Goal: Task Accomplishment & Management: Complete application form

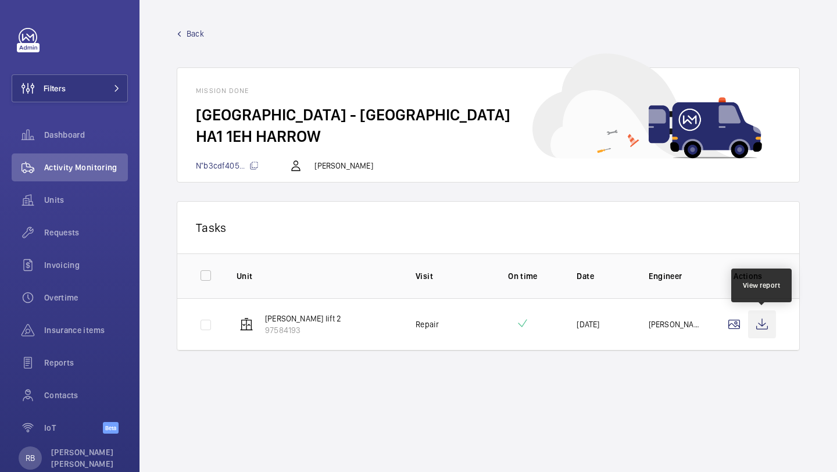
click at [766, 322] on wm-front-icon-button at bounding box center [762, 324] width 28 height 28
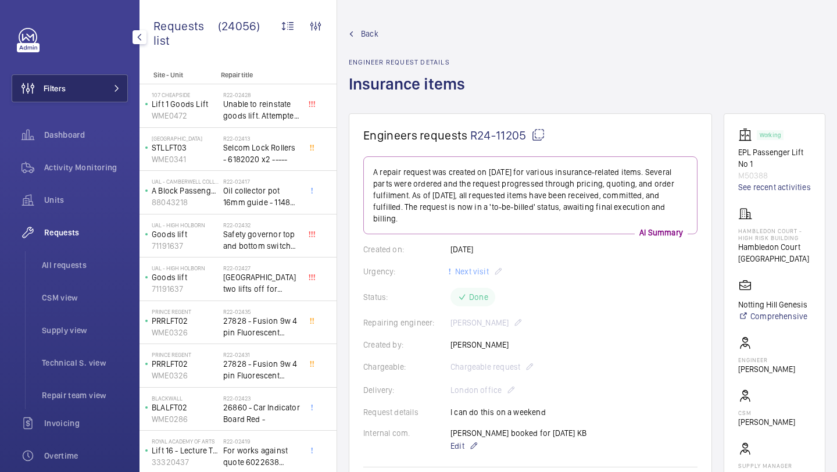
click at [120, 96] on button "Filters" at bounding box center [70, 88] width 116 height 28
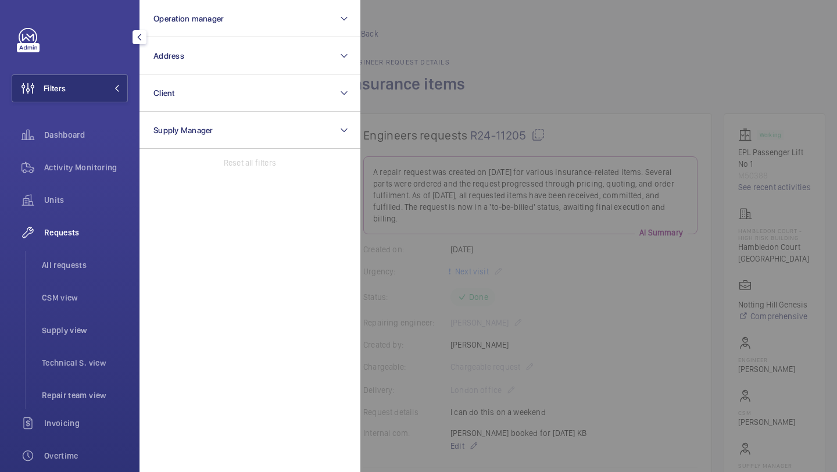
click at [66, 249] on div "Requests All requests CSM view Supply view Technical S. view Repair team view" at bounding box center [70, 314] width 116 height 191
click at [66, 257] on li "All requests" at bounding box center [80, 265] width 95 height 28
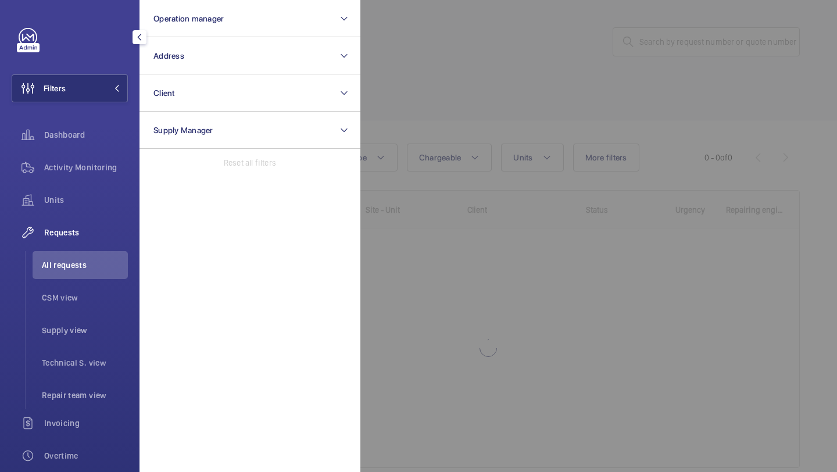
click at [566, 31] on div at bounding box center [778, 236] width 837 height 472
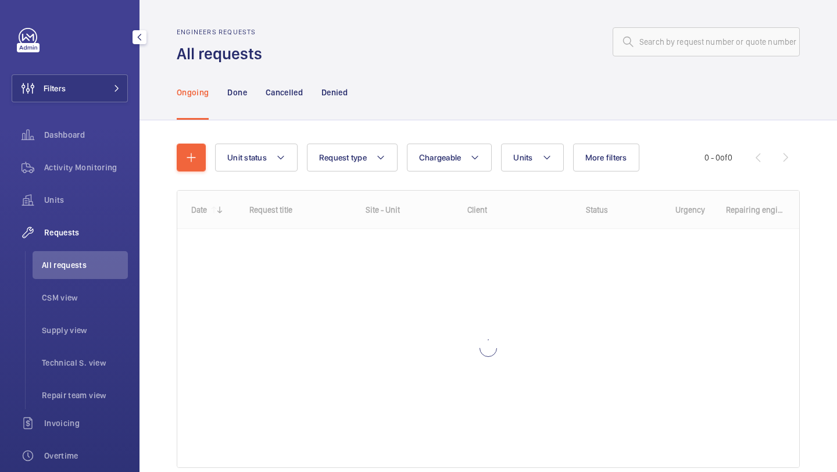
click at [672, 25] on wm-front-admin-header "Engineers requests All requests" at bounding box center [487, 32] width 697 height 65
click at [670, 41] on input "text" at bounding box center [706, 41] width 187 height 29
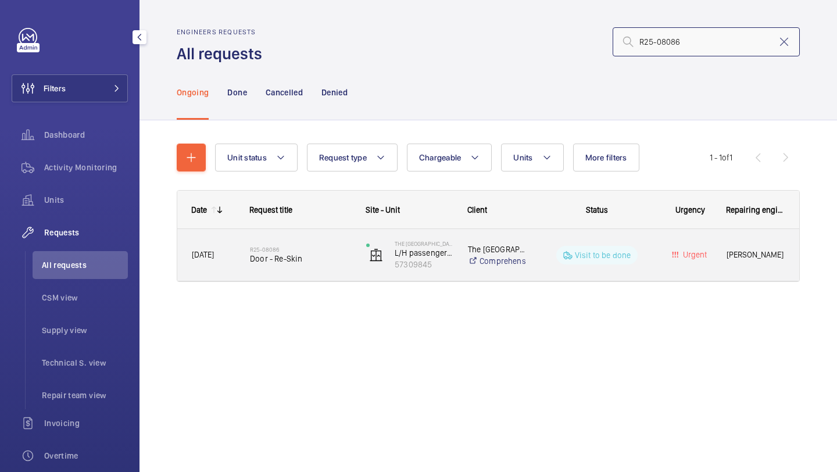
type input "R25-08086"
click at [328, 250] on h2 "R25-08086" at bounding box center [300, 249] width 101 height 7
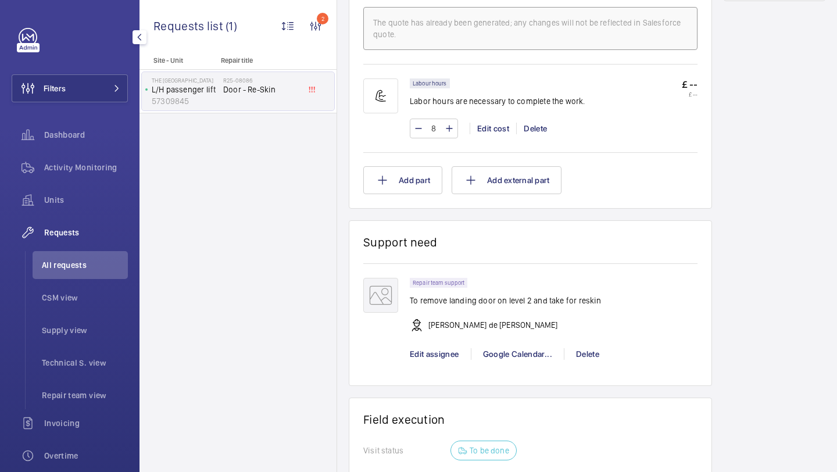
scroll to position [717, 0]
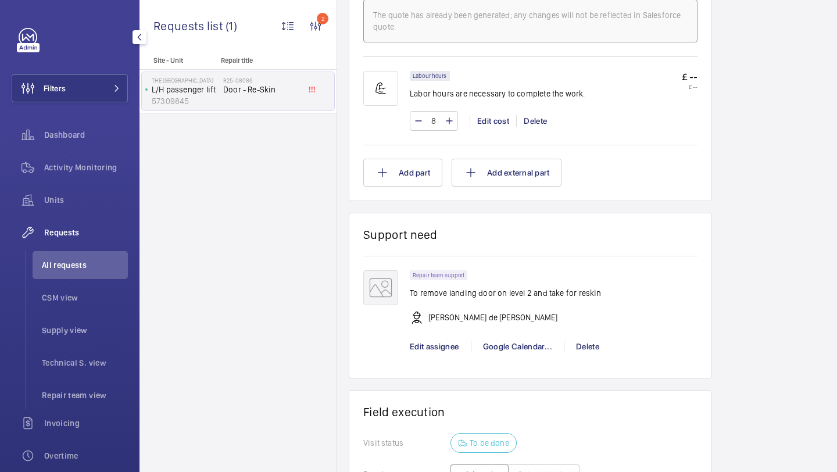
click at [499, 323] on p "Alex Nicola de Paula Pirozzolo" at bounding box center [492, 318] width 129 height 12
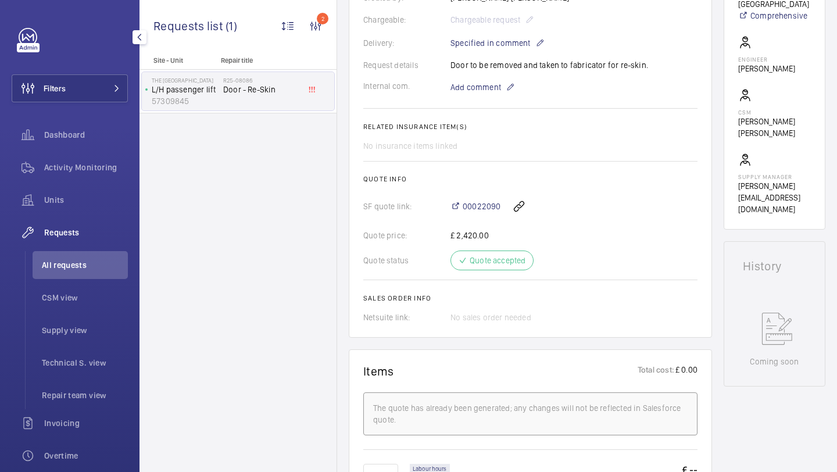
scroll to position [207, 0]
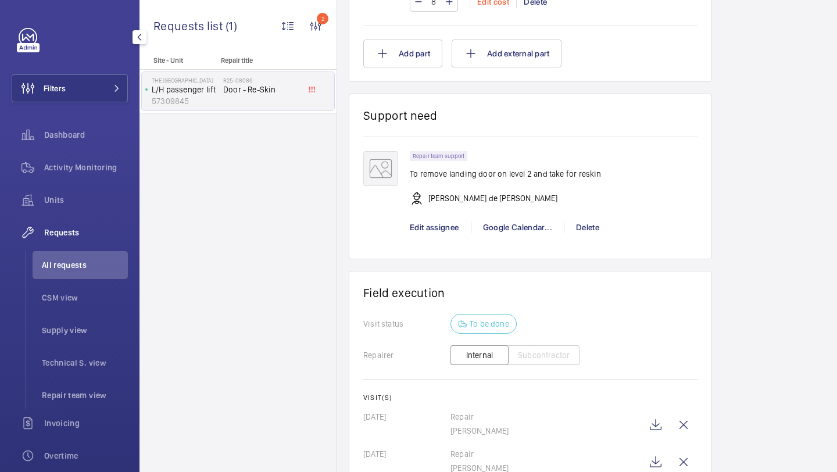
click at [473, 136] on wm-front-card-header "Support need" at bounding box center [530, 122] width 334 height 28
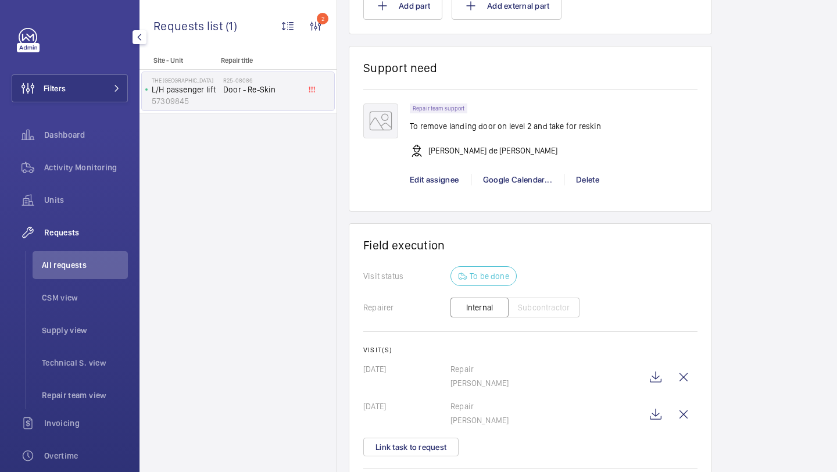
scroll to position [887, 0]
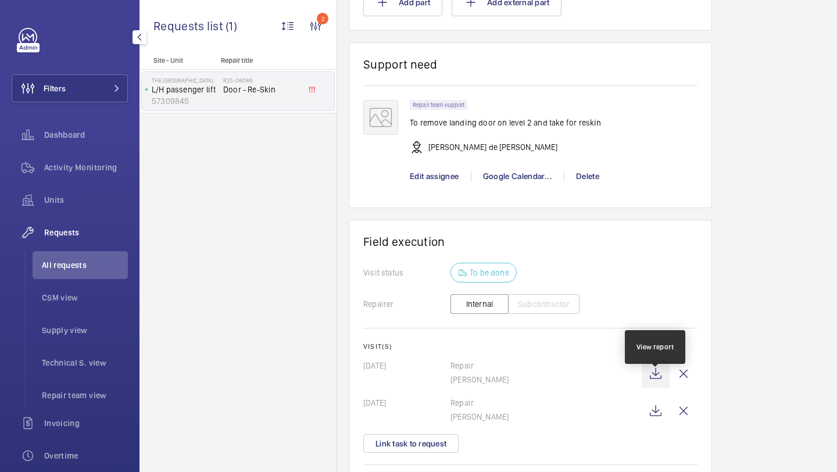
click at [650, 380] on wm-front-icon-button at bounding box center [656, 374] width 28 height 28
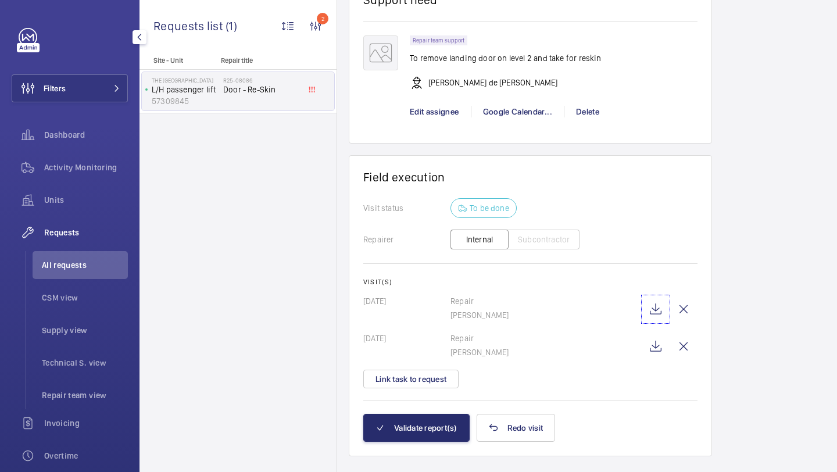
scroll to position [954, 0]
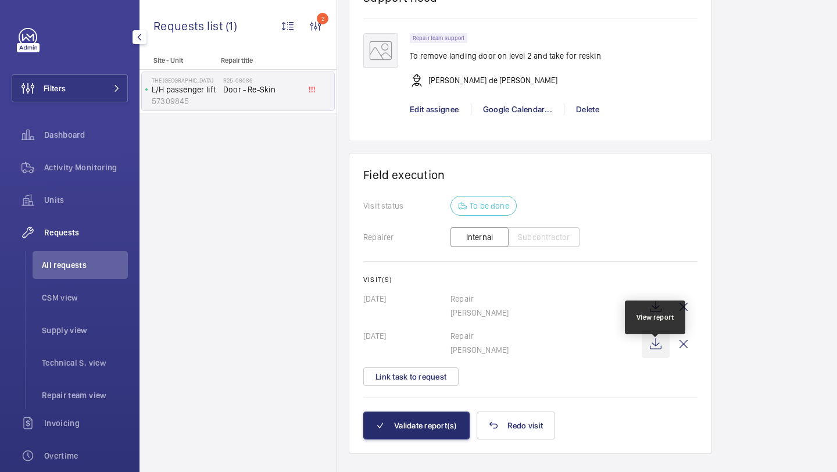
click at [650, 355] on wm-front-icon-button at bounding box center [656, 344] width 28 height 28
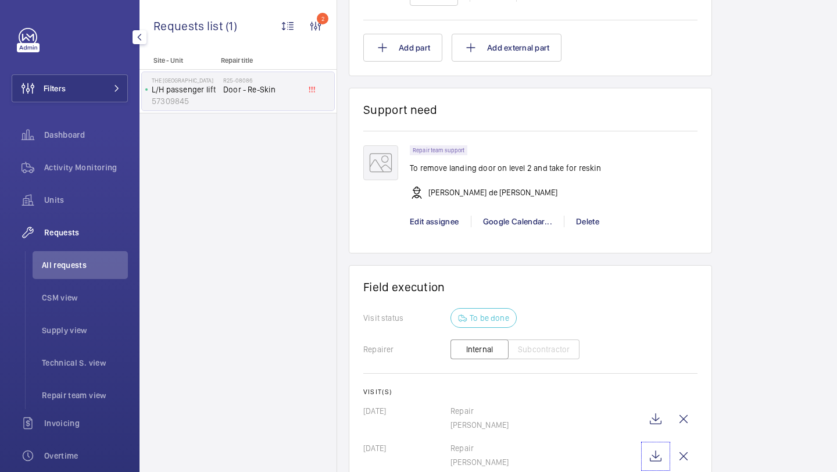
scroll to position [849, 0]
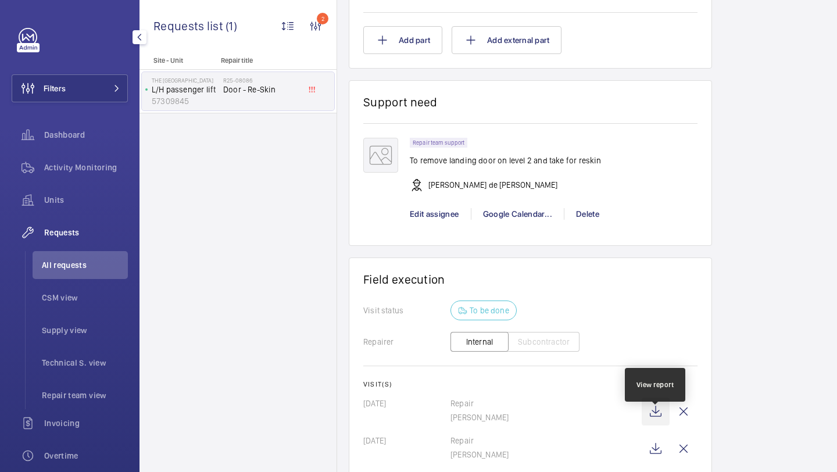
click at [654, 420] on wm-front-icon-button at bounding box center [656, 412] width 28 height 28
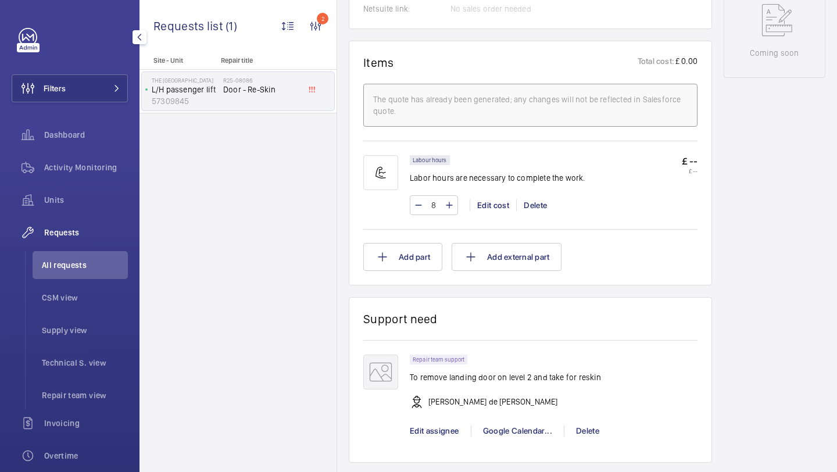
scroll to position [626, 0]
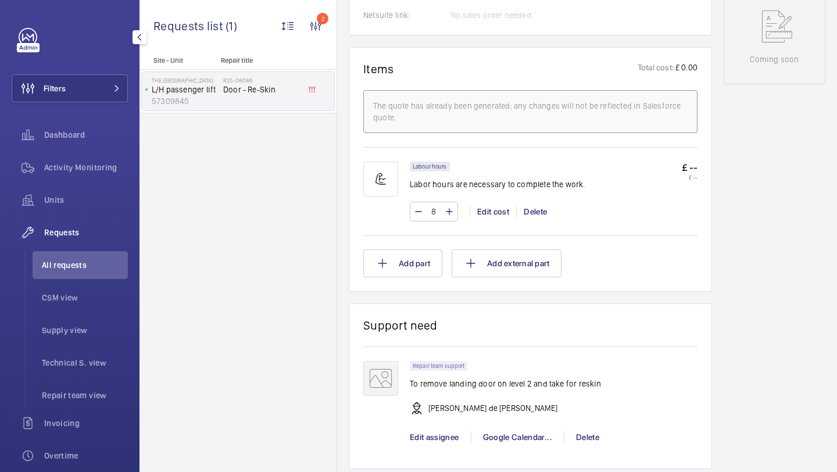
click at [453, 414] on p "Alex Nicola de Paula Pirozzolo" at bounding box center [492, 408] width 129 height 12
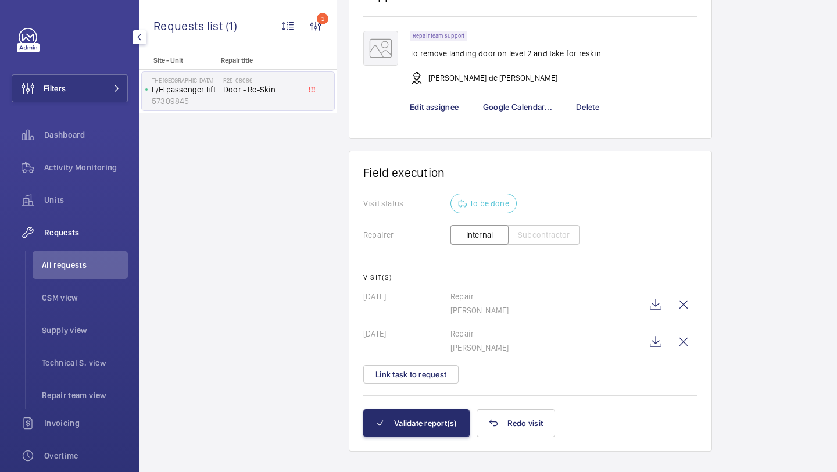
scroll to position [986, 0]
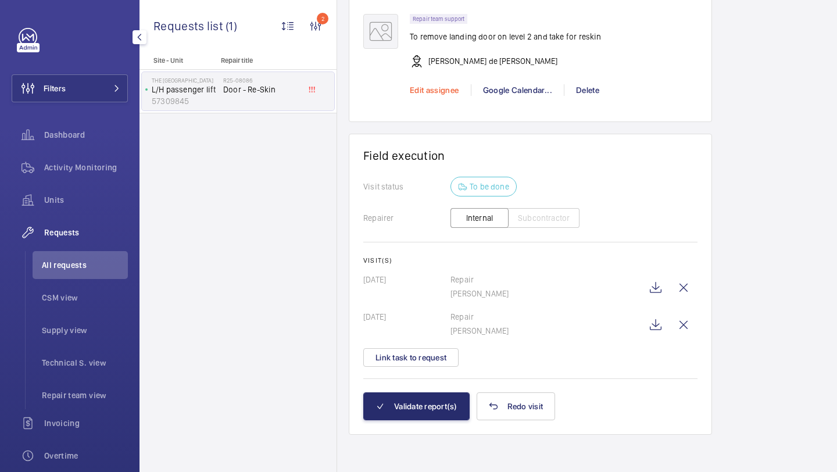
click at [443, 89] on span "Edit assignee" at bounding box center [434, 89] width 49 height 9
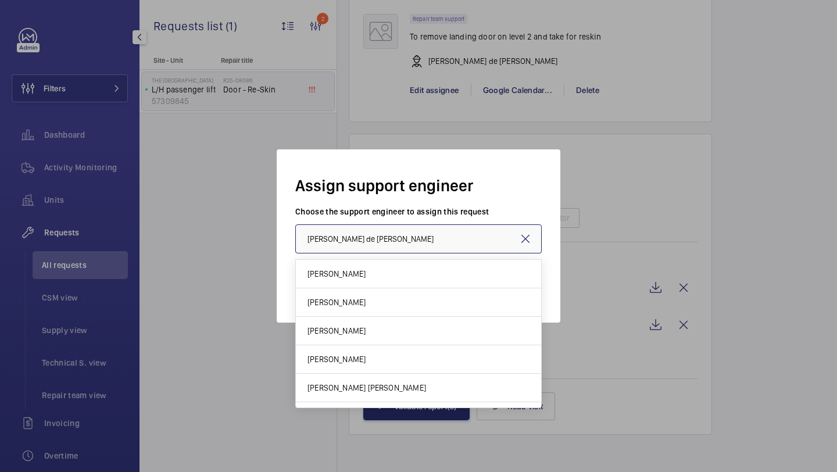
click at [377, 239] on input "Alex Nicola de Paula Pirozzolo" at bounding box center [418, 238] width 246 height 29
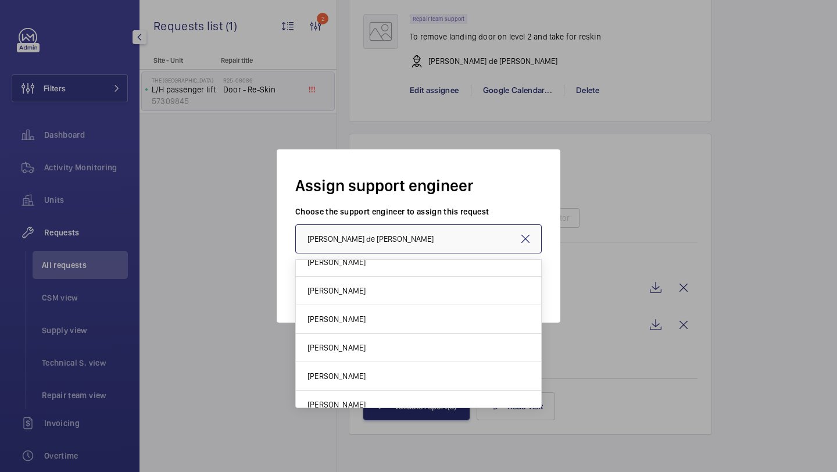
scroll to position [336, 0]
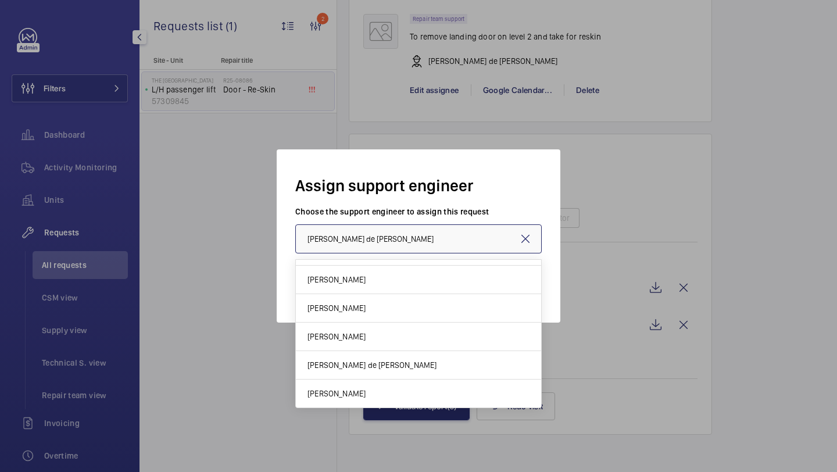
click at [420, 244] on input "Alex Nicola de Paula Pirozzolo" at bounding box center [418, 238] width 246 height 29
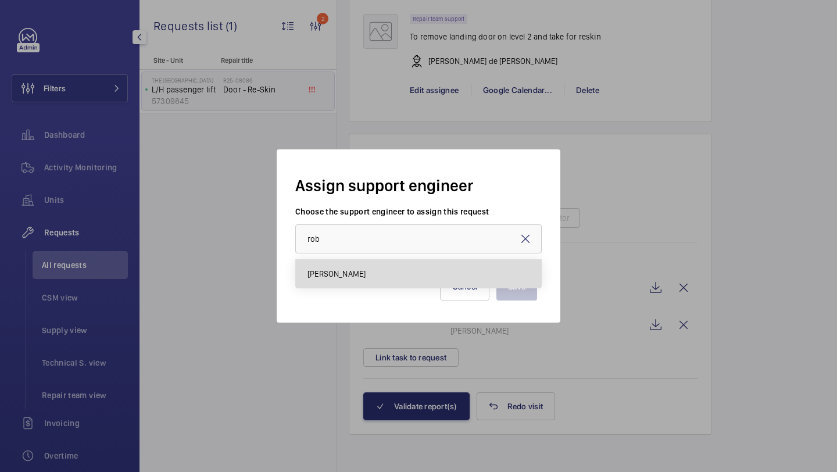
click at [409, 274] on mat-option "Rob Smith" at bounding box center [418, 274] width 245 height 28
type input "Rob Smith"
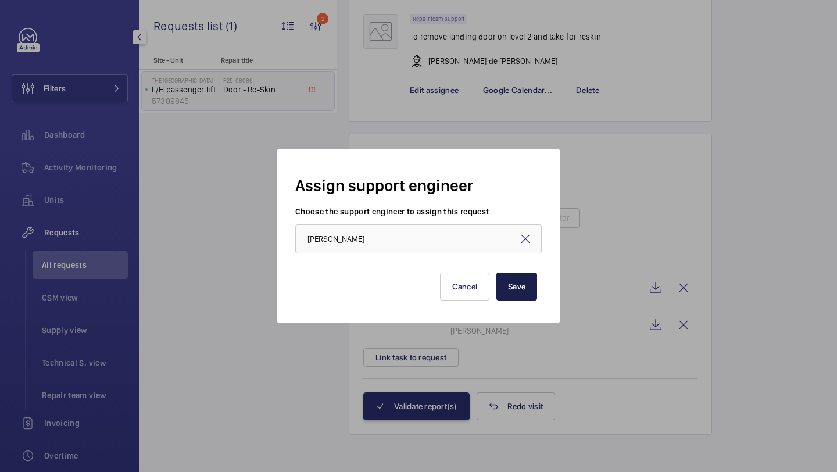
click at [509, 287] on button "Save" at bounding box center [516, 287] width 41 height 28
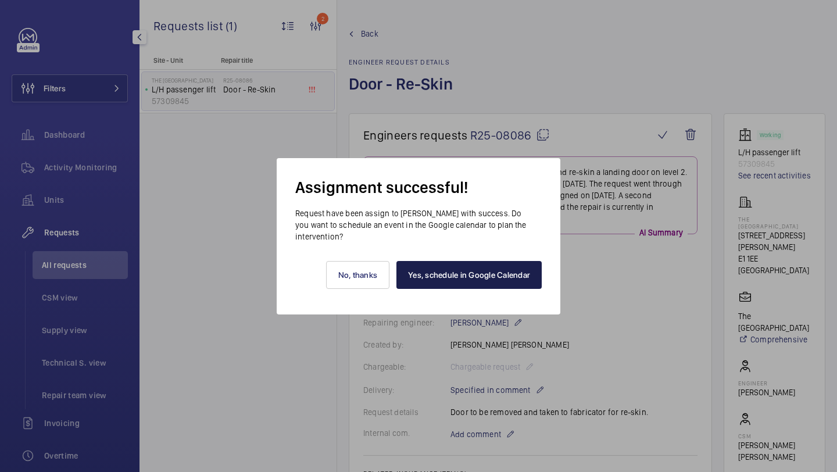
click at [438, 276] on link "Yes, schedule in Google Calendar" at bounding box center [468, 275] width 145 height 28
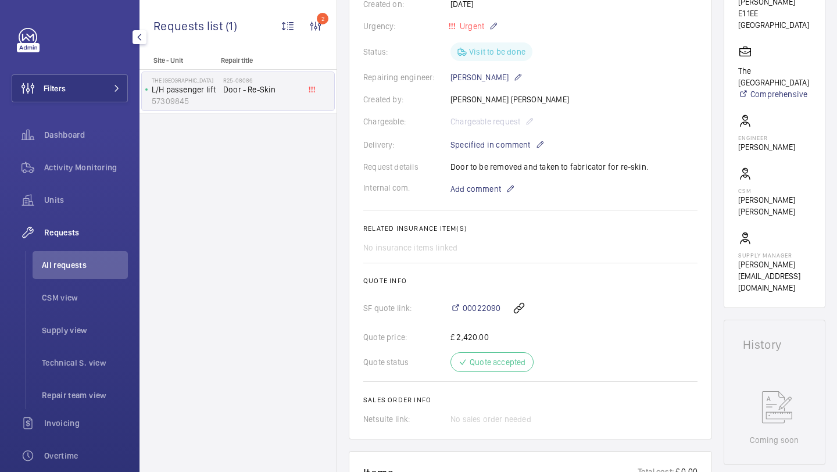
scroll to position [249, 0]
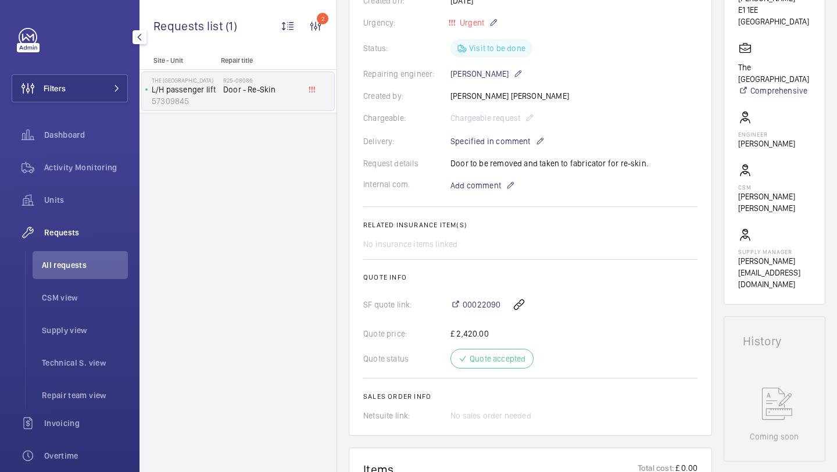
click at [489, 194] on wm-front-card-body "On June 13, 2025, a repair request was created to remove and re-skin a landing …" at bounding box center [530, 165] width 334 height 514
click at [489, 182] on span "Add comment" at bounding box center [475, 186] width 51 height 12
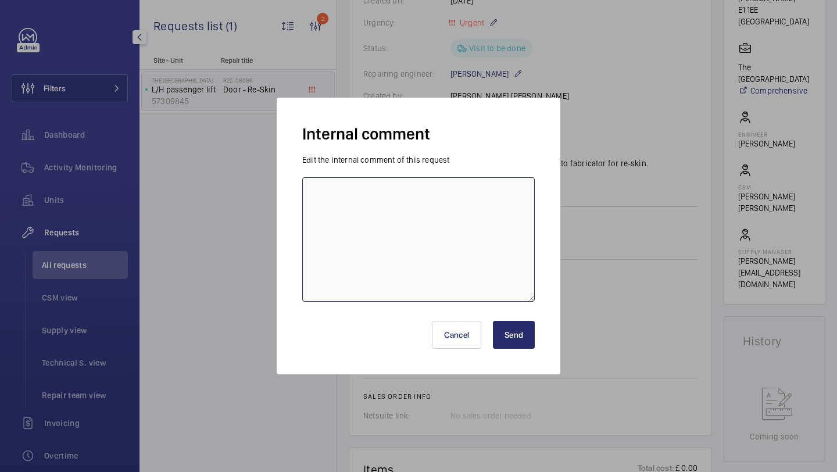
click at [479, 195] on textarea at bounding box center [418, 239] width 232 height 124
type textarea "ROB BOOKED - 09/10/2025"
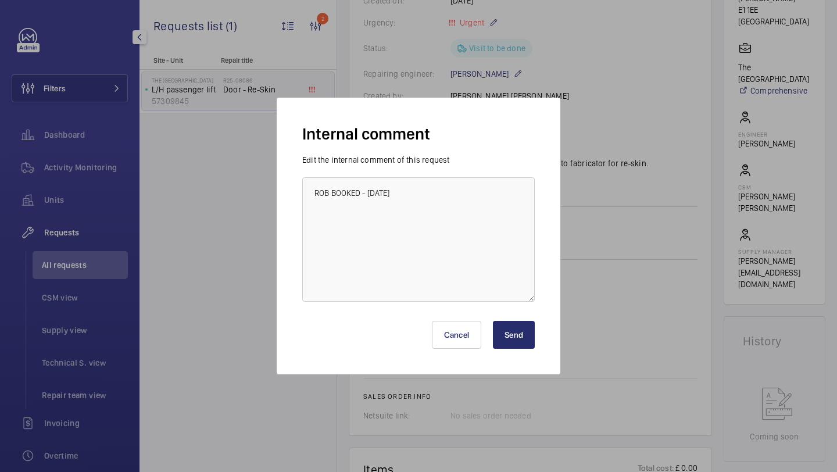
click at [520, 342] on button "Send" at bounding box center [514, 335] width 42 height 28
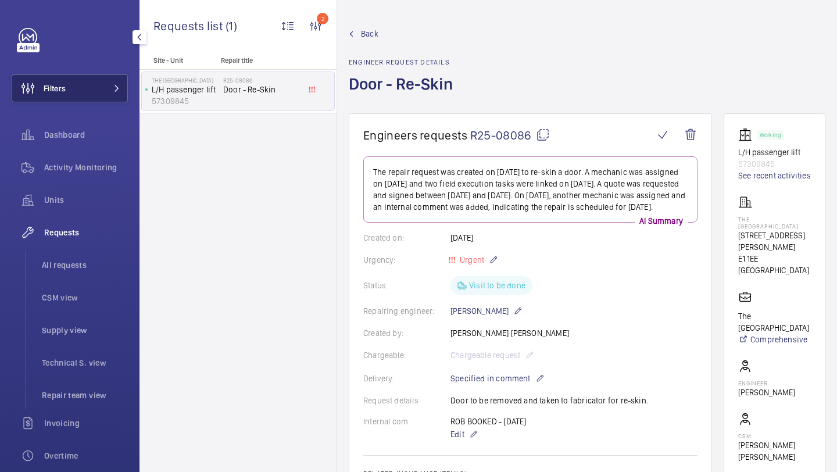
click at [70, 85] on button "Filters" at bounding box center [70, 88] width 116 height 28
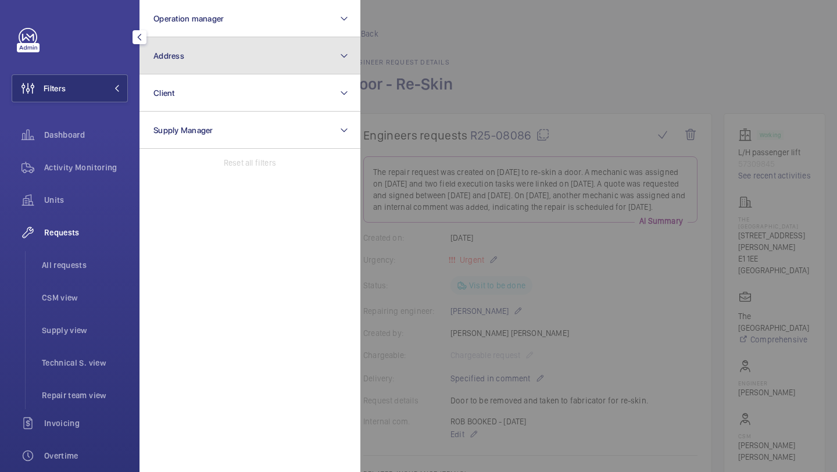
click at [171, 49] on button "Address" at bounding box center [249, 55] width 221 height 37
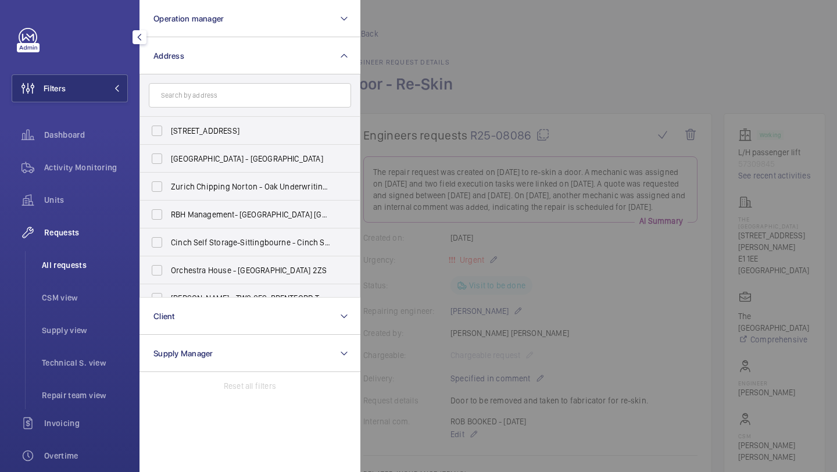
click at [75, 258] on li "All requests" at bounding box center [80, 265] width 95 height 28
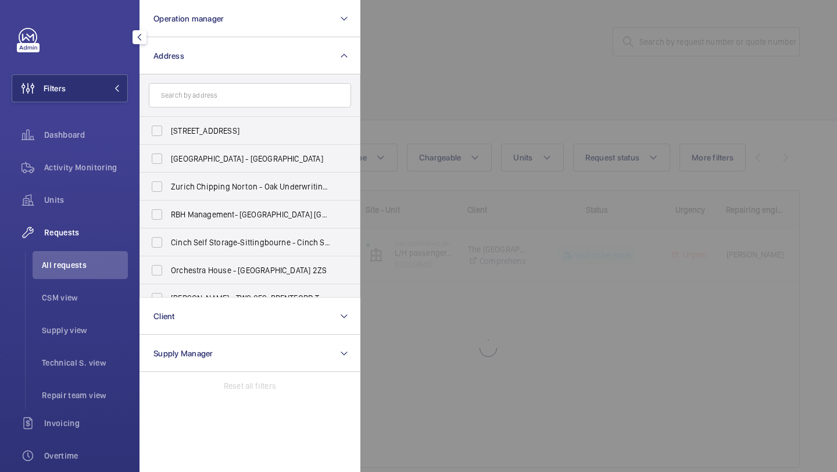
click at [500, 85] on div at bounding box center [778, 236] width 837 height 472
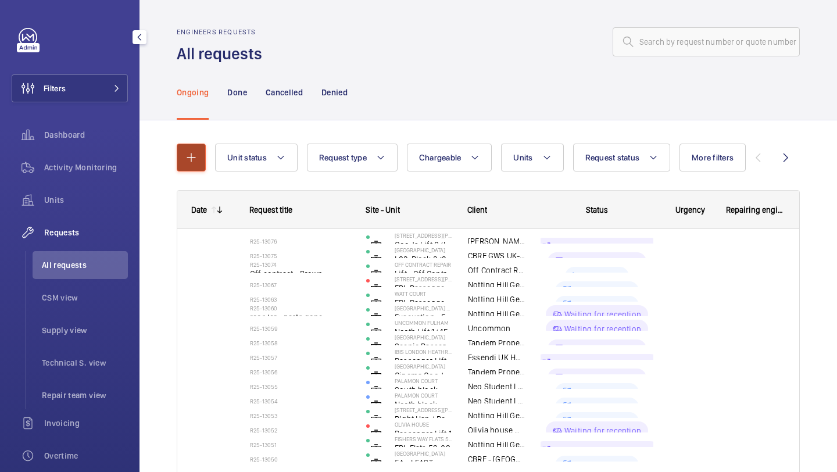
click at [182, 158] on button "button" at bounding box center [191, 158] width 29 height 28
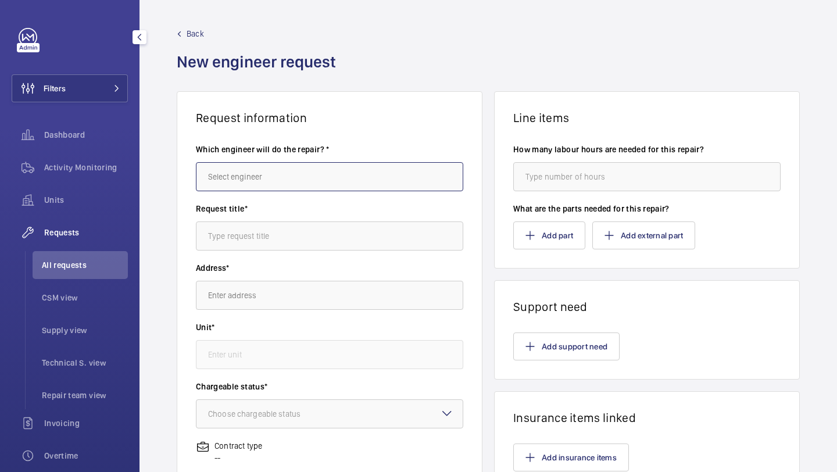
click at [271, 176] on input "text" at bounding box center [329, 176] width 267 height 29
type input "keith"
click at [327, 92] on wm-front-card-header "Request information" at bounding box center [329, 108] width 305 height 33
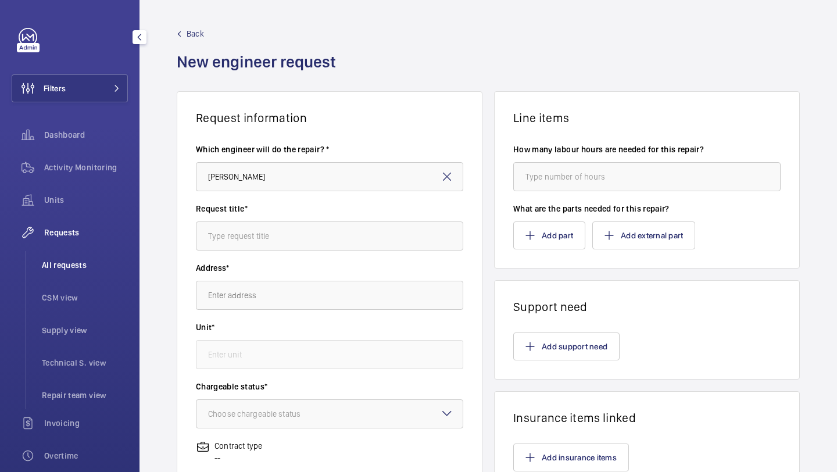
click at [79, 273] on li "All requests" at bounding box center [80, 265] width 95 height 28
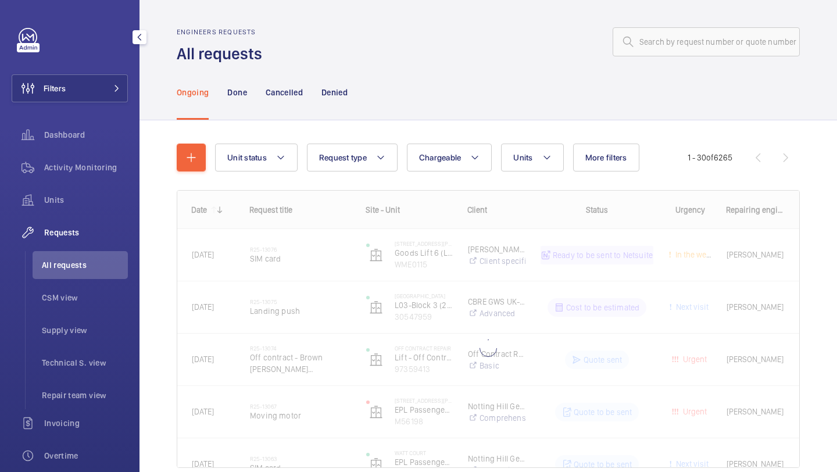
click at [118, 110] on div "Filters Dashboard Activity Monitoring Units Requests All requests CSM view Supp…" at bounding box center [70, 316] width 116 height 577
click at [118, 101] on button "Filters" at bounding box center [70, 88] width 116 height 28
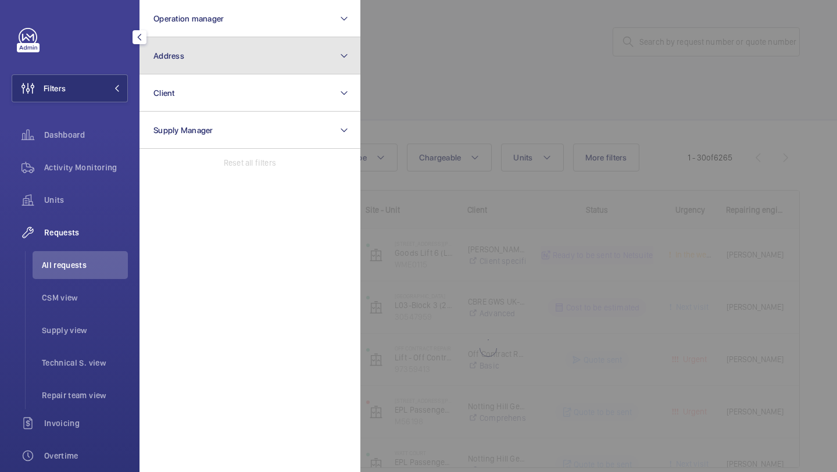
click at [185, 59] on button "Address" at bounding box center [249, 55] width 221 height 37
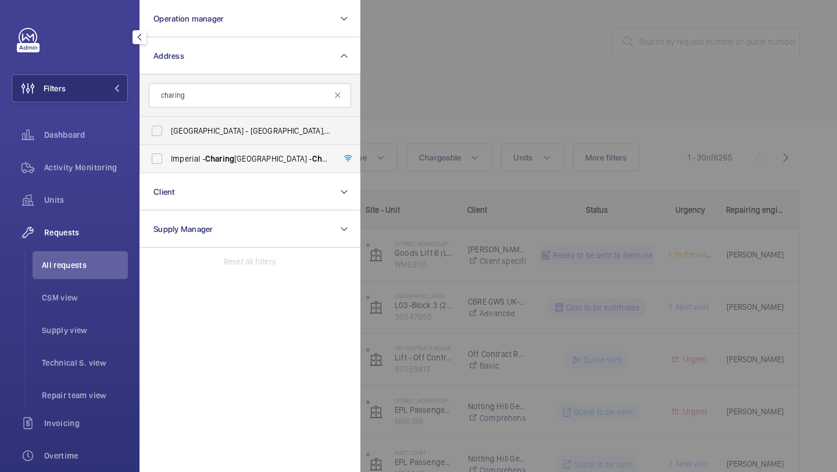
type input "charing"
click at [180, 158] on span "Imperial - Charing Cross Hospital - Charing Cross Hospital, LONDON W6 8RF" at bounding box center [251, 159] width 160 height 12
click at [169, 158] on input "Imperial - Charing Cross Hospital - Charing Cross Hospital, LONDON W6 8RF" at bounding box center [156, 158] width 23 height 23
checkbox input "true"
click at [428, 95] on div at bounding box center [778, 236] width 837 height 472
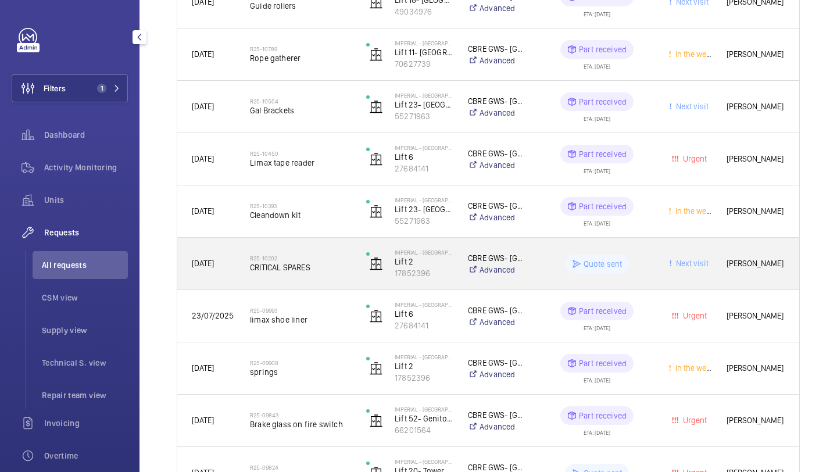
scroll to position [1044, 0]
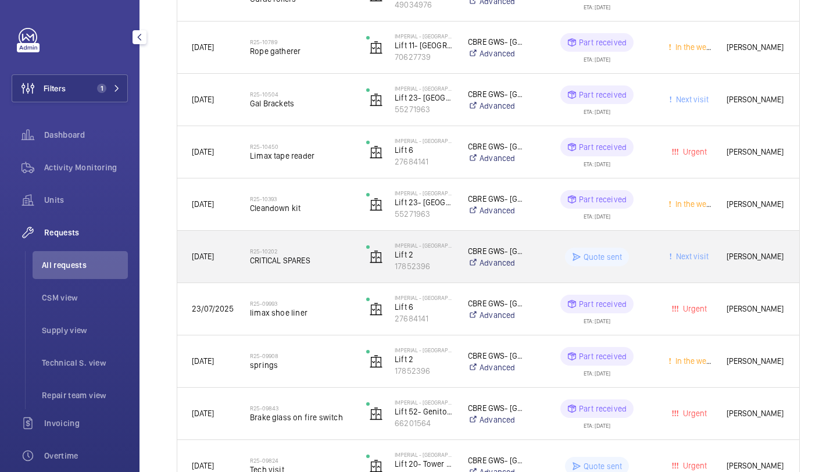
click at [294, 261] on span "CRITICAL SPARES" at bounding box center [300, 261] width 101 height 12
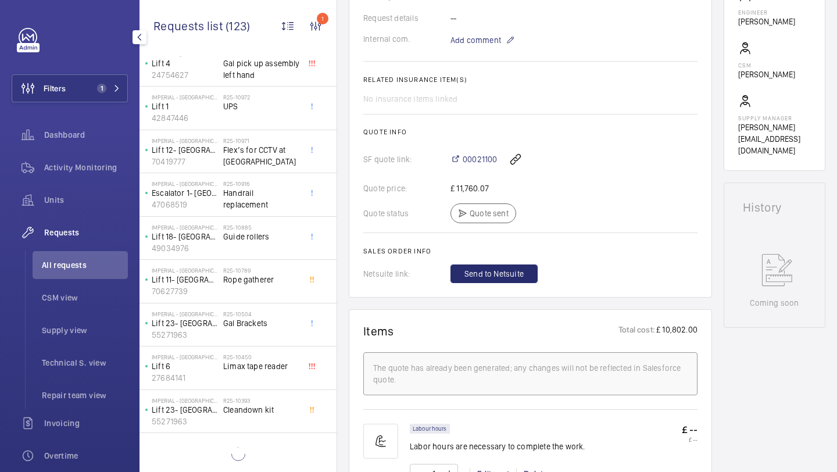
scroll to position [506, 0]
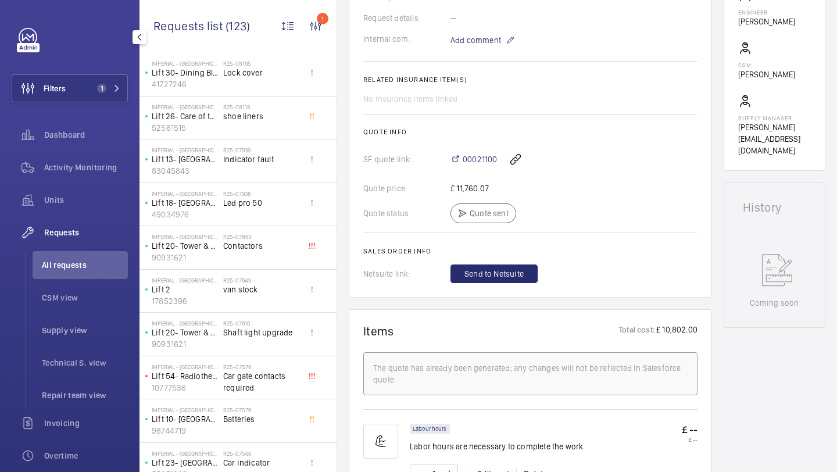
scroll to position [1372, 0]
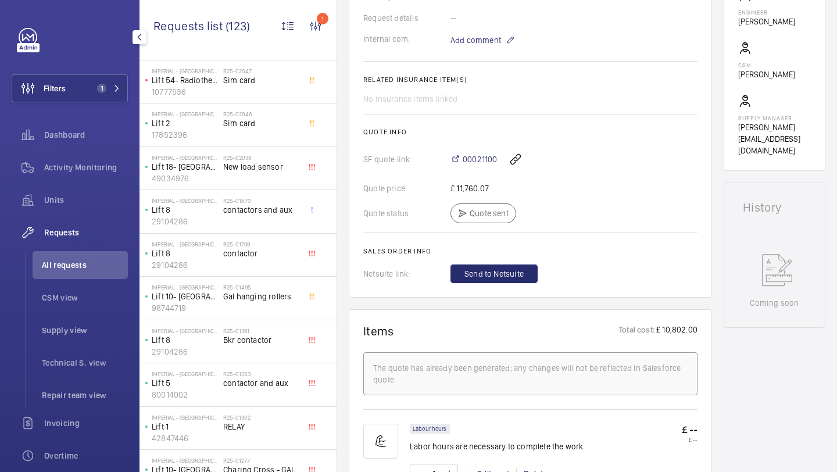
scroll to position [3104, 0]
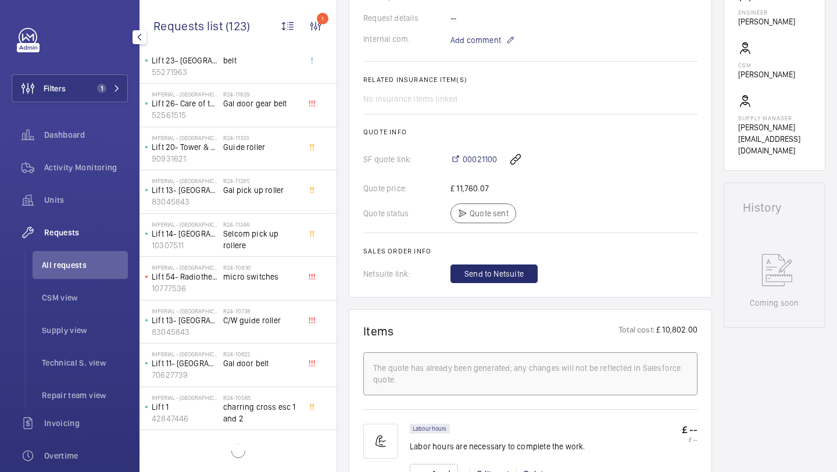
scroll to position [3970, 0]
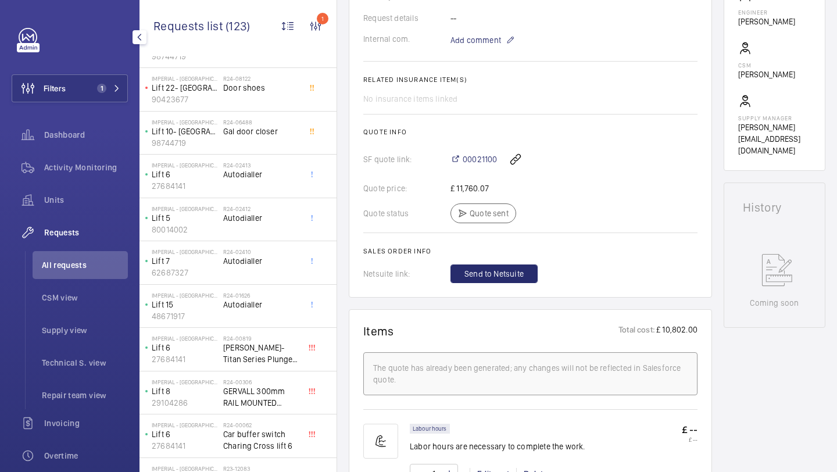
scroll to position [4836, 0]
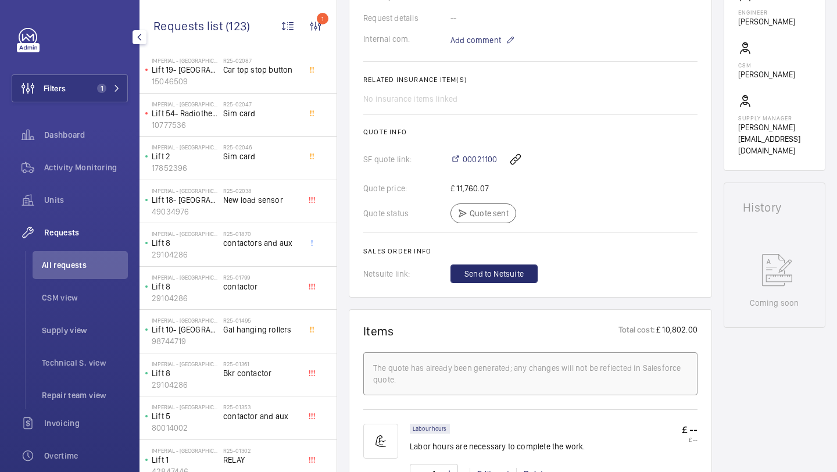
scroll to position [2882, 0]
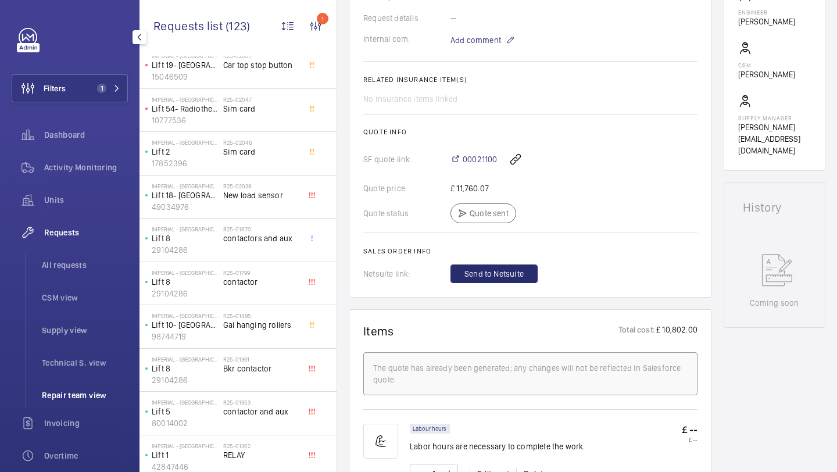
click at [93, 406] on li "Repair team view" at bounding box center [80, 395] width 95 height 28
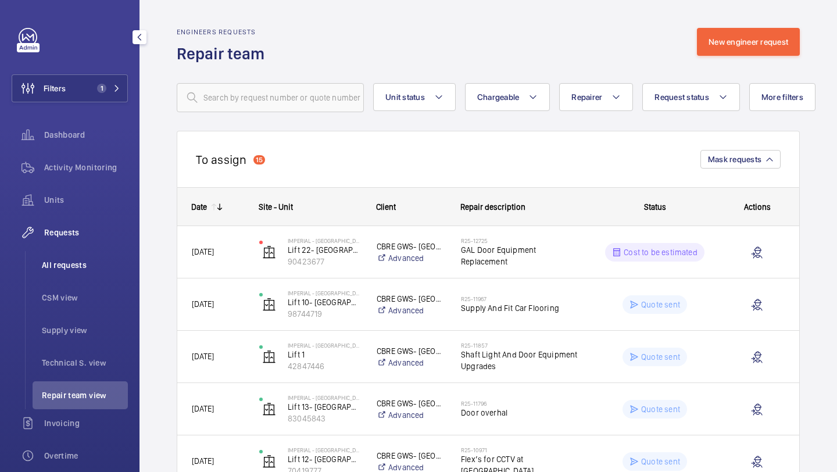
click at [88, 270] on span "All requests" at bounding box center [85, 265] width 86 height 12
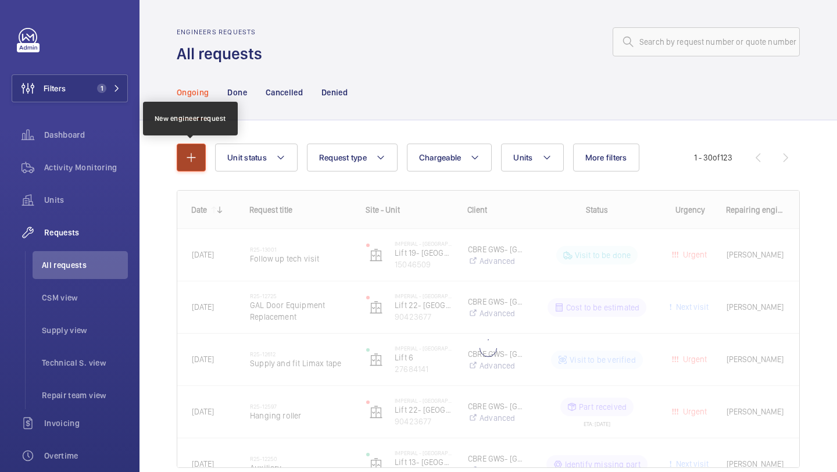
click at [193, 145] on button "button" at bounding box center [191, 158] width 29 height 28
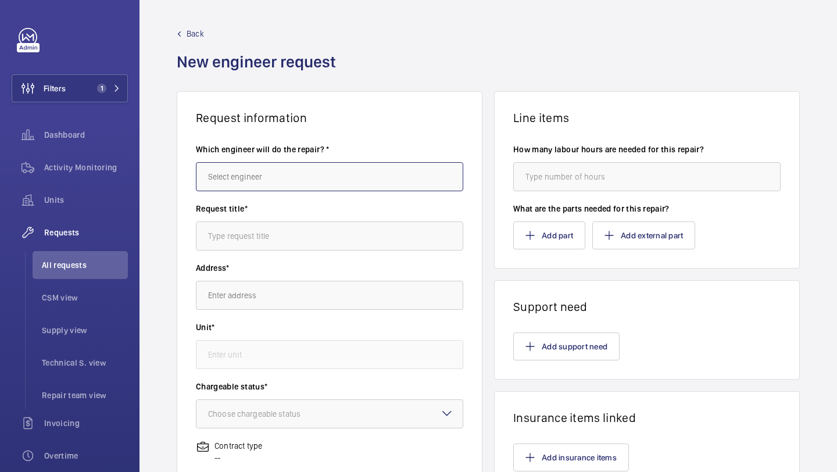
click at [345, 188] on input "text" at bounding box center [329, 176] width 267 height 29
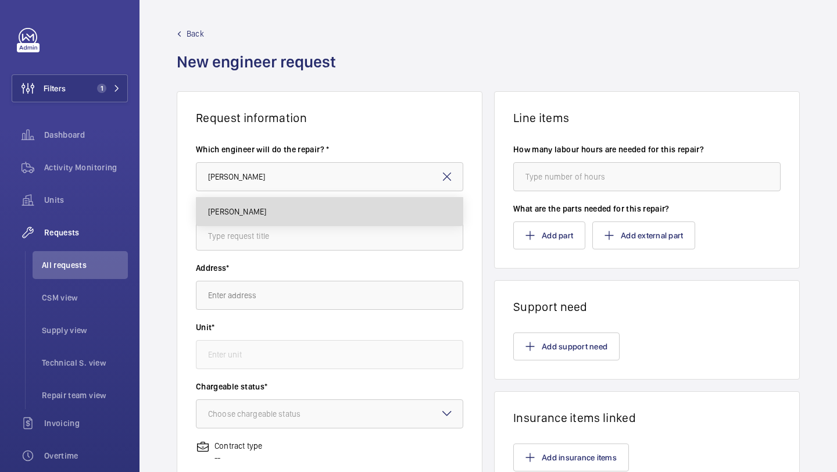
click at [312, 205] on mat-option "Keith Bishop" at bounding box center [329, 212] width 266 height 28
type input "Keith Bishop"
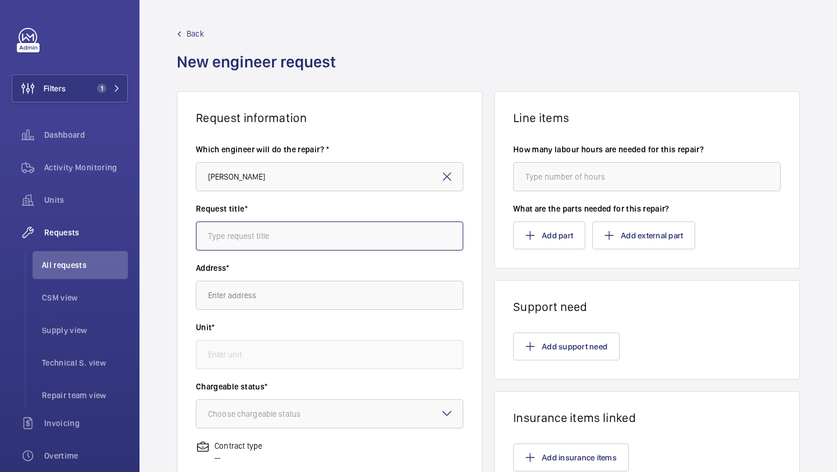
click at [299, 228] on input "text" at bounding box center [329, 235] width 267 height 29
type input "Critical Spare Cabinet"
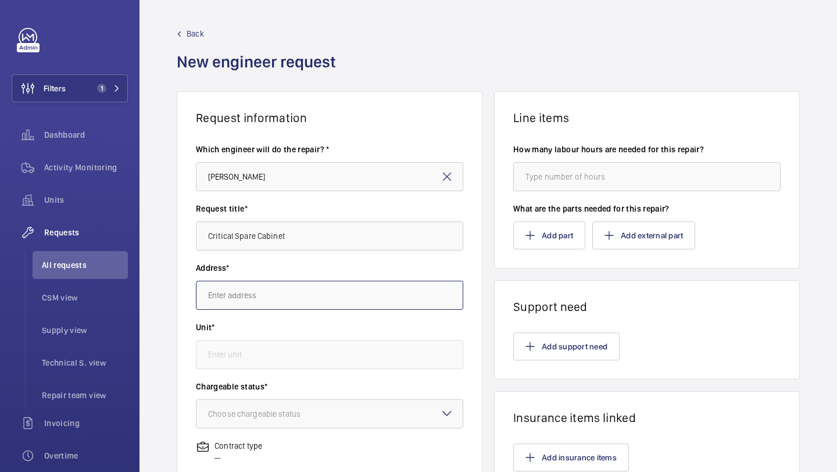
click at [295, 305] on input "text" at bounding box center [329, 295] width 267 height 29
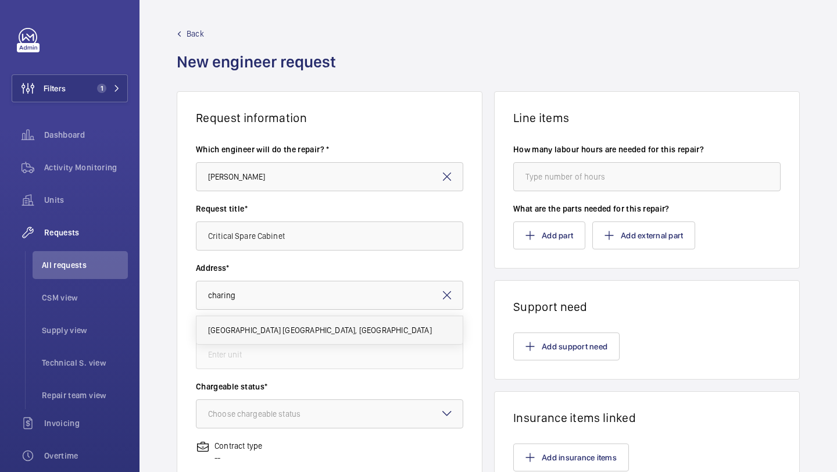
click at [286, 330] on span "Imperial - Charing Cross Hospital Charing Cross Hospital, W6 8RF LONDON" at bounding box center [320, 330] width 224 height 12
type input "Imperial - Charing Cross Hospital Charing Cross Hospital, W6 8RF LONDON"
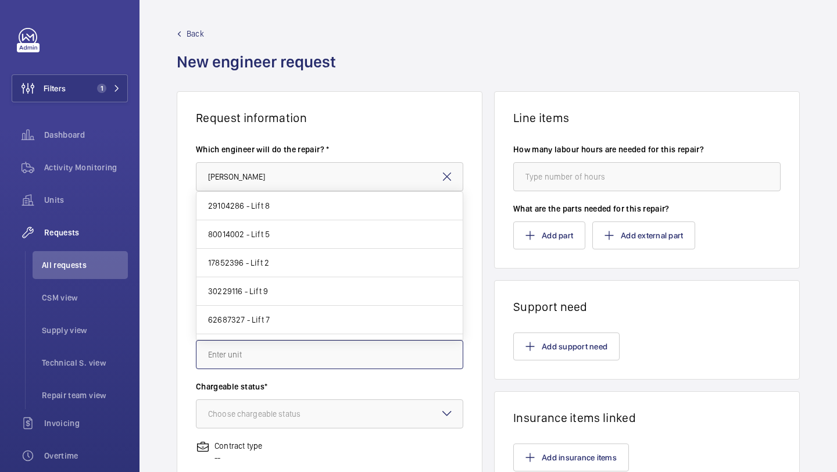
click at [277, 365] on input "text" at bounding box center [329, 354] width 267 height 29
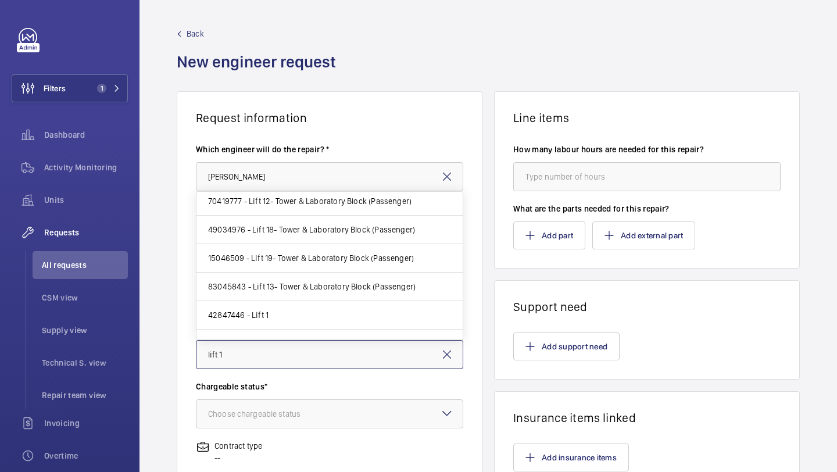
scroll to position [66, 0]
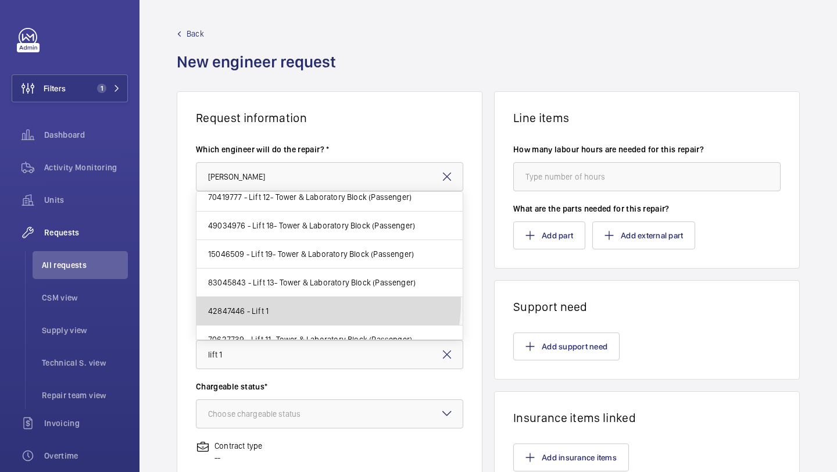
click at [297, 302] on mat-option "42847446 - Lift 1" at bounding box center [329, 311] width 266 height 28
type input "42847446 - Lift 1"
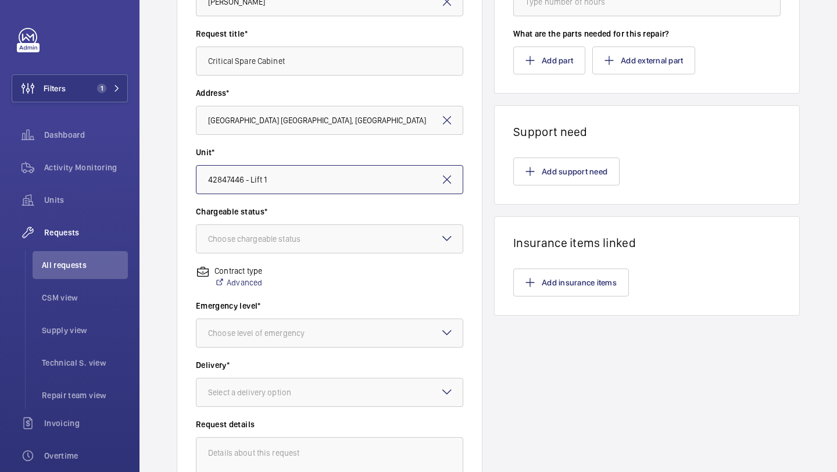
scroll to position [199, 0]
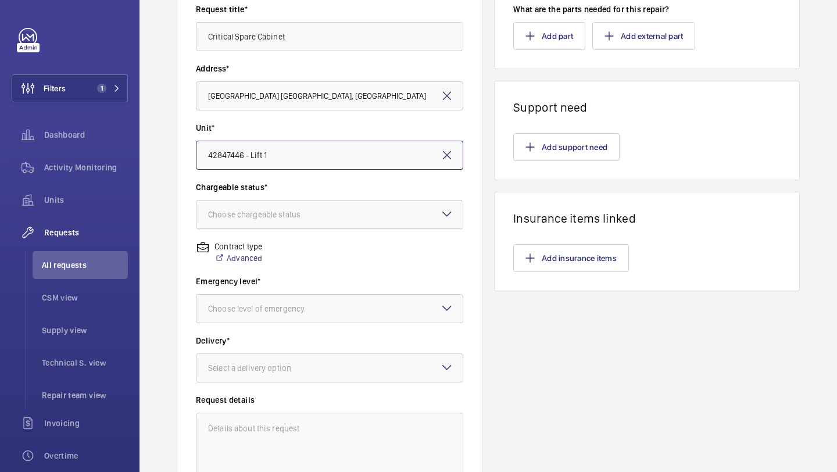
click at [311, 220] on div at bounding box center [329, 215] width 266 height 28
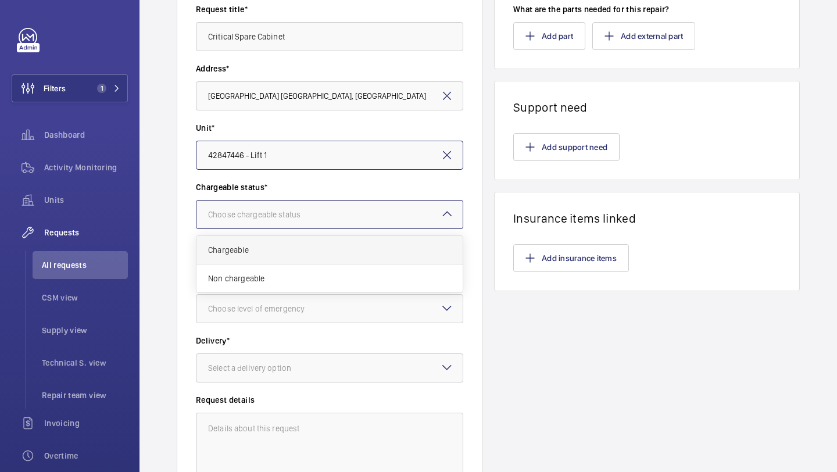
click at [297, 242] on div "Chargeable" at bounding box center [329, 250] width 266 height 28
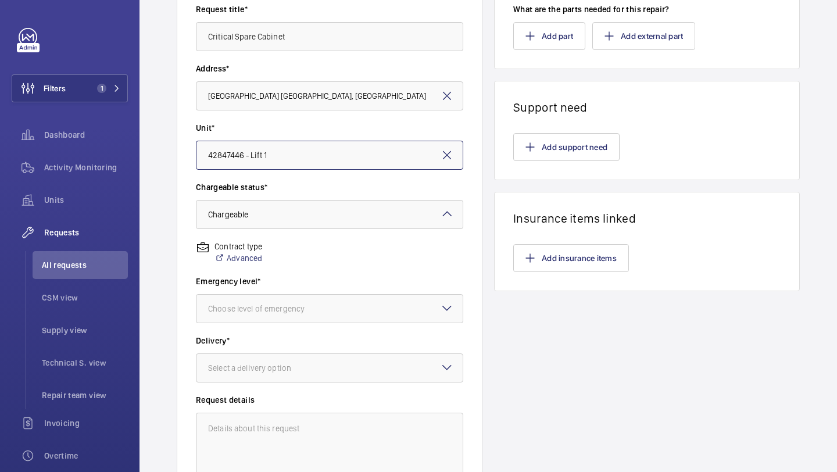
scroll to position [321, 0]
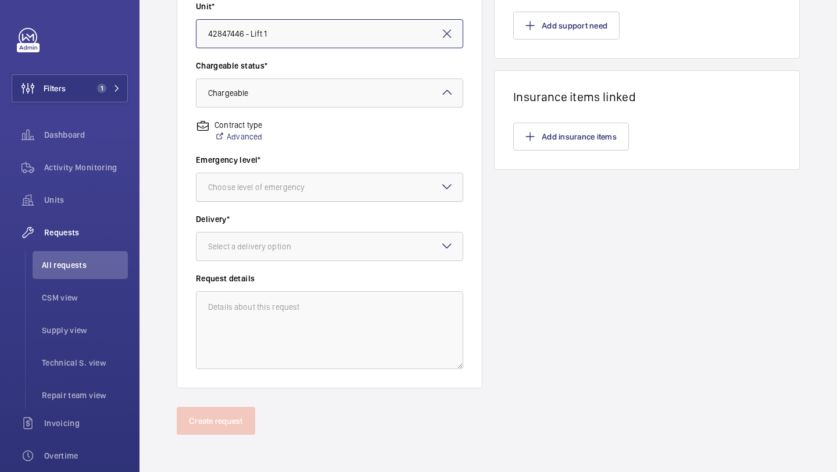
click at [307, 176] on div at bounding box center [329, 187] width 266 height 28
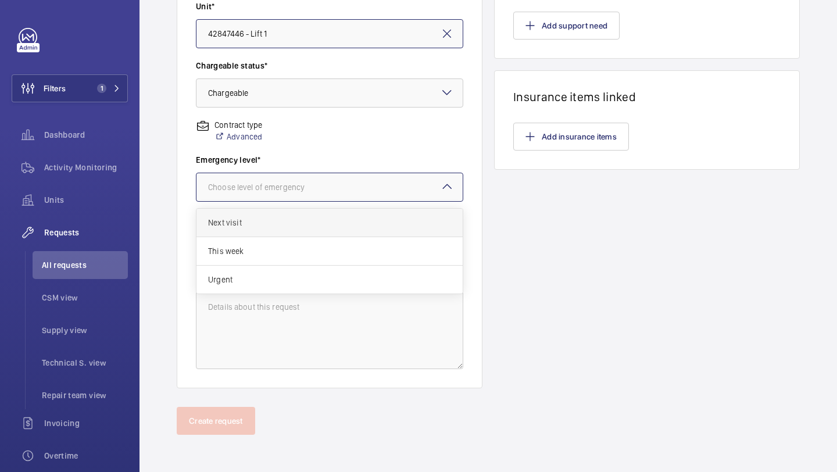
click at [289, 224] on span "Next visit" at bounding box center [329, 223] width 243 height 12
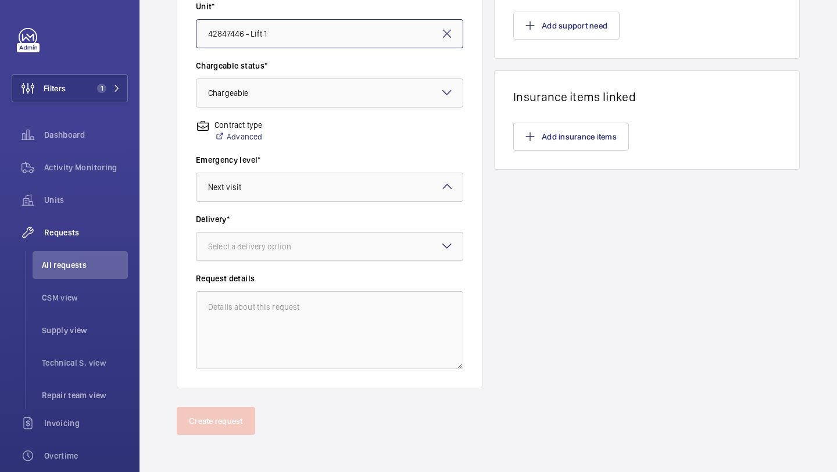
click at [281, 251] on div "Select a delivery option" at bounding box center [264, 247] width 112 height 12
click at [265, 317] on div "On site" at bounding box center [329, 310] width 266 height 28
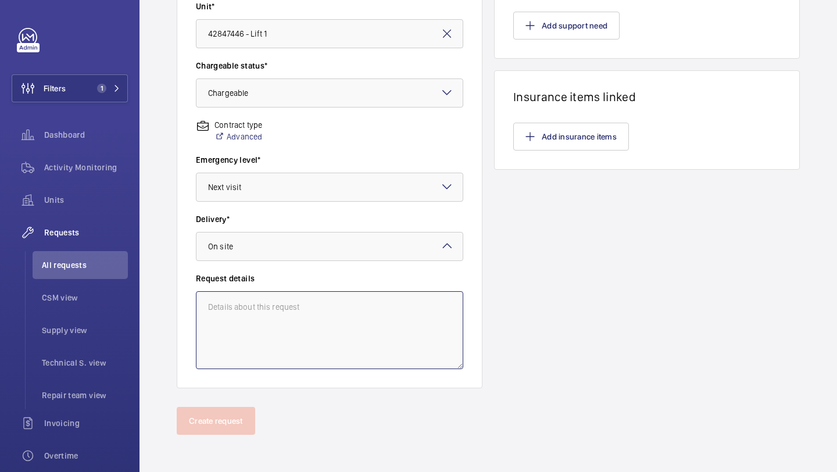
click at [260, 342] on textarea at bounding box center [329, 330] width 267 height 78
type textarea "D"
click at [363, 296] on textarea "Supply critical spares cabinet" at bounding box center [329, 330] width 267 height 78
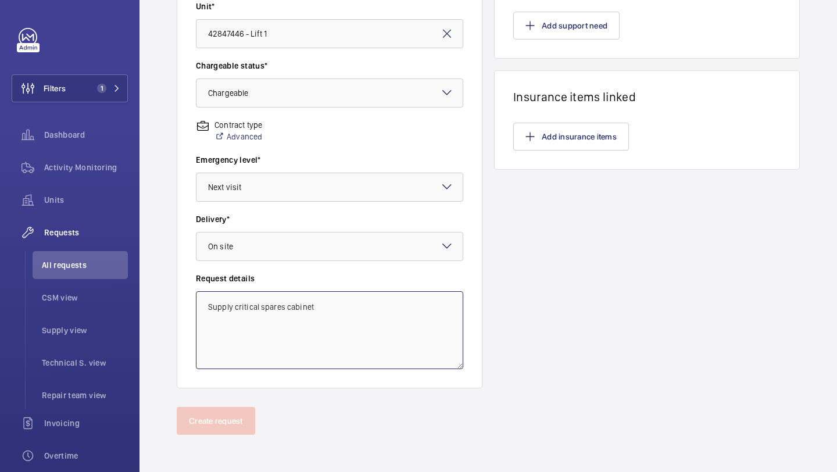
click at [363, 296] on textarea "Supply critical spares cabinet" at bounding box center [329, 330] width 267 height 78
click at [363, 317] on textarea "Supply critical spares cabinet" at bounding box center [329, 330] width 267 height 78
click at [363, 318] on textarea "Supply critical spares cabinet" at bounding box center [329, 330] width 267 height 78
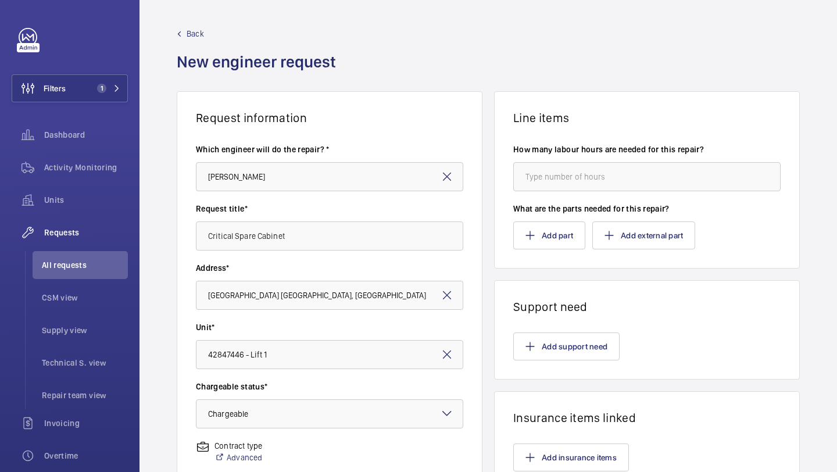
type textarea "Supply critical spares cabinet"
click at [557, 179] on input "number" at bounding box center [646, 176] width 267 height 29
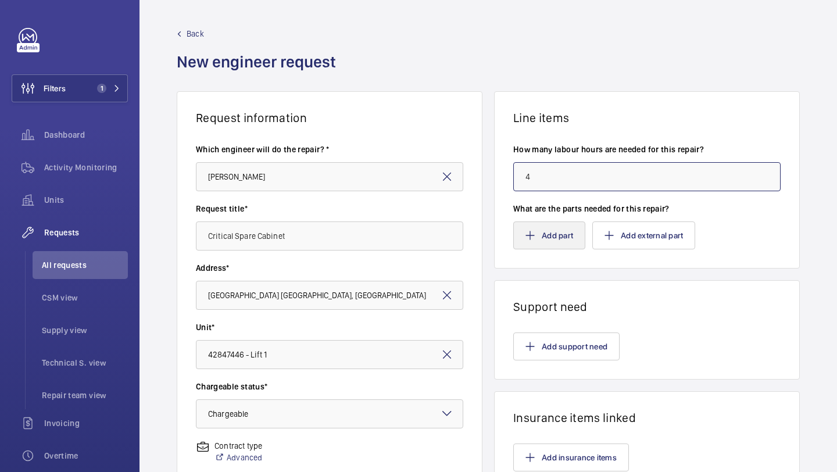
type input "4"
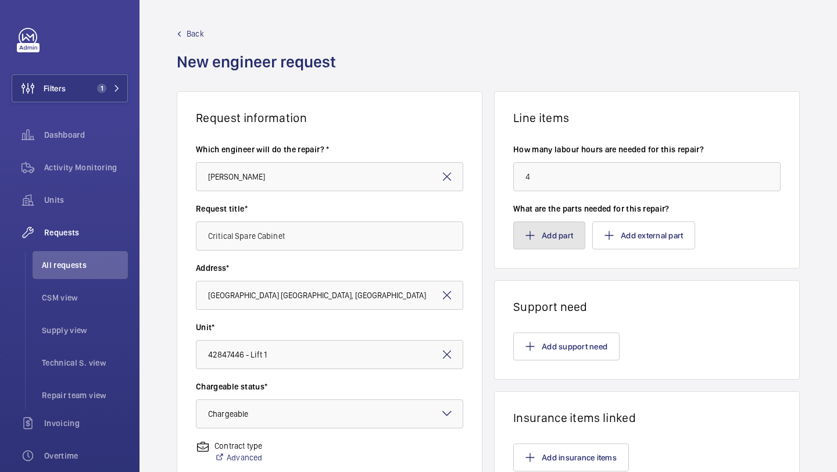
click at [571, 233] on button "Add part" at bounding box center [549, 235] width 72 height 28
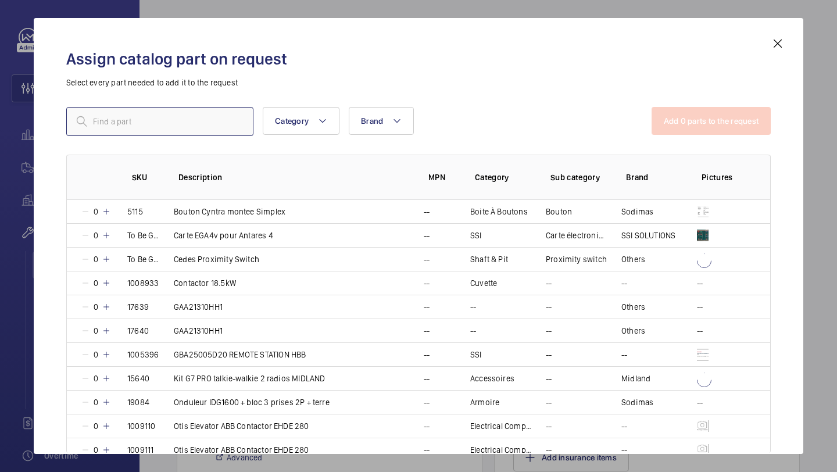
click at [166, 119] on input "text" at bounding box center [159, 121] width 187 height 29
type input "v"
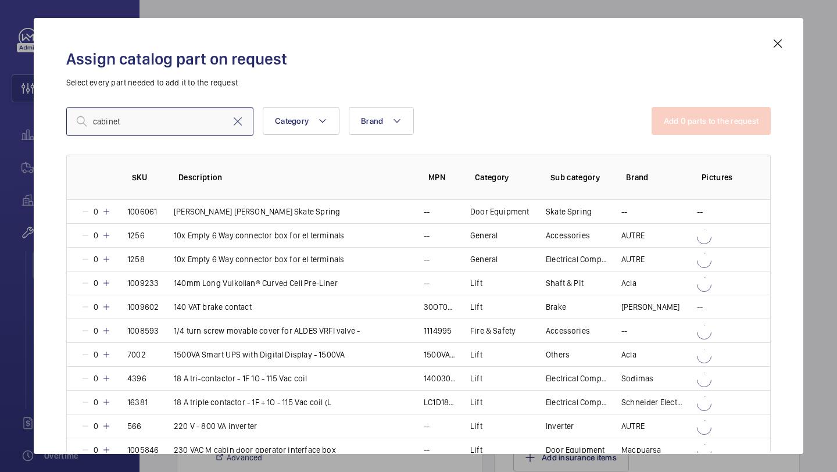
click at [224, 127] on input "cabinet" at bounding box center [159, 121] width 187 height 29
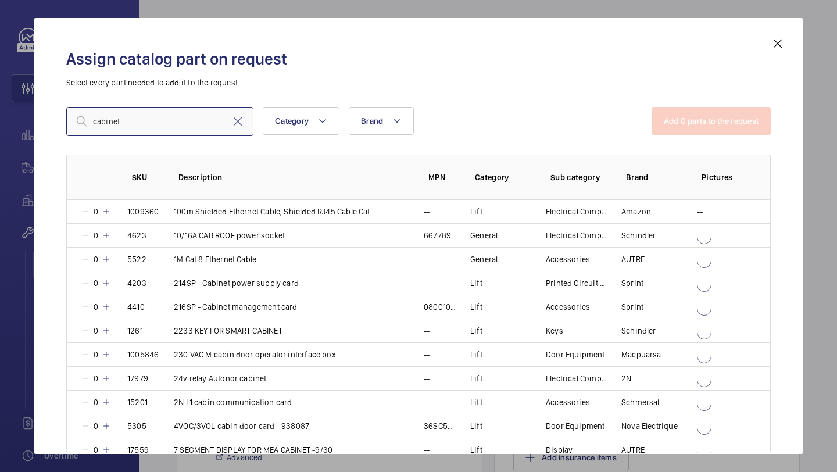
click at [248, 114] on input "cabinet" at bounding box center [159, 121] width 187 height 29
type input "cabinet"
click at [244, 116] on mat-icon at bounding box center [238, 121] width 14 height 14
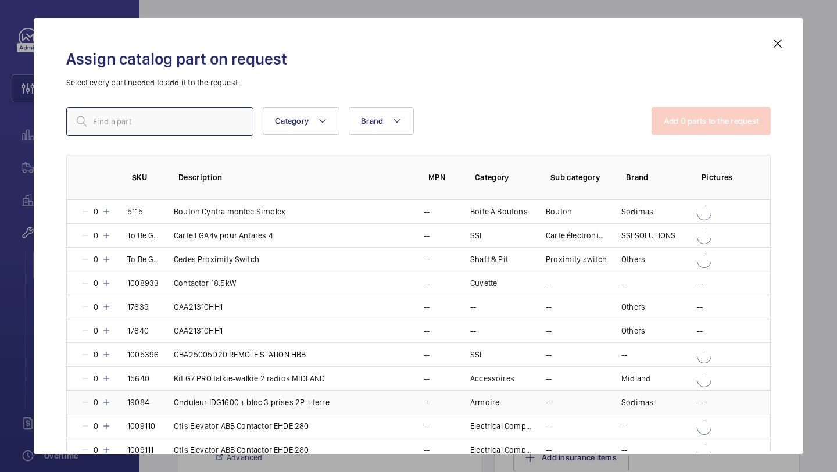
scroll to position [939, 0]
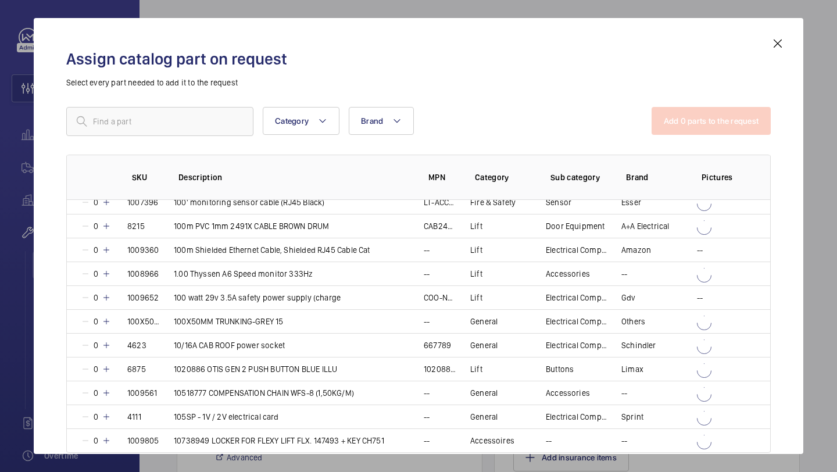
click at [783, 42] on mat-icon at bounding box center [778, 44] width 14 height 14
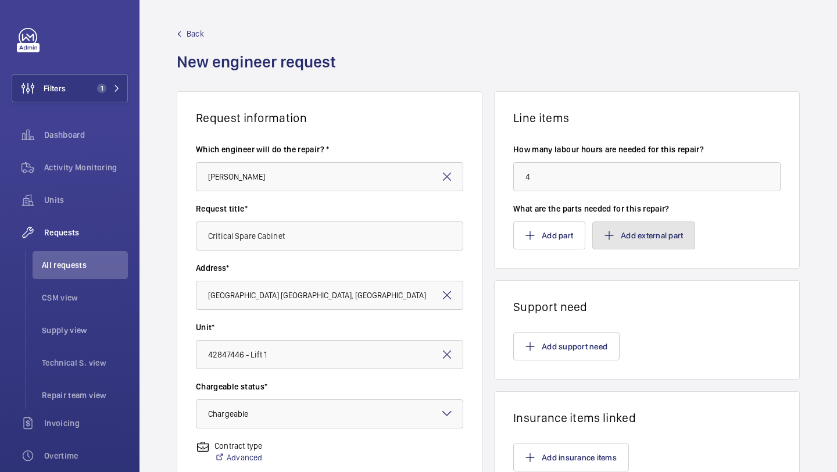
click at [631, 246] on button "Add external part" at bounding box center [643, 235] width 103 height 28
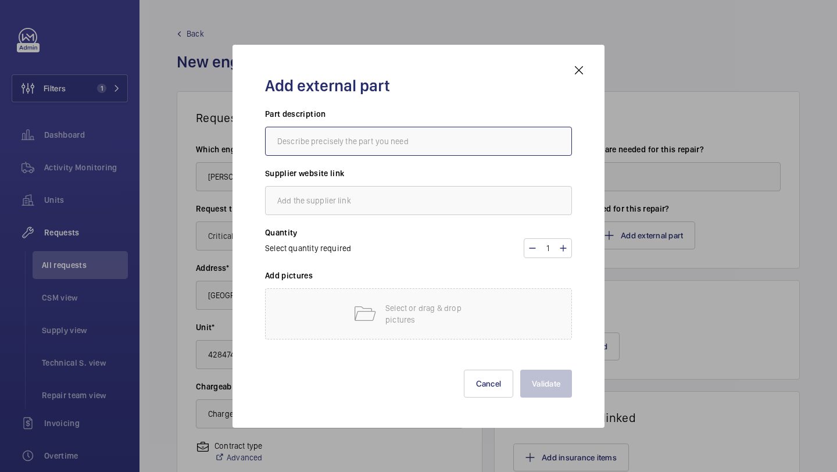
click at [480, 142] on input "text" at bounding box center [418, 141] width 307 height 29
type input "Cabinet"
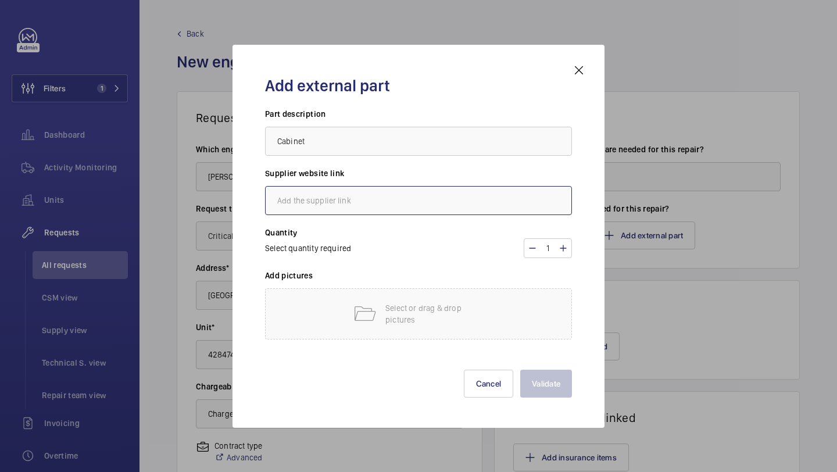
click at [352, 199] on input "text" at bounding box center [418, 200] width 307 height 29
paste input "https://adexa.co.uk/Commercial-Steel-Black-Storage-Cupboard-with-4-Shelves-and-…"
type input "https://adexa.co.uk/Commercial-Steel-Black-Storage-Cupboard-with-4-Shelves-and-…"
click at [452, 307] on p "Select or drag & drop pictures" at bounding box center [434, 313] width 99 height 23
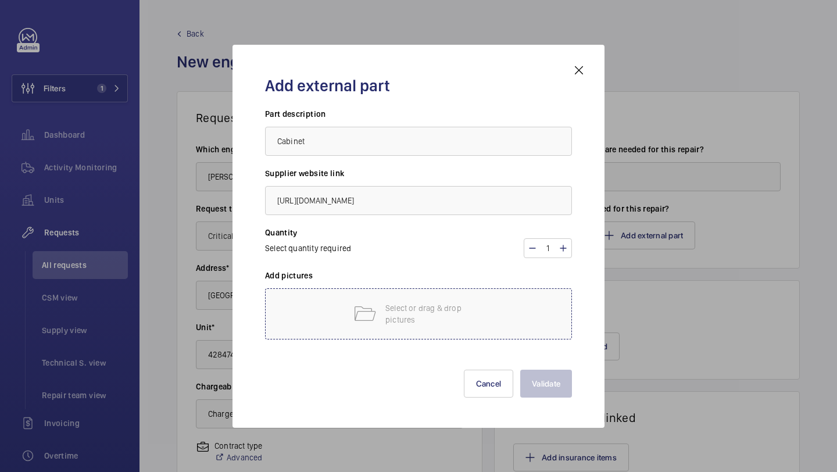
scroll to position [0, 0]
click at [449, 320] on p "Select or drag & drop pictures" at bounding box center [434, 313] width 99 height 23
click at [374, 307] on mat-icon at bounding box center [364, 313] width 23 height 23
click at [499, 323] on div "Select or drag & drop pictures" at bounding box center [418, 313] width 307 height 51
click at [440, 296] on div "Select or drag & drop pictures" at bounding box center [418, 313] width 307 height 51
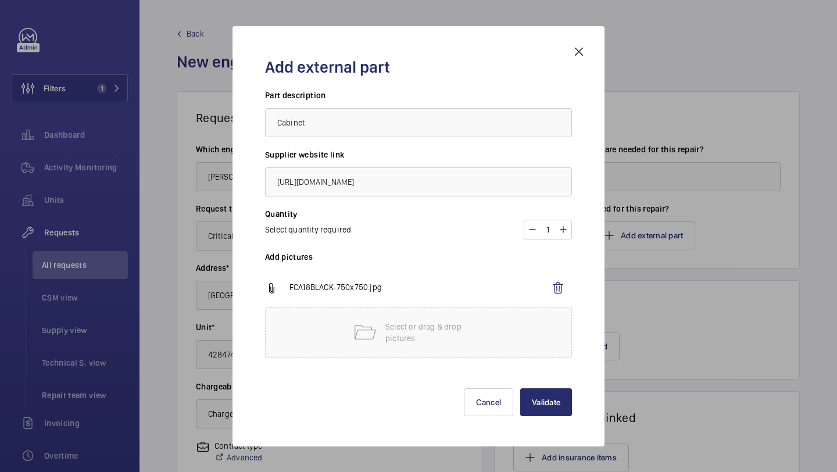
click at [696, 53] on div at bounding box center [418, 236] width 837 height 472
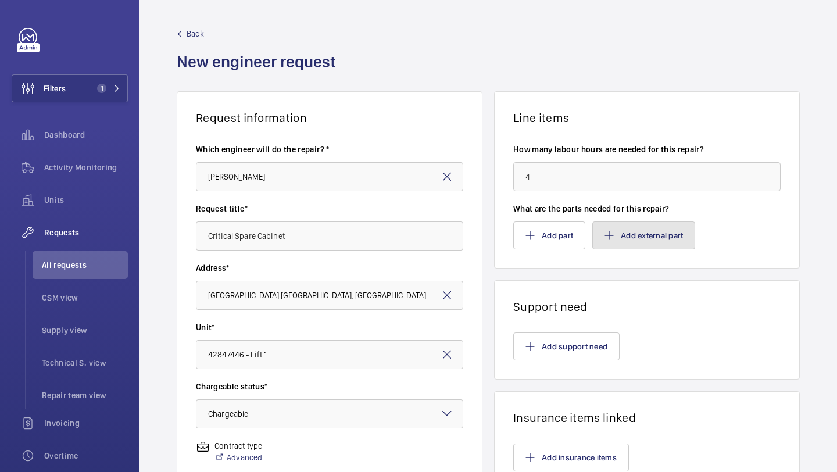
click at [640, 235] on button "Add external part" at bounding box center [643, 235] width 103 height 28
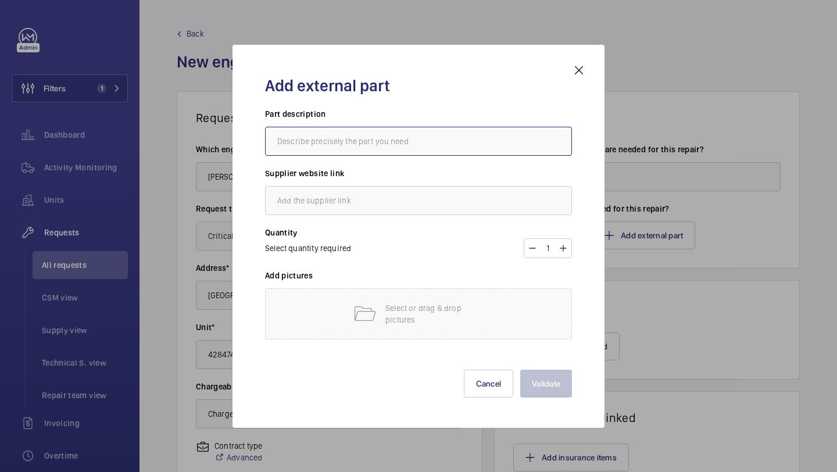
click at [421, 146] on input "text" at bounding box center [418, 141] width 307 height 29
click at [406, 142] on input "text" at bounding box center [418, 141] width 307 height 29
type input "Cabinet"
click at [380, 180] on h3 "Supplier website link" at bounding box center [418, 176] width 307 height 19
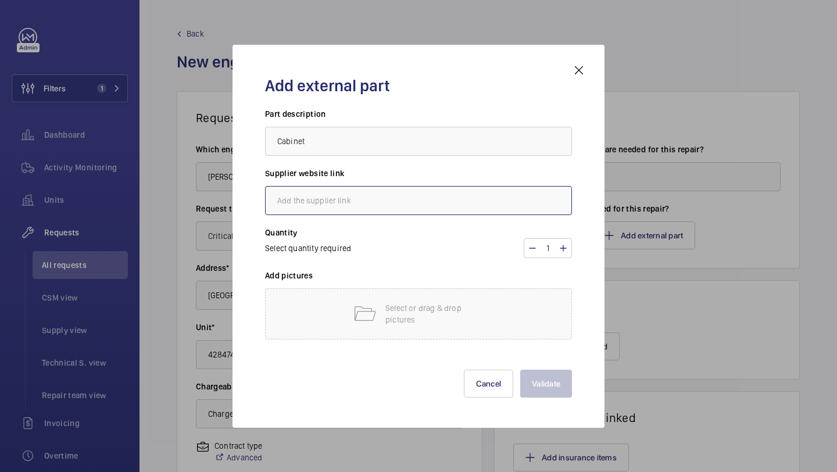
click at [364, 207] on input "text" at bounding box center [418, 200] width 307 height 29
click at [373, 202] on input "text" at bounding box center [418, 200] width 307 height 29
paste input "https://adexa.co.uk/Commercial-Steel-Black-Storage-Cupboard-with-4-Shelves-and-…"
type input "https://adexa.co.uk/Commercial-Steel-Black-Storage-Cupboard-with-4-Shelves-and-…"
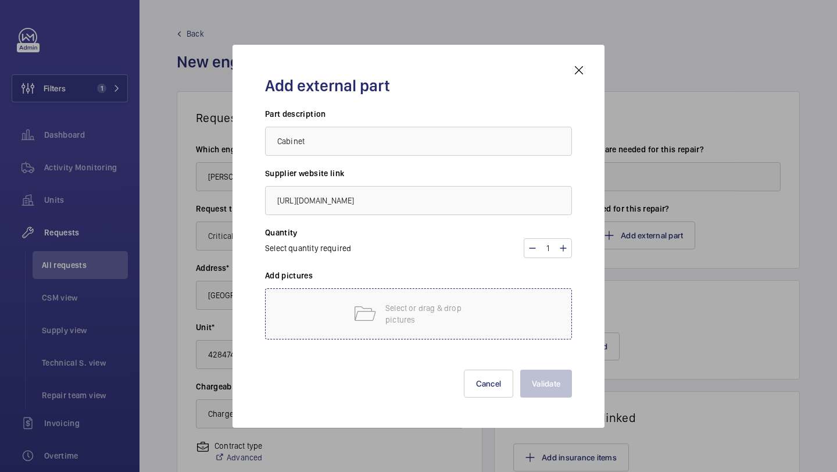
click at [364, 303] on mat-icon at bounding box center [364, 313] width 23 height 23
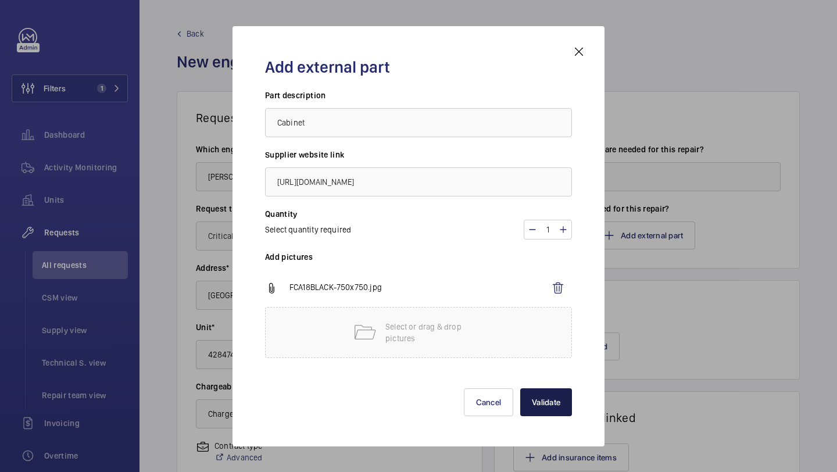
click at [546, 399] on button "Validate" at bounding box center [546, 402] width 52 height 28
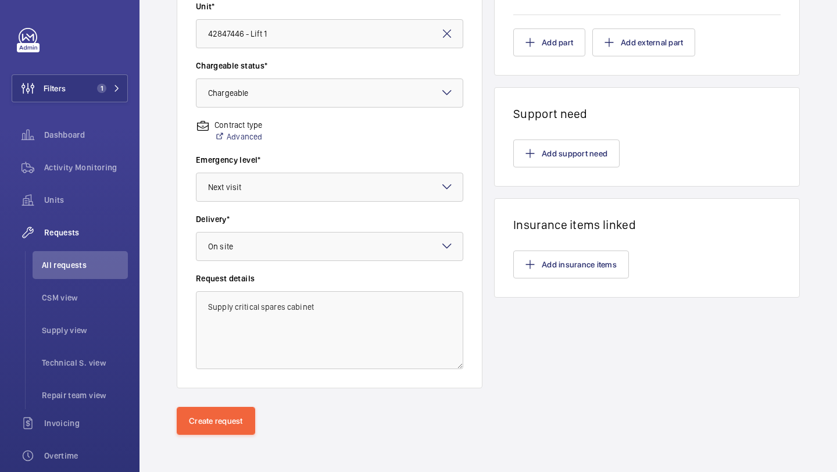
scroll to position [794, 0]
click at [495, 186] on wm-front-card-body "Add support need" at bounding box center [647, 153] width 305 height 65
click at [513, 167] on button "Add support need" at bounding box center [566, 153] width 106 height 28
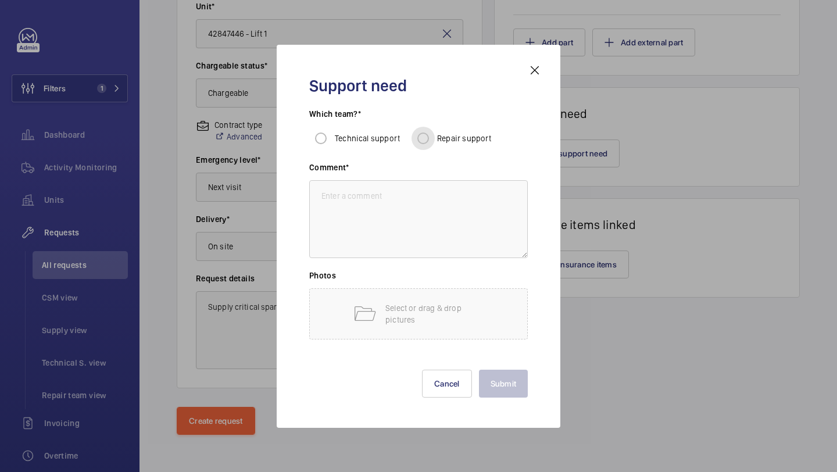
click at [431, 143] on input "Repair support" at bounding box center [422, 138] width 23 height 23
radio input "true"
click at [393, 203] on textarea at bounding box center [418, 219] width 219 height 78
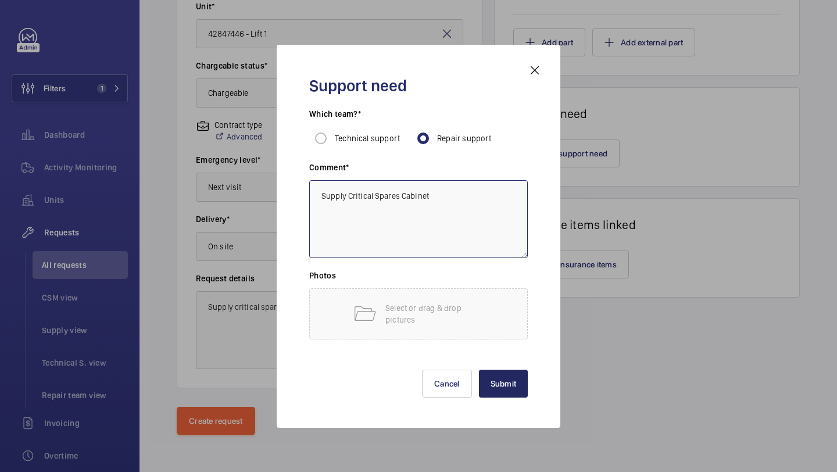
type textarea "Supply Critical Spares Cabinet"
click at [511, 387] on button "Submit" at bounding box center [503, 384] width 49 height 28
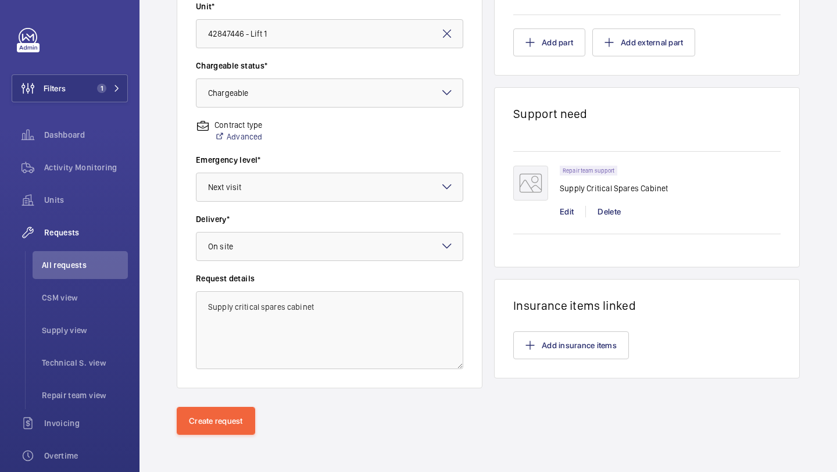
scroll to position [963, 0]
click at [234, 427] on button "Create request" at bounding box center [216, 421] width 78 height 28
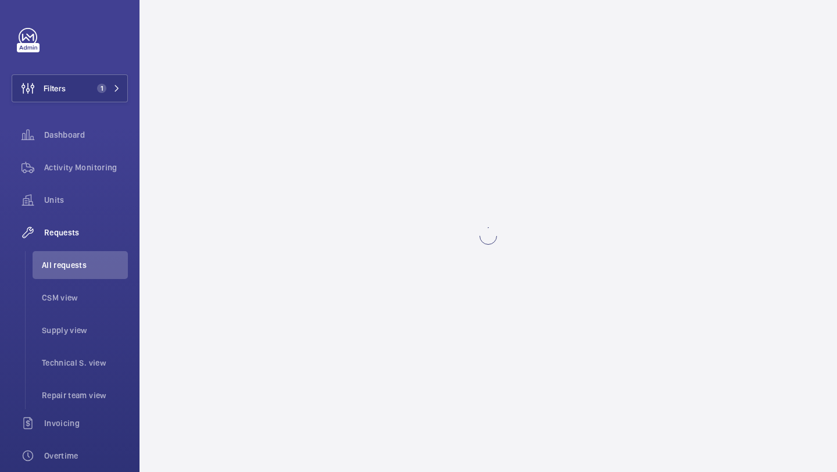
scroll to position [0, 0]
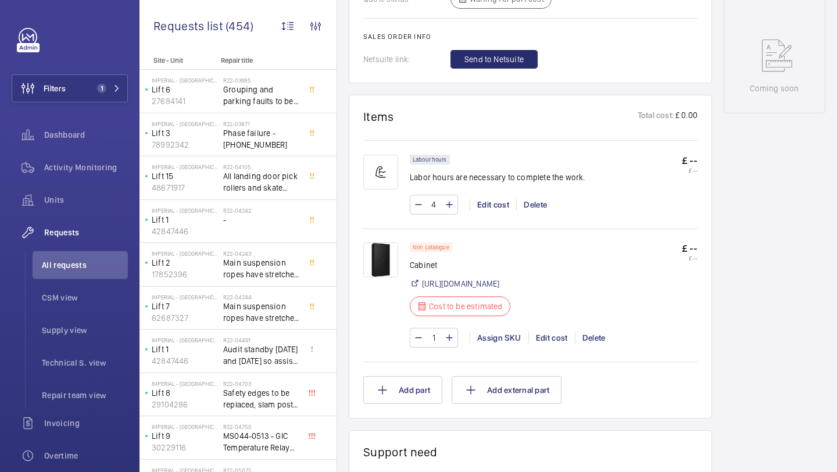
scroll to position [634, 0]
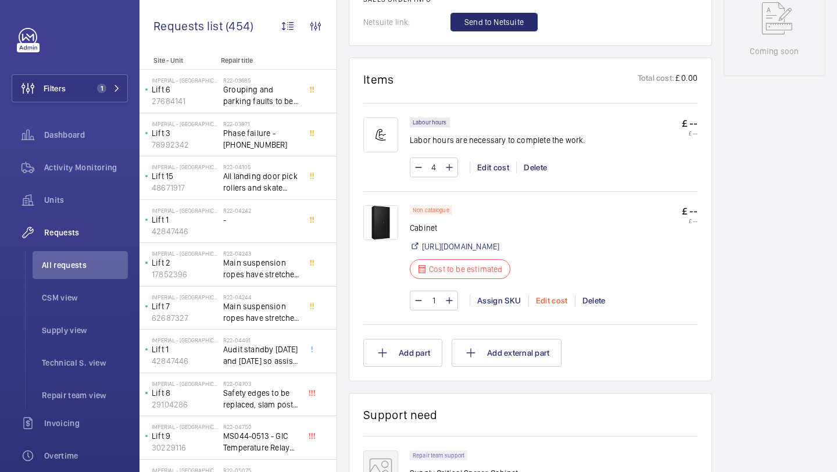
click at [556, 306] on div "Edit cost" at bounding box center [551, 301] width 46 height 12
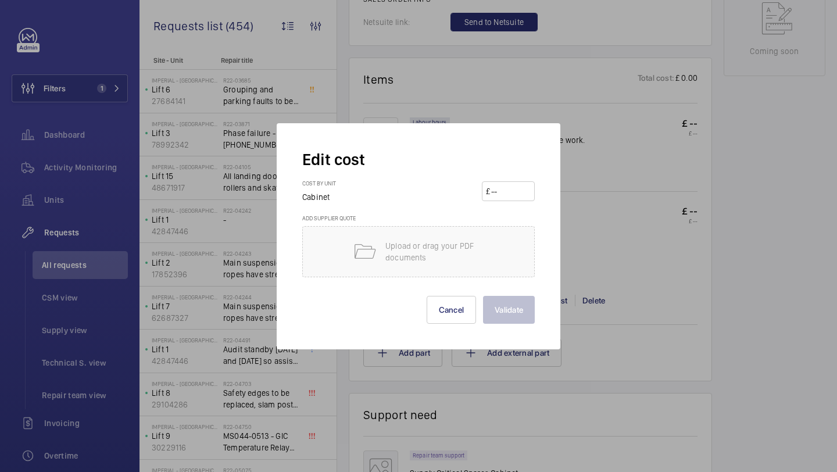
click at [499, 194] on input "number" at bounding box center [510, 191] width 41 height 19
type input "447.60"
click at [514, 302] on button "Validate" at bounding box center [509, 310] width 52 height 28
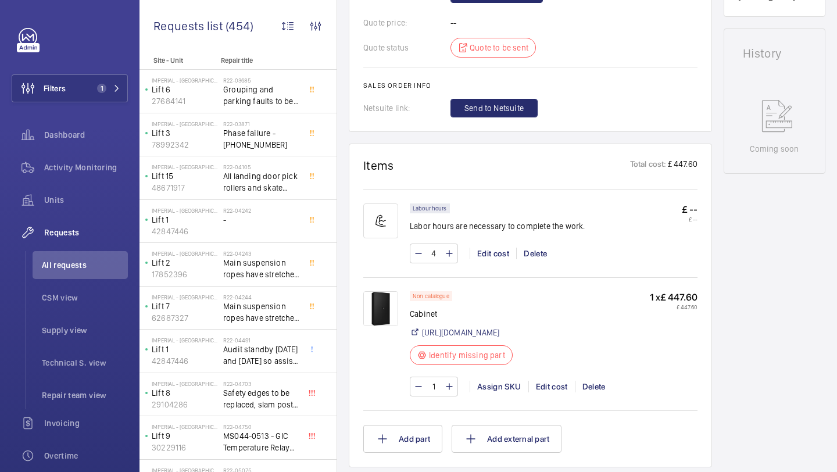
scroll to position [589, 0]
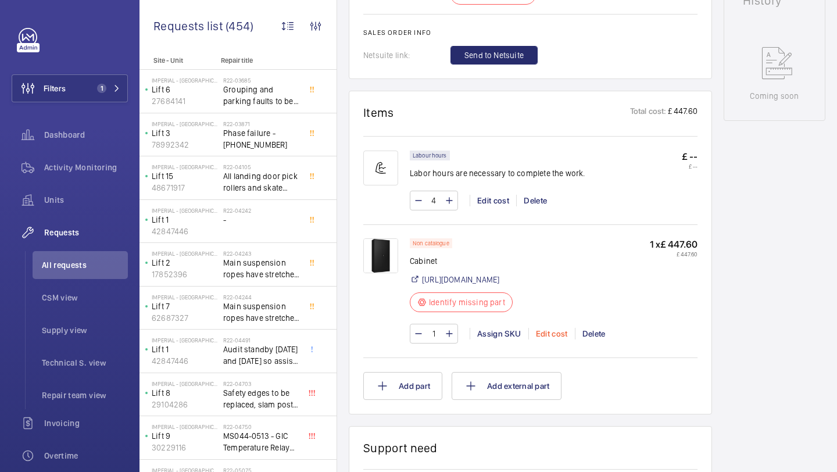
click at [543, 339] on div "Edit cost" at bounding box center [551, 334] width 46 height 12
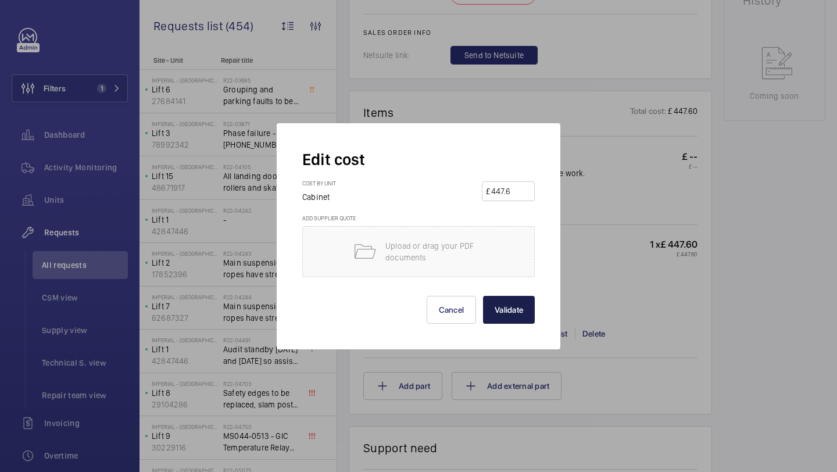
click at [514, 319] on button "Validate" at bounding box center [509, 310] width 52 height 28
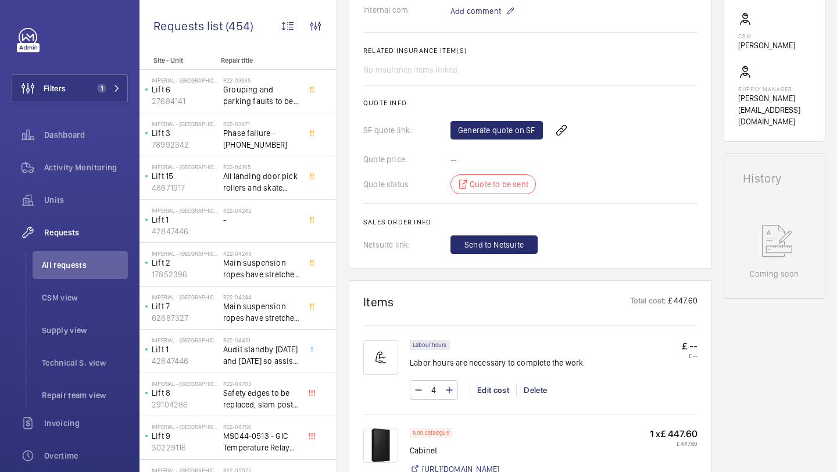
scroll to position [407, 0]
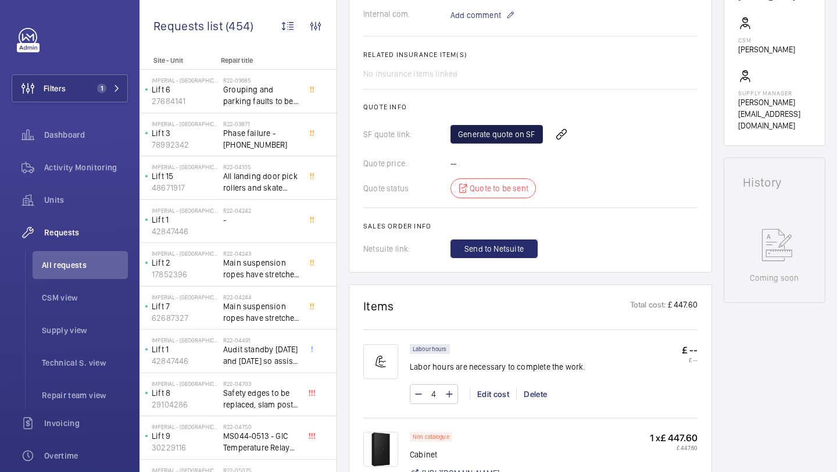
click at [507, 141] on link "Generate quote on SF" at bounding box center [496, 134] width 92 height 19
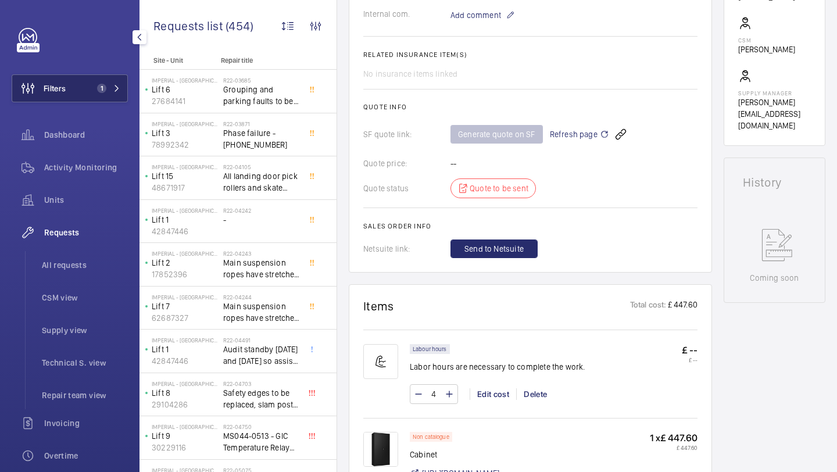
click at [68, 92] on button "Filters 1" at bounding box center [70, 88] width 116 height 28
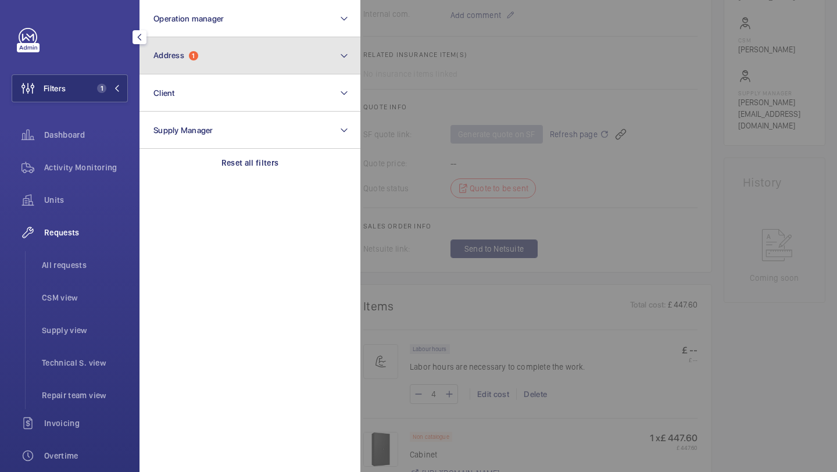
click at [207, 49] on button "Address 1" at bounding box center [249, 55] width 221 height 37
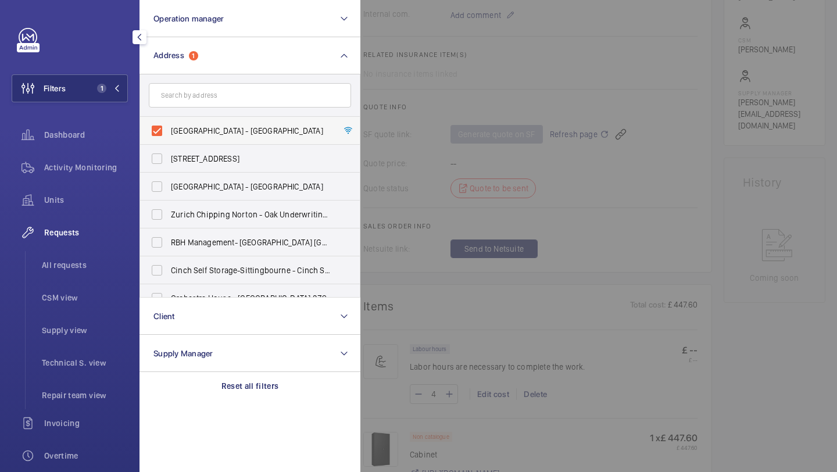
click at [180, 127] on span "Imperial - Charing Cross Hospital - Charing Cross Hospital, LONDON W6 8RF" at bounding box center [251, 131] width 160 height 12
click at [169, 127] on input "Imperial - Charing Cross Hospital - Charing Cross Hospital, LONDON W6 8RF" at bounding box center [156, 130] width 23 height 23
checkbox input "false"
click at [100, 37] on div at bounding box center [73, 37] width 109 height 19
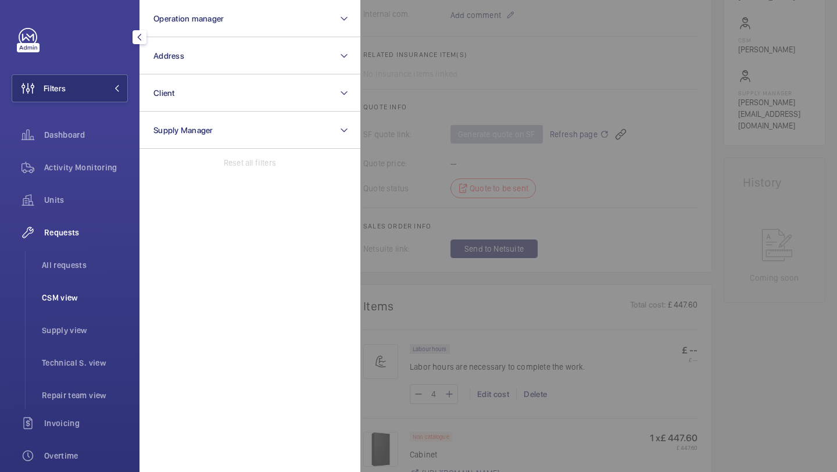
click at [63, 285] on li "CSM view" at bounding box center [80, 298] width 95 height 28
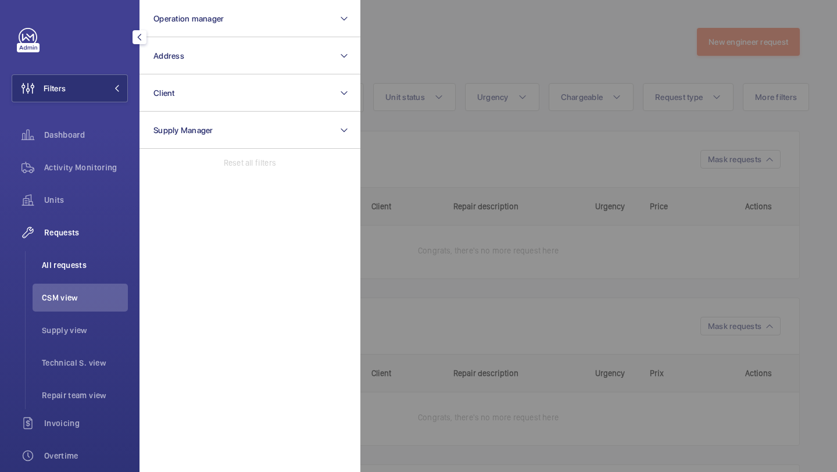
click at [65, 264] on span "All requests" at bounding box center [85, 265] width 86 height 12
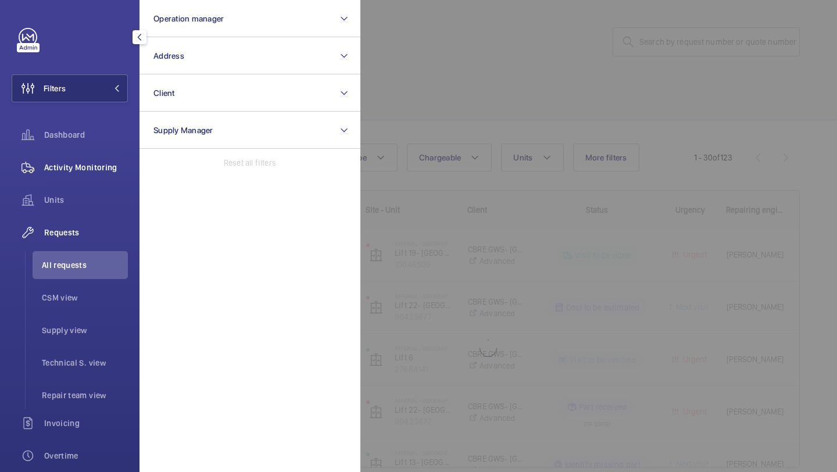
click at [106, 168] on span "Activity Monitoring" at bounding box center [86, 168] width 84 height 12
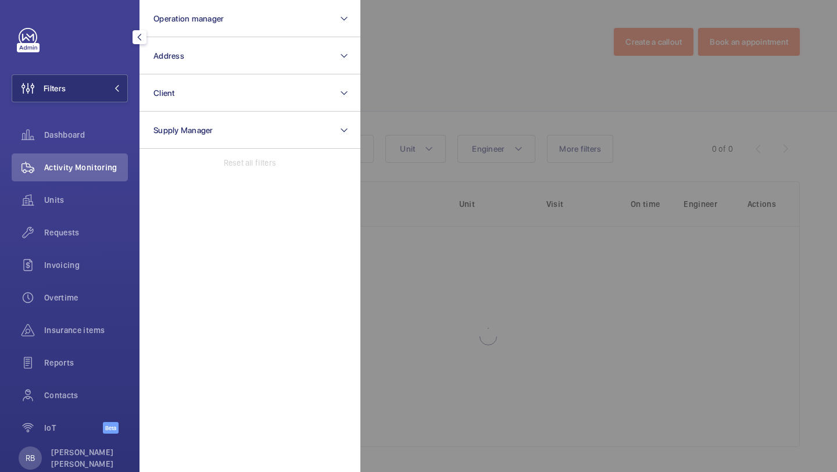
click at [455, 133] on div at bounding box center [778, 236] width 837 height 472
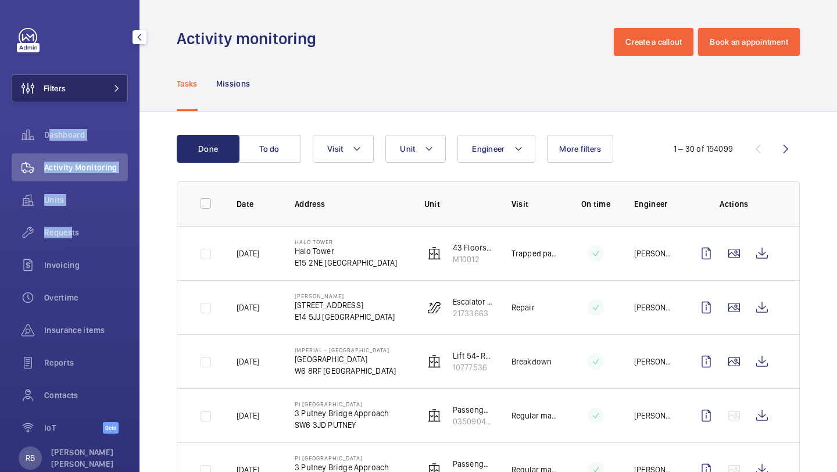
drag, startPoint x: 68, startPoint y: 234, endPoint x: 92, endPoint y: 101, distance: 135.3
click at [91, 101] on div "Filters Dashboard Activity Monitoring Units Requests Invoicing Overtime Insuran…" at bounding box center [70, 237] width 116 height 418
click at [92, 101] on button "Filters" at bounding box center [70, 88] width 116 height 28
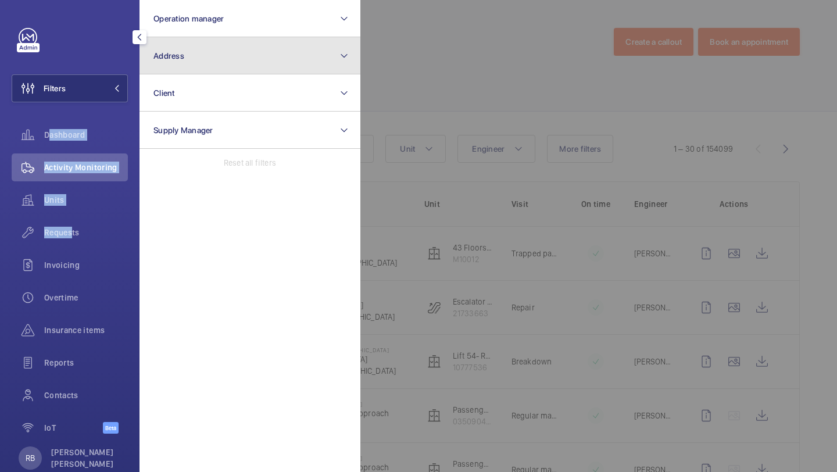
click at [181, 51] on span "Address" at bounding box center [168, 55] width 31 height 9
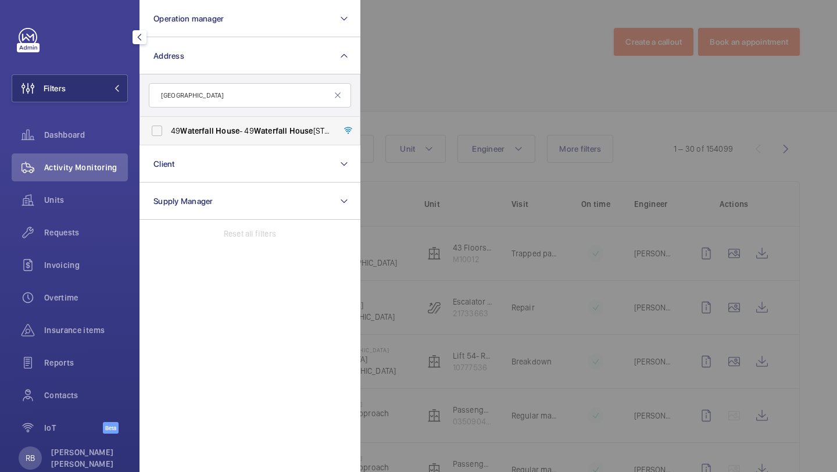
type input "Waterfall House"
click at [222, 137] on label "49 Waterfall House - 49 Waterfall House , LONDON SW2 1BF" at bounding box center [241, 131] width 202 height 28
click at [169, 137] on input "49 Waterfall House - 49 Waterfall House , LONDON SW2 1BF" at bounding box center [156, 130] width 23 height 23
checkbox input "true"
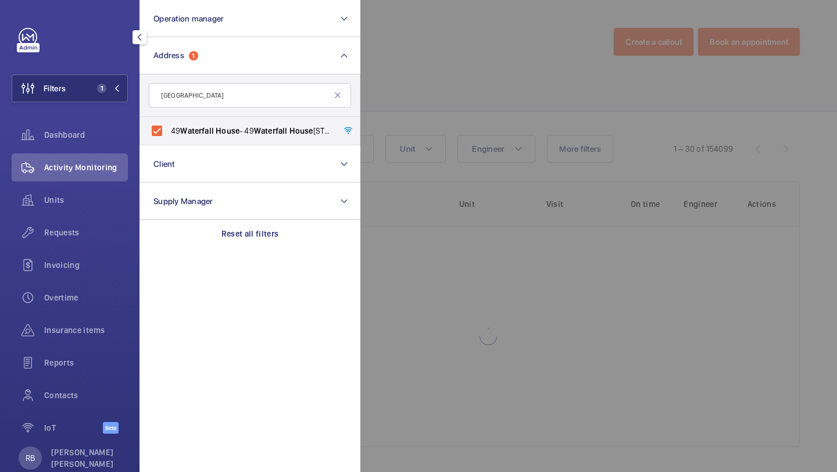
click at [509, 82] on div at bounding box center [778, 236] width 837 height 472
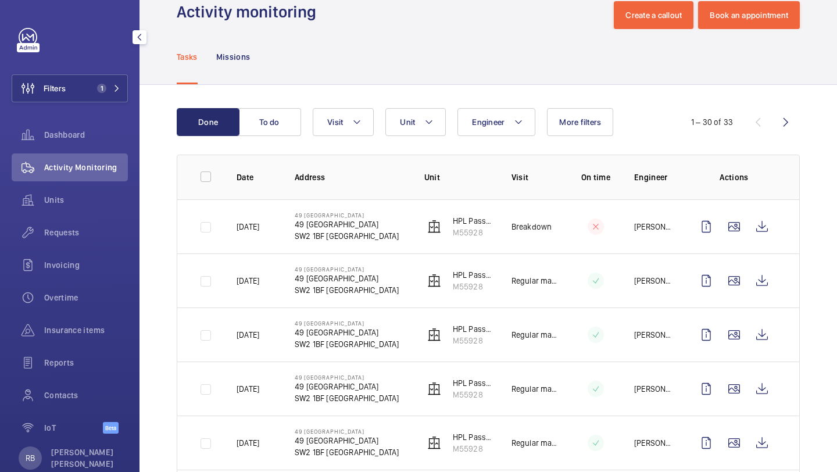
scroll to position [33, 0]
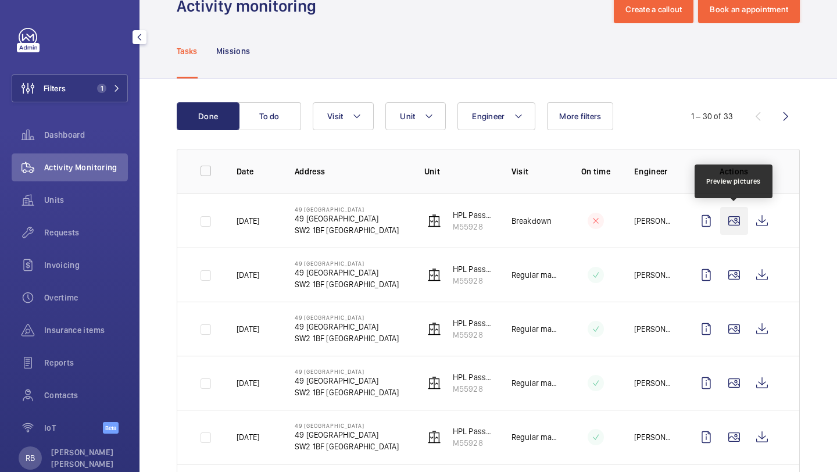
click at [739, 223] on wm-front-icon-button at bounding box center [734, 221] width 28 height 28
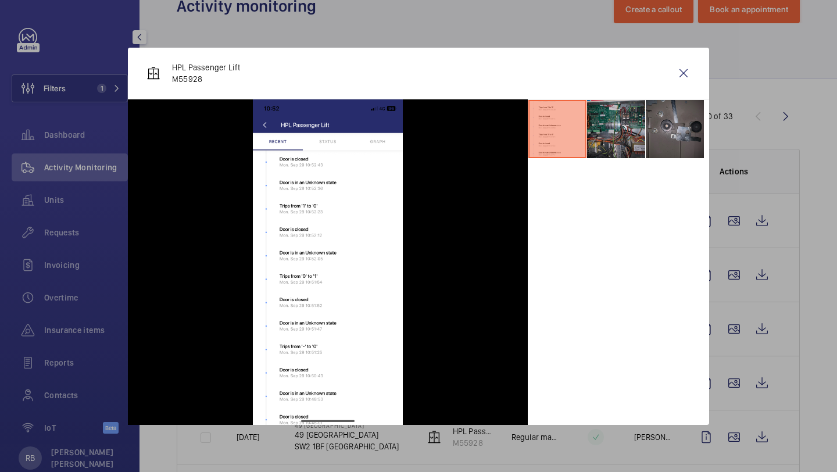
click at [624, 124] on li at bounding box center [616, 129] width 58 height 58
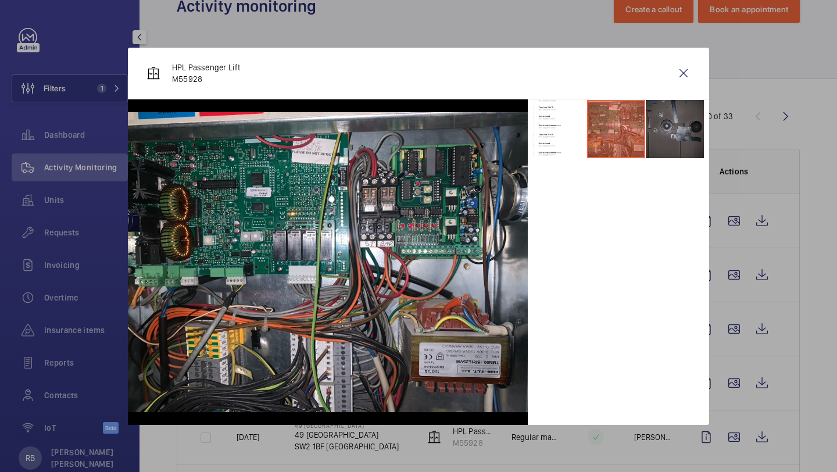
click at [663, 114] on li at bounding box center [675, 129] width 58 height 58
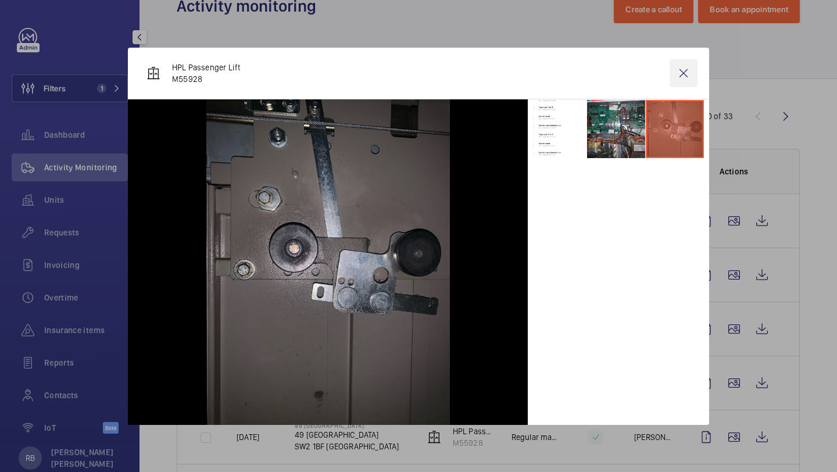
click at [690, 81] on wm-front-icon-button at bounding box center [684, 73] width 28 height 28
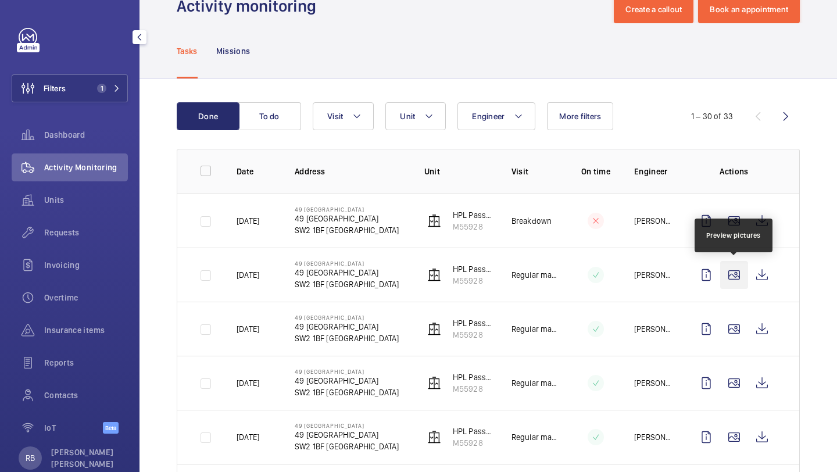
click at [733, 275] on wm-front-icon-button at bounding box center [734, 275] width 28 height 28
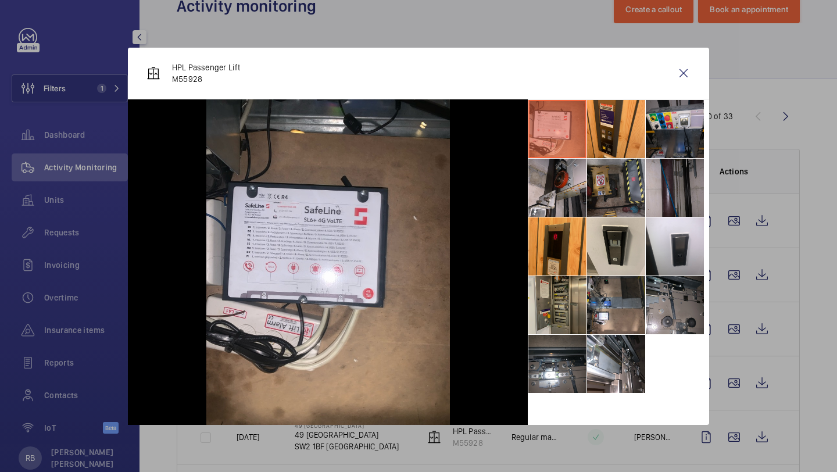
click at [557, 295] on li at bounding box center [557, 305] width 58 height 58
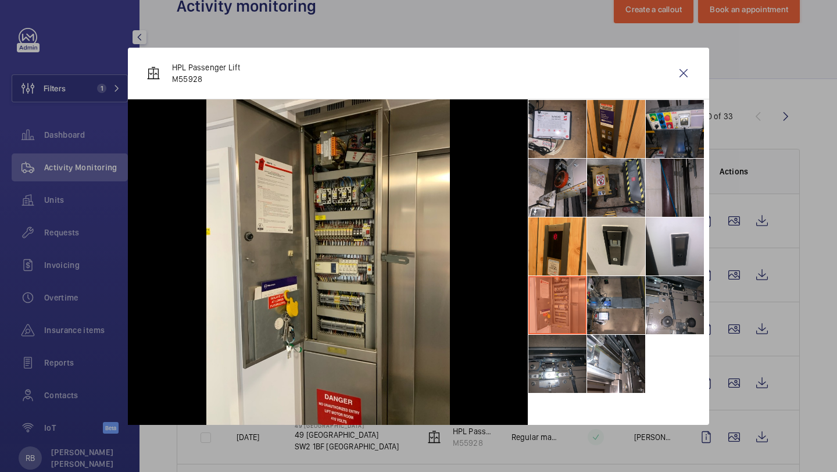
click at [602, 124] on li at bounding box center [616, 129] width 58 height 58
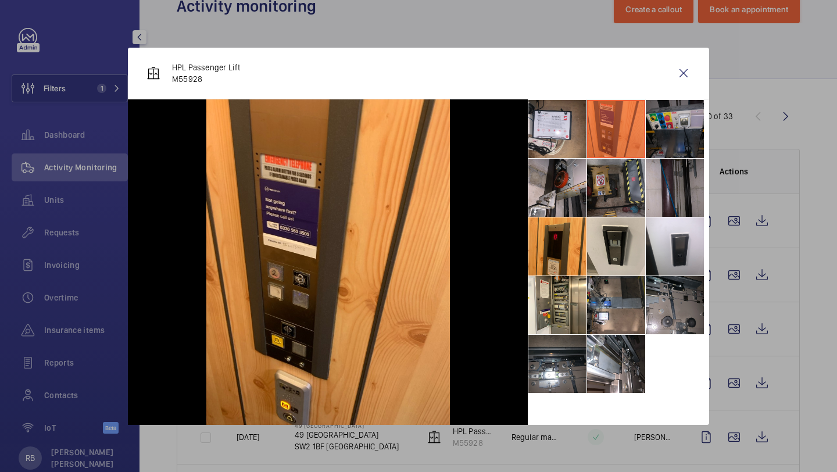
click at [685, 124] on li at bounding box center [675, 129] width 58 height 58
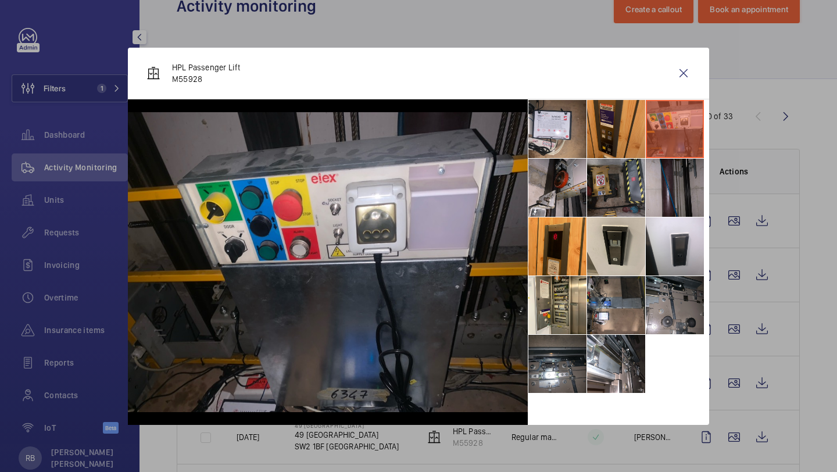
click at [622, 127] on li at bounding box center [616, 129] width 58 height 58
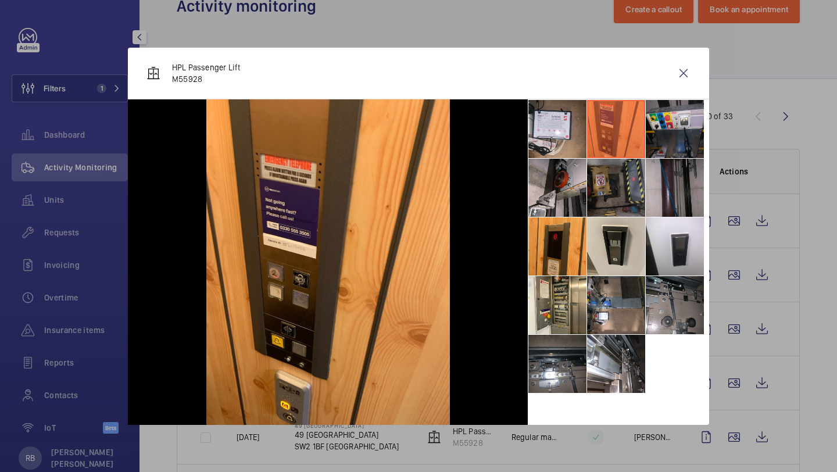
click at [625, 189] on li at bounding box center [616, 188] width 58 height 58
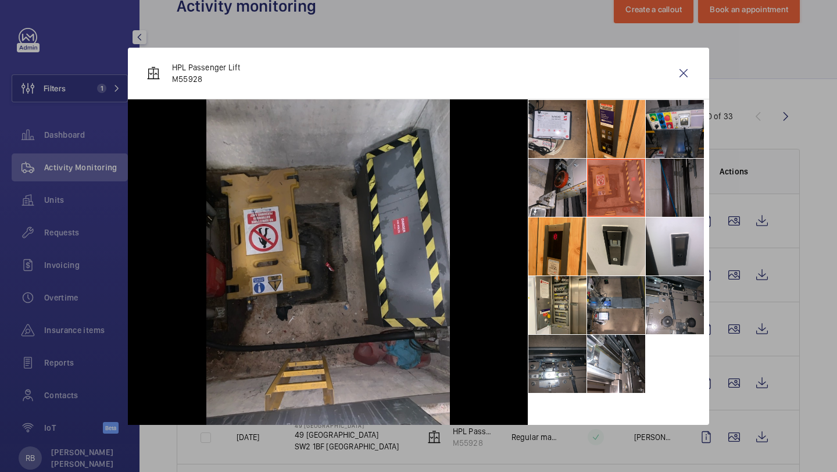
click at [674, 186] on li at bounding box center [675, 188] width 58 height 58
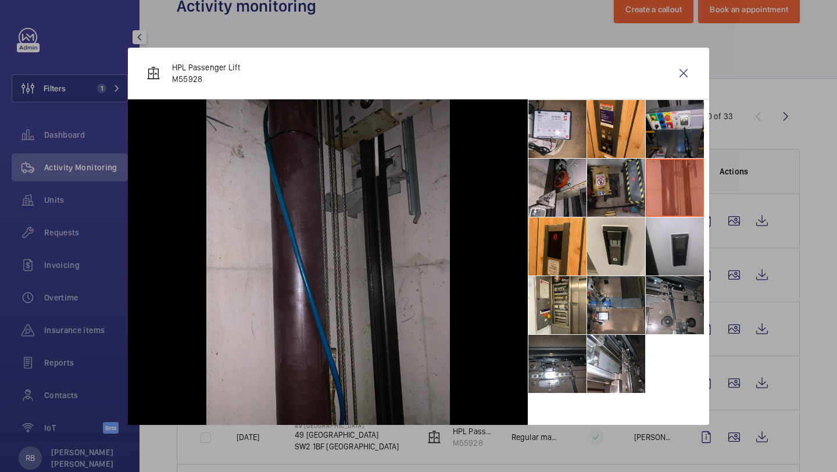
click at [683, 239] on li at bounding box center [675, 246] width 58 height 58
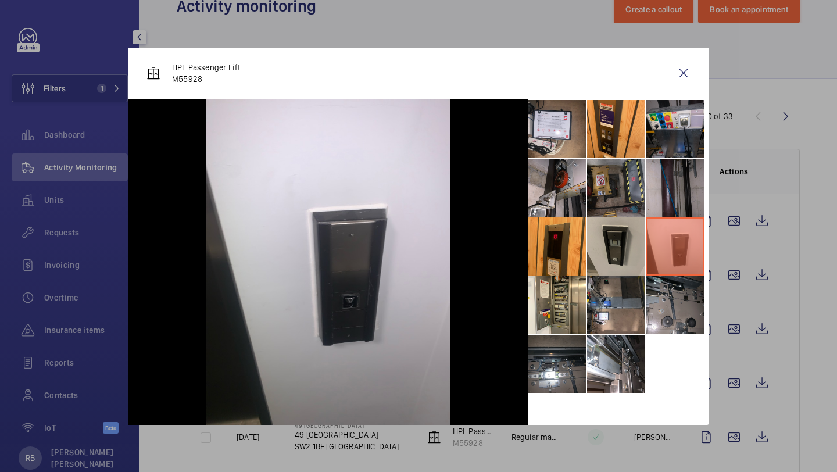
click at [628, 259] on li at bounding box center [616, 246] width 58 height 58
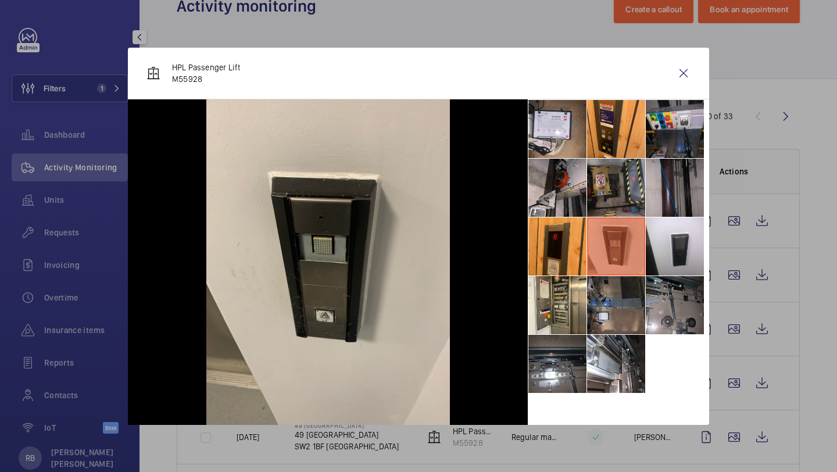
click at [617, 310] on li at bounding box center [616, 305] width 58 height 58
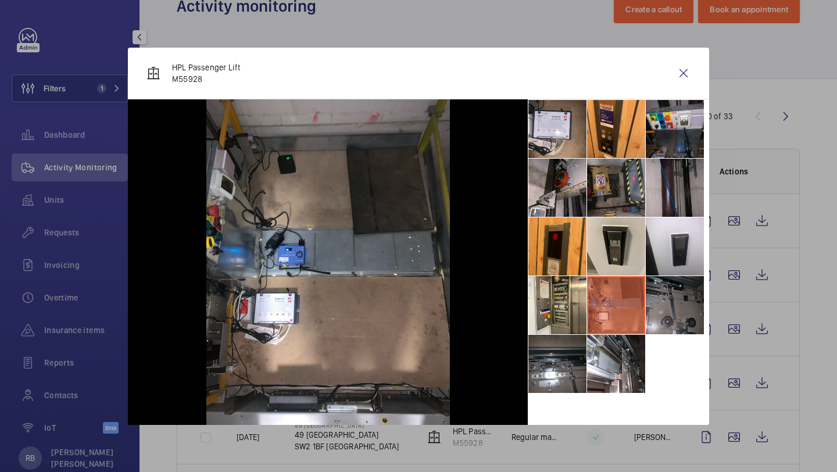
click at [657, 313] on li at bounding box center [675, 305] width 58 height 58
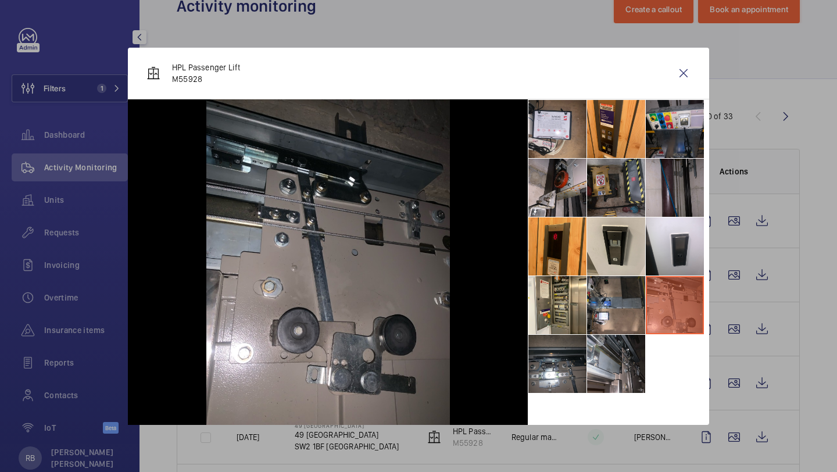
click at [613, 364] on li at bounding box center [616, 364] width 58 height 58
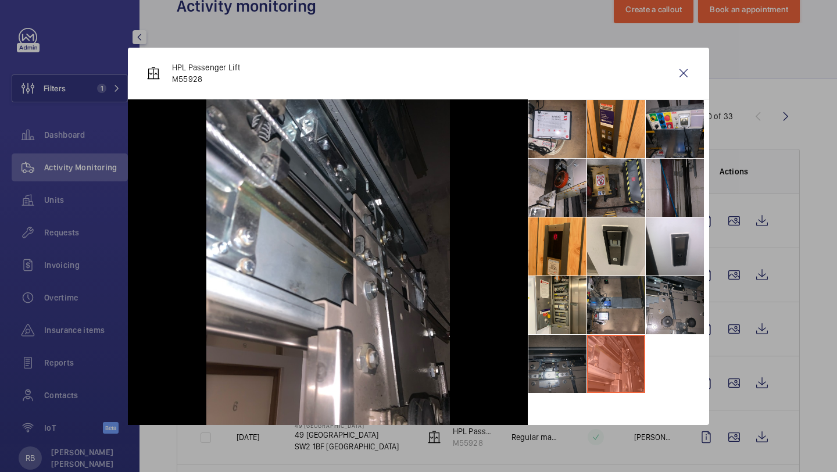
click at [553, 365] on li at bounding box center [557, 364] width 58 height 58
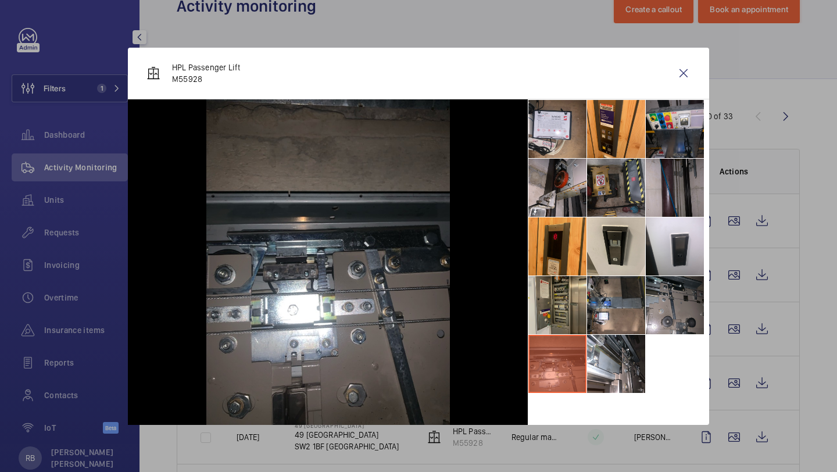
click at [557, 305] on li at bounding box center [557, 305] width 58 height 58
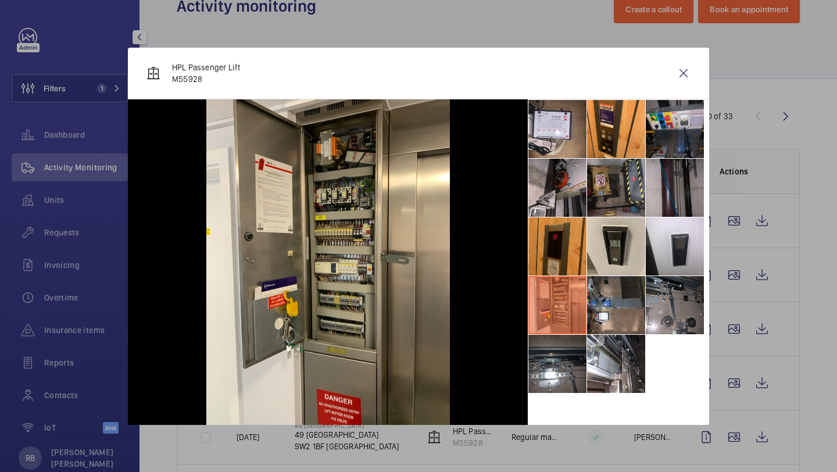
click at [564, 251] on li at bounding box center [557, 246] width 58 height 58
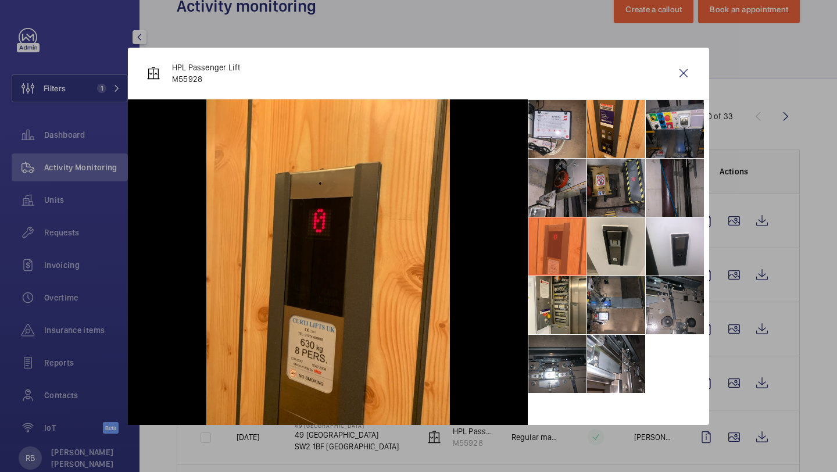
click at [564, 185] on li at bounding box center [557, 188] width 58 height 58
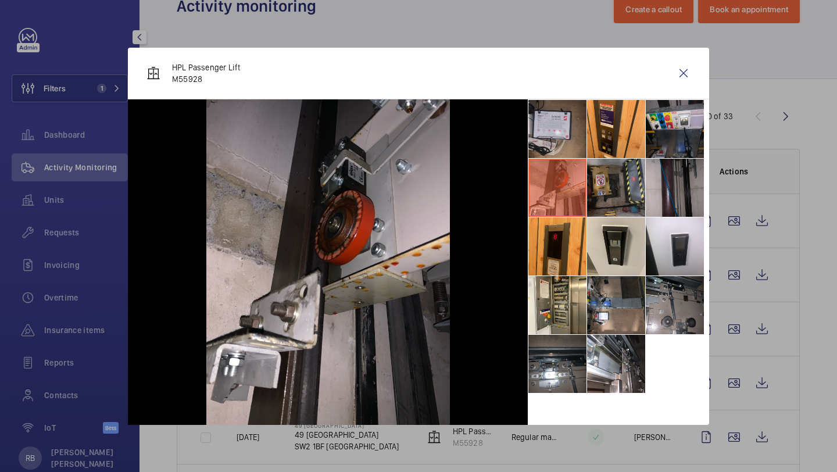
click at [563, 133] on li at bounding box center [557, 129] width 58 height 58
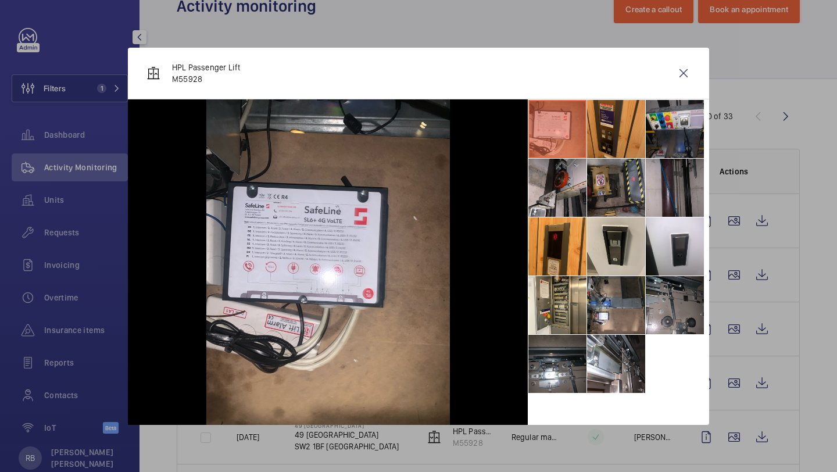
click at [617, 119] on li at bounding box center [616, 129] width 58 height 58
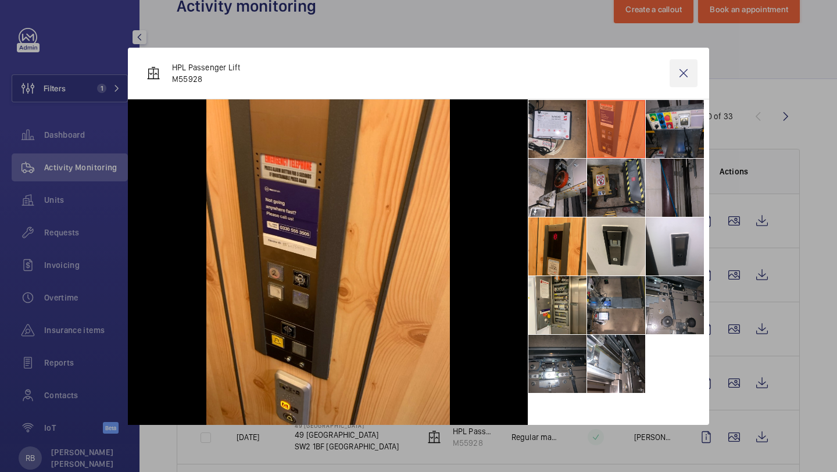
click at [681, 70] on wm-front-icon-button at bounding box center [684, 73] width 28 height 28
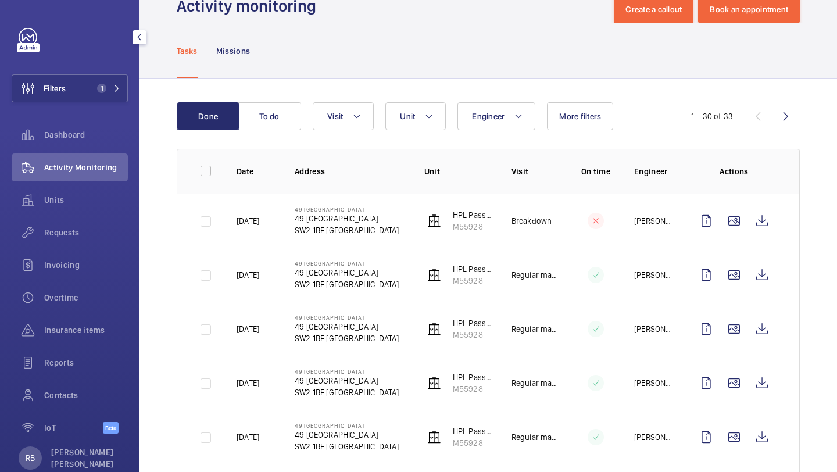
scroll to position [14, 0]
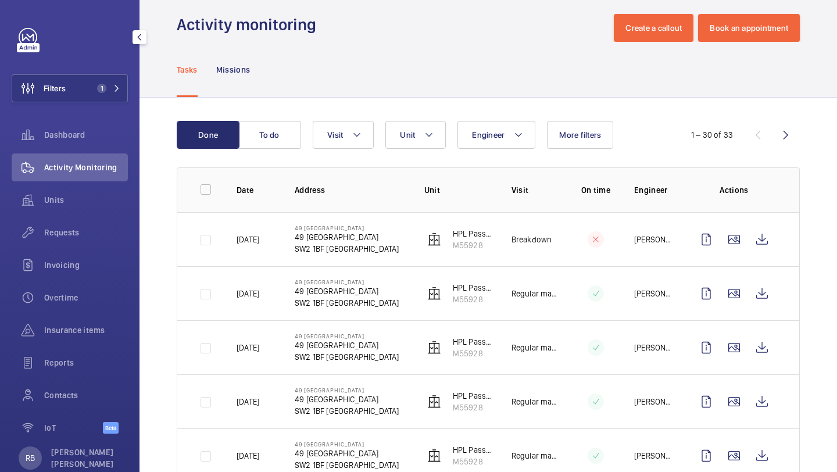
click at [731, 277] on td at bounding box center [737, 293] width 126 height 54
click at [735, 297] on wm-front-icon-button at bounding box center [734, 294] width 28 height 28
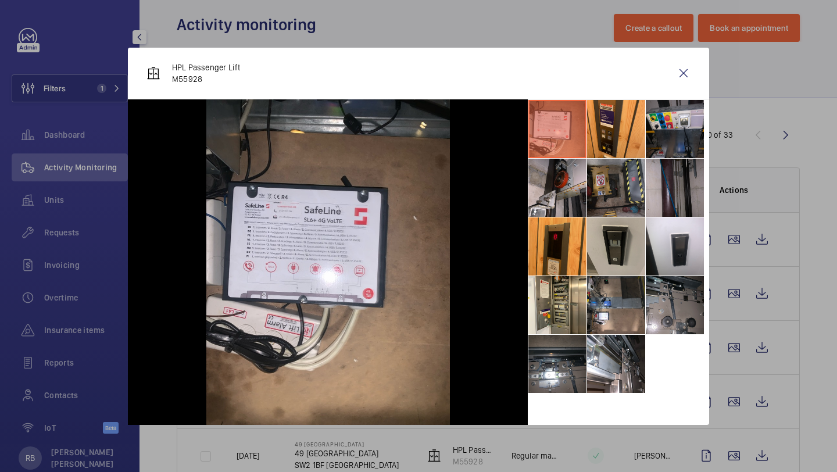
click at [592, 266] on li at bounding box center [616, 246] width 58 height 58
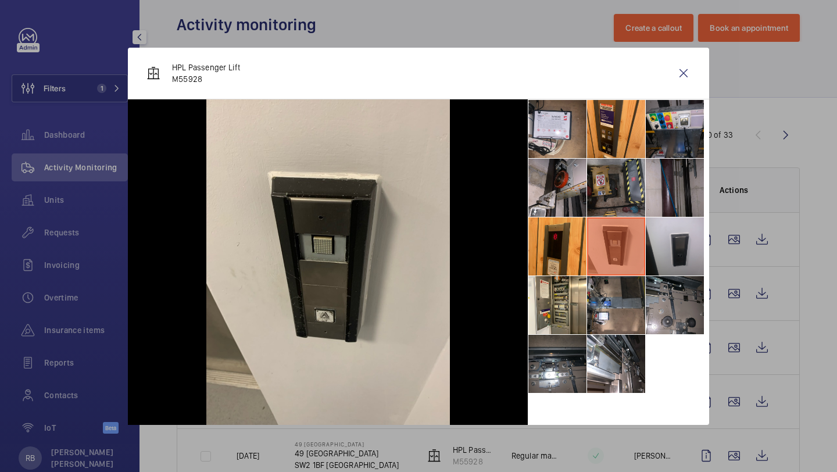
click at [696, 252] on li at bounding box center [675, 246] width 58 height 58
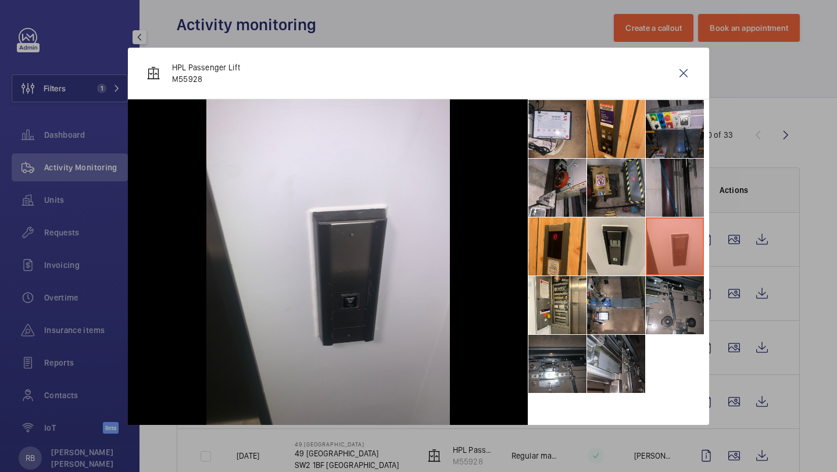
click at [607, 373] on li at bounding box center [616, 364] width 58 height 58
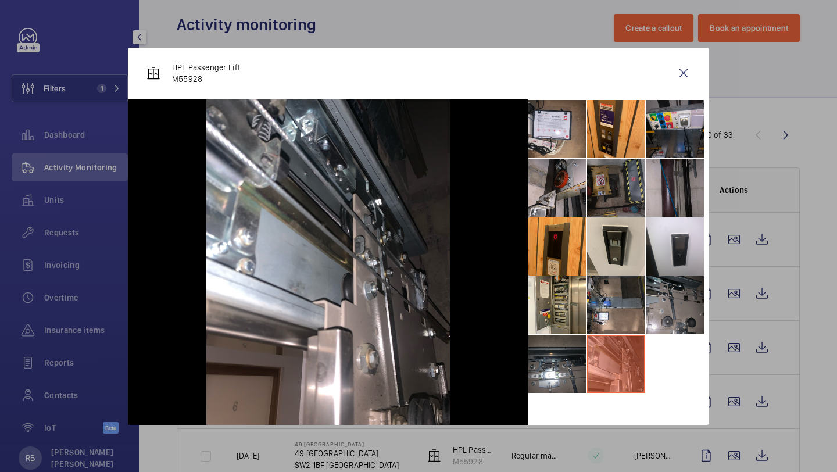
click at [626, 177] on li at bounding box center [616, 188] width 58 height 58
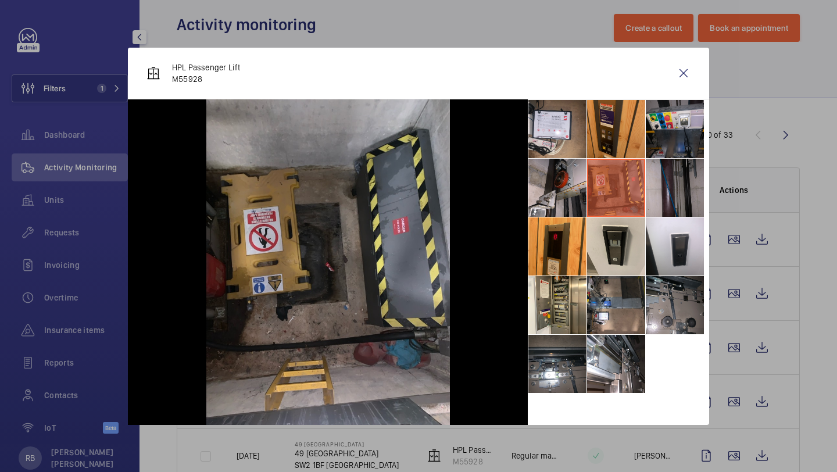
click at [644, 128] on li at bounding box center [616, 129] width 58 height 58
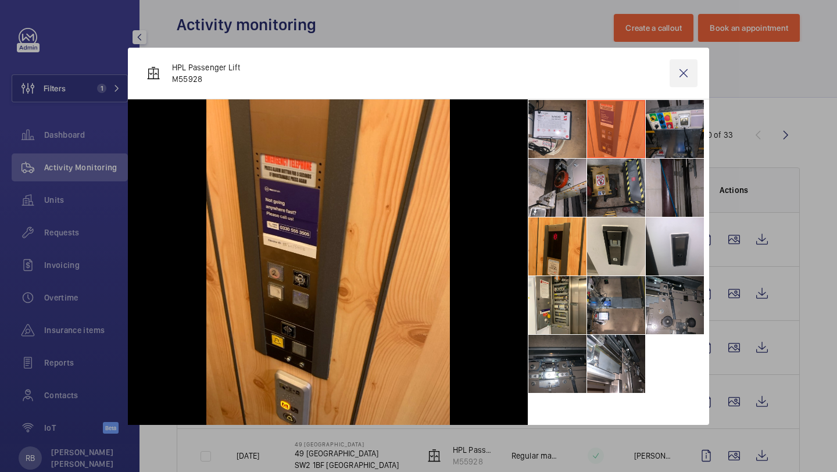
click at [685, 74] on wm-front-icon-button at bounding box center [684, 73] width 28 height 28
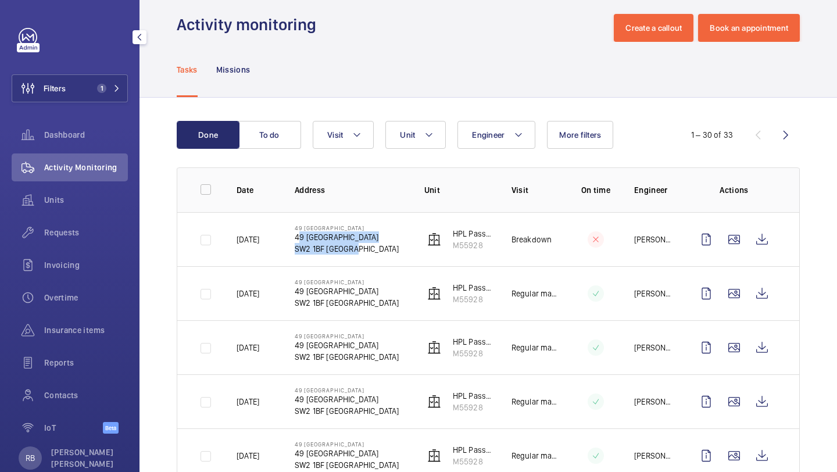
drag, startPoint x: 294, startPoint y: 238, endPoint x: 393, endPoint y: 246, distance: 99.2
click at [393, 246] on td "49 Waterfall House 49 Waterfall House SW2 1BF LONDON" at bounding box center [341, 239] width 130 height 54
copy div "49 Waterfall House SW2 1BF LONDON"
click at [414, 138] on span "Unit" at bounding box center [407, 134] width 15 height 9
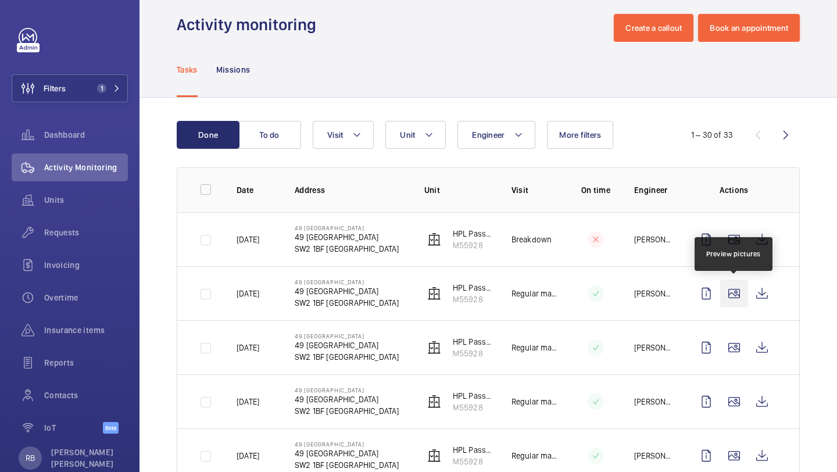
click at [747, 296] on wm-front-icon-button at bounding box center [734, 294] width 28 height 28
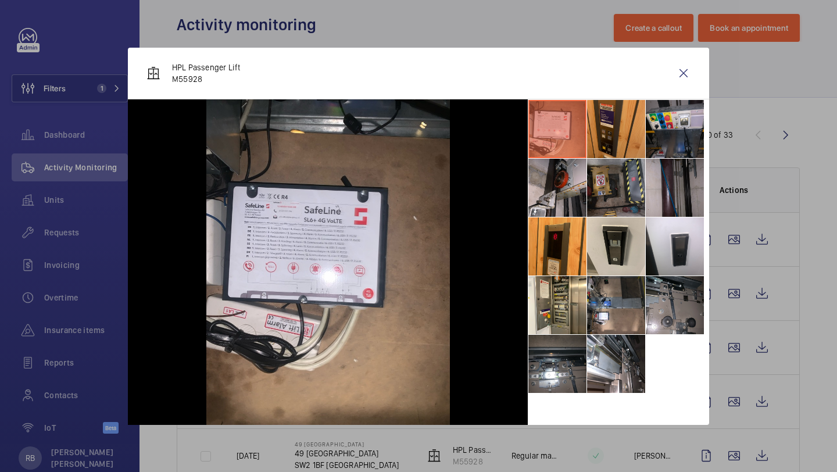
click at [623, 122] on li at bounding box center [616, 129] width 58 height 58
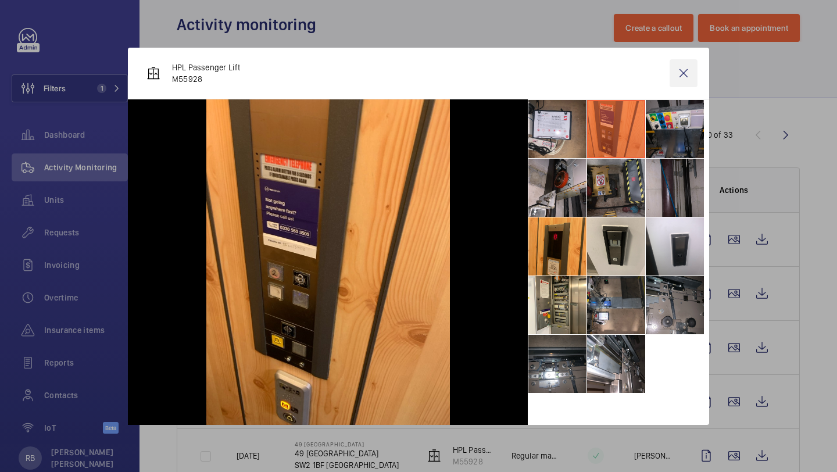
click at [692, 65] on wm-front-icon-button at bounding box center [684, 73] width 28 height 28
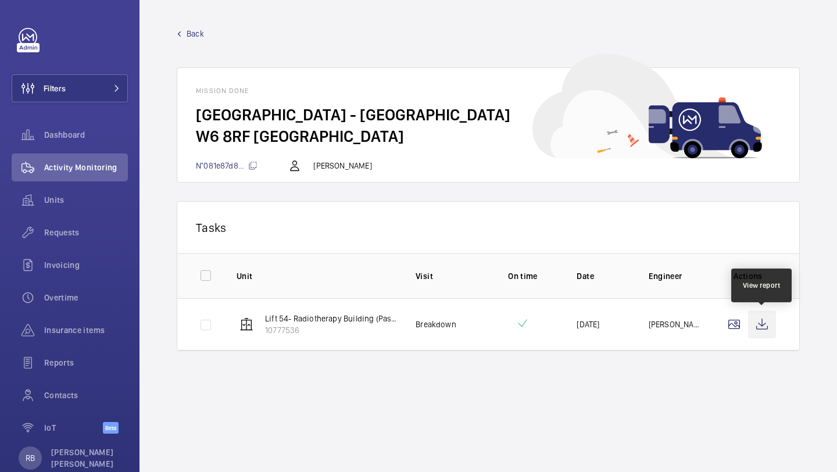
click at [759, 327] on wm-front-icon-button at bounding box center [762, 324] width 28 height 28
click at [46, 66] on div "Filters Dashboard Activity Monitoring Units Requests Invoicing Overtime Insuran…" at bounding box center [70, 237] width 116 height 418
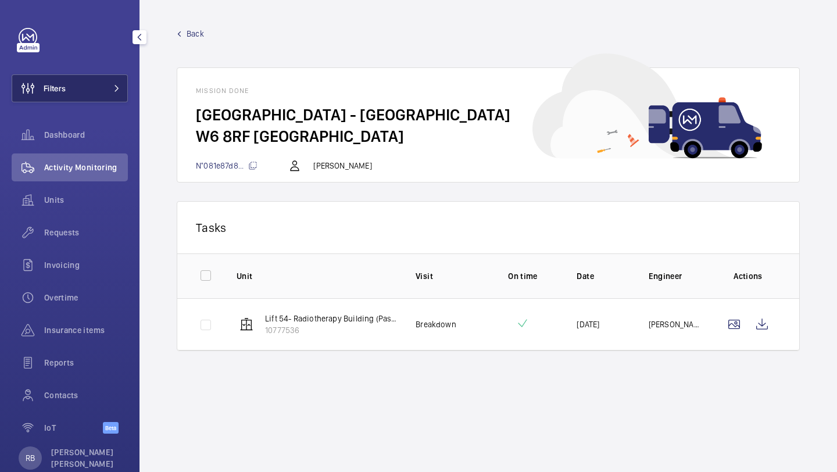
click at [54, 81] on span "Filters" at bounding box center [38, 88] width 53 height 28
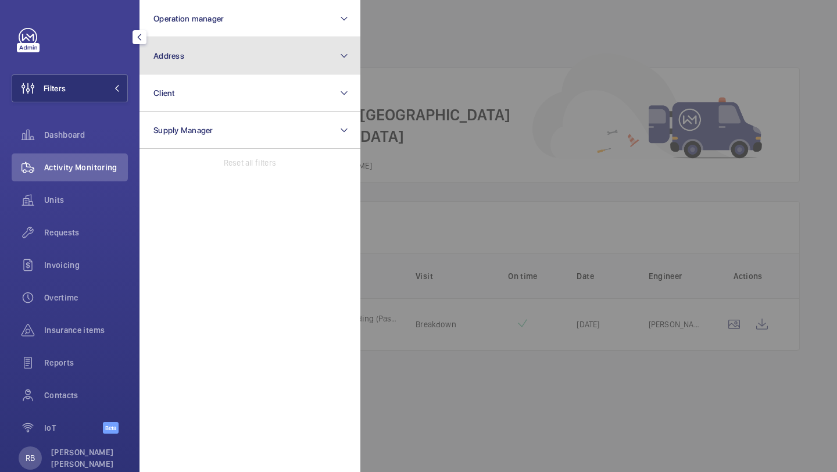
click at [187, 67] on button "Address" at bounding box center [249, 55] width 221 height 37
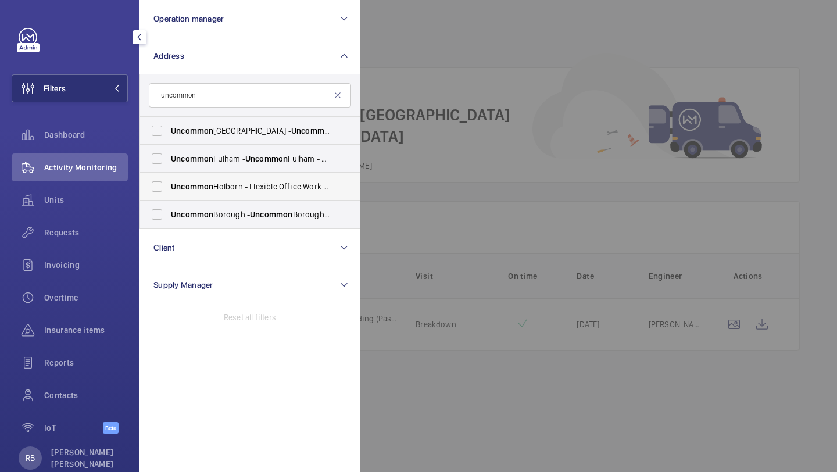
type input "uncommon"
click at [226, 188] on span "Uncommon Holborn - Flexible Office Work Space, LONDON WC1V 6DF" at bounding box center [251, 187] width 160 height 12
click at [169, 188] on input "Uncommon Holborn - Flexible Office Work Space, LONDON WC1V 6DF" at bounding box center [156, 186] width 23 height 23
checkbox input "true"
click at [439, 160] on div at bounding box center [778, 236] width 837 height 472
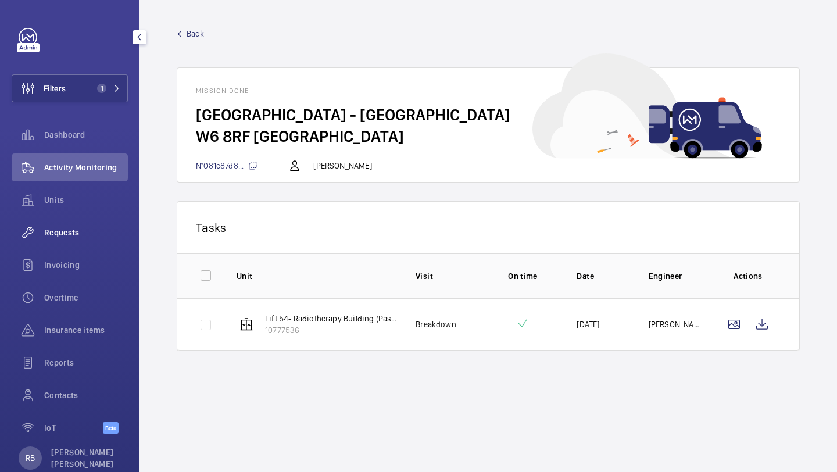
click at [73, 231] on span "Requests" at bounding box center [86, 233] width 84 height 12
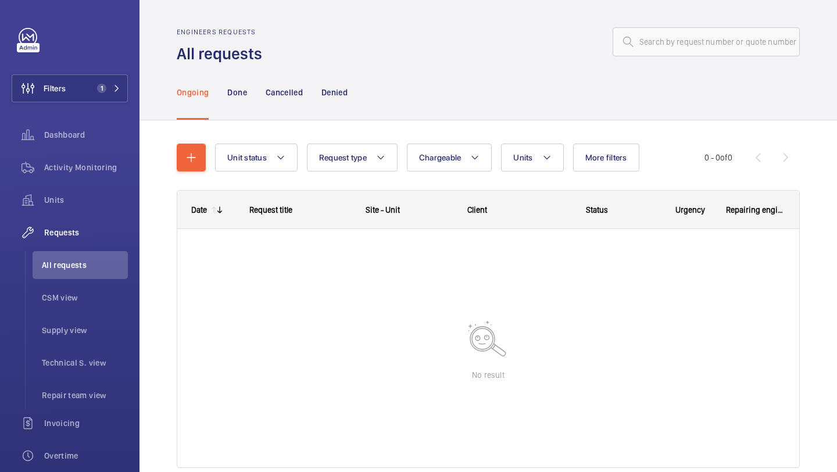
click at [188, 141] on div "Unit status Request type Chargeable Units More filters Request status Urgency R…" at bounding box center [488, 310] width 623 height 371
click at [188, 145] on button "button" at bounding box center [191, 158] width 29 height 28
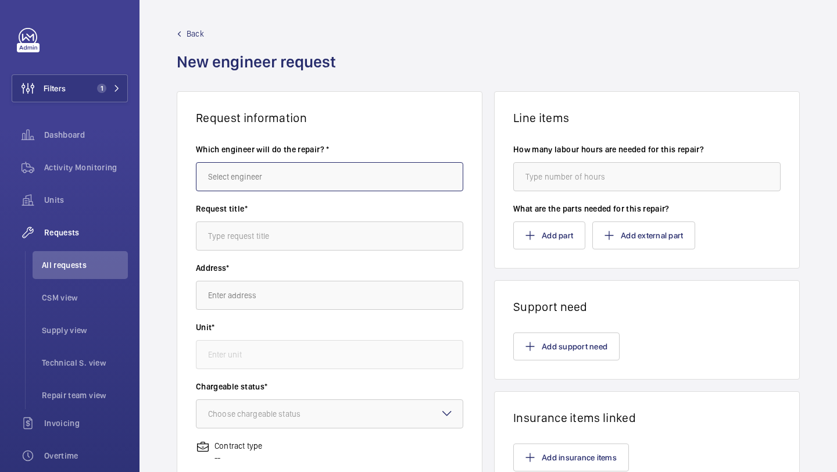
click at [252, 185] on input "text" at bounding box center [329, 176] width 267 height 29
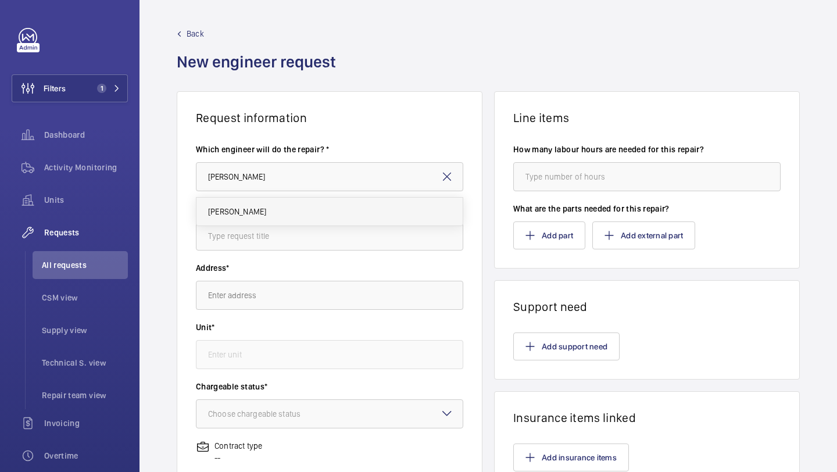
click at [230, 220] on mat-option "[PERSON_NAME]" at bounding box center [329, 212] width 266 height 28
type input "[PERSON_NAME]"
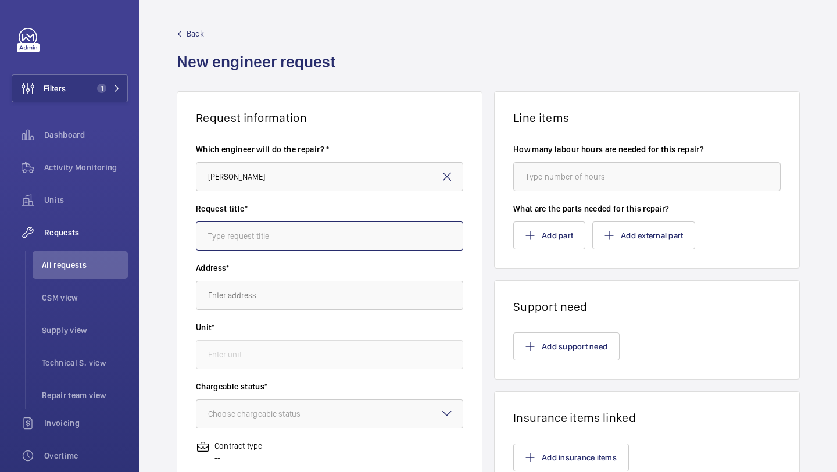
click at [244, 234] on input "text" at bounding box center [329, 235] width 267 height 29
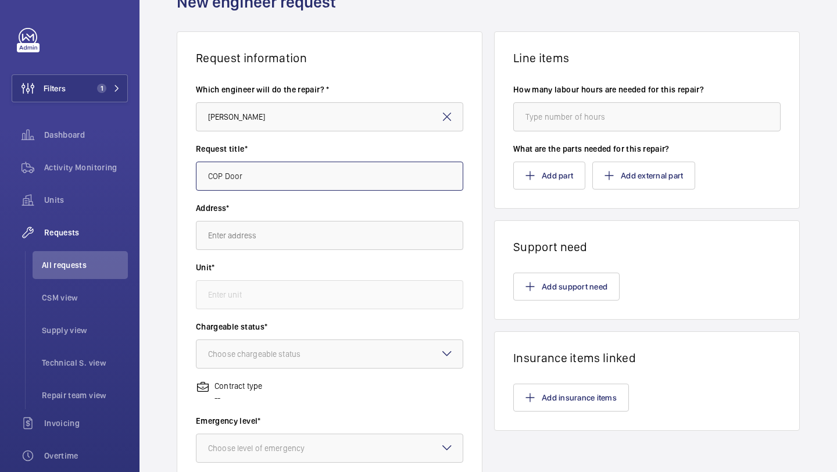
scroll to position [75, 0]
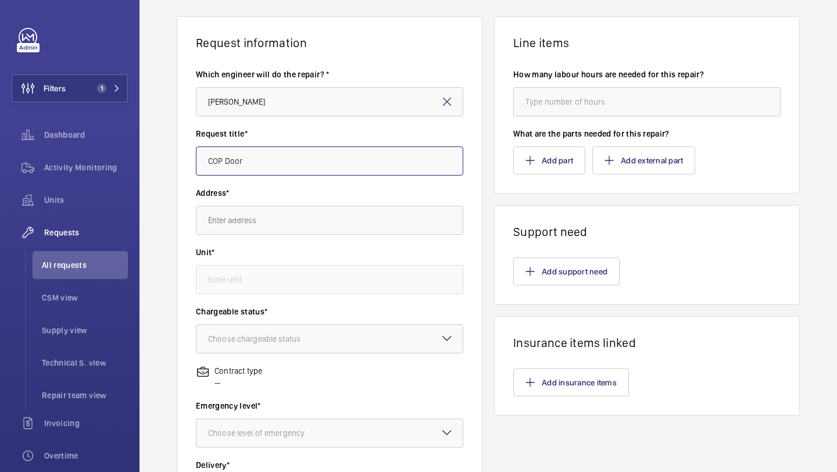
click at [300, 166] on input "COP Door" at bounding box center [329, 160] width 267 height 29
click at [280, 174] on input "COP Door" at bounding box center [329, 160] width 267 height 29
click at [280, 162] on input "COP Door" at bounding box center [329, 160] width 267 height 29
click at [245, 167] on input "COP Door" at bounding box center [329, 160] width 267 height 29
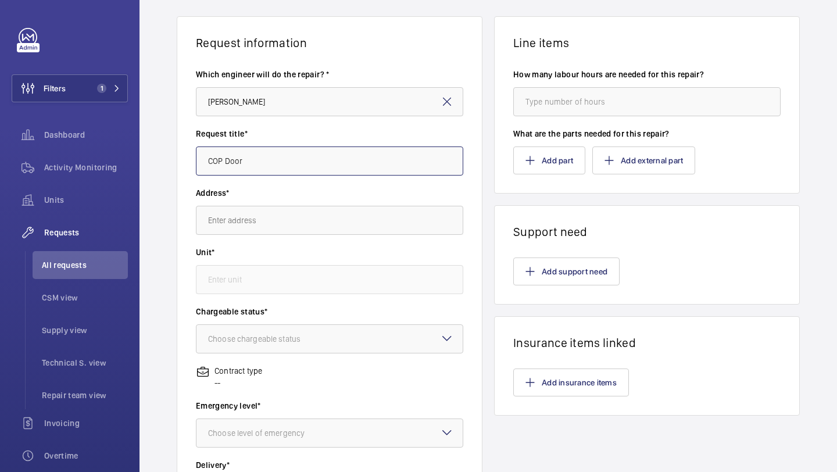
click at [250, 174] on input "COP Door" at bounding box center [329, 160] width 267 height 29
click at [253, 159] on input "COP Door" at bounding box center [329, 160] width 267 height 29
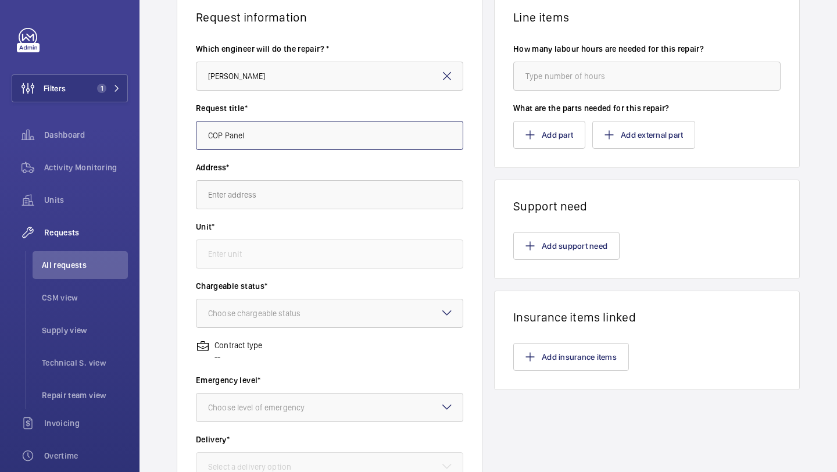
scroll to position [102, 0]
type input "COP Panel Door"
click at [275, 191] on input "text" at bounding box center [329, 193] width 267 height 29
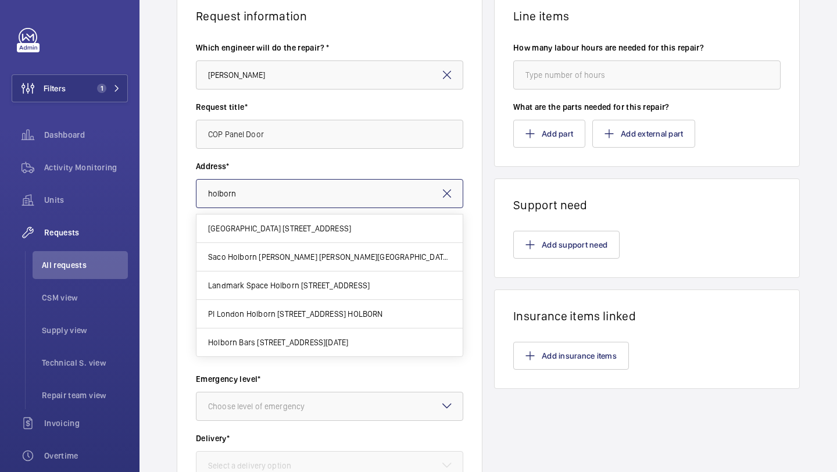
click at [267, 194] on input "holborn" at bounding box center [329, 193] width 267 height 29
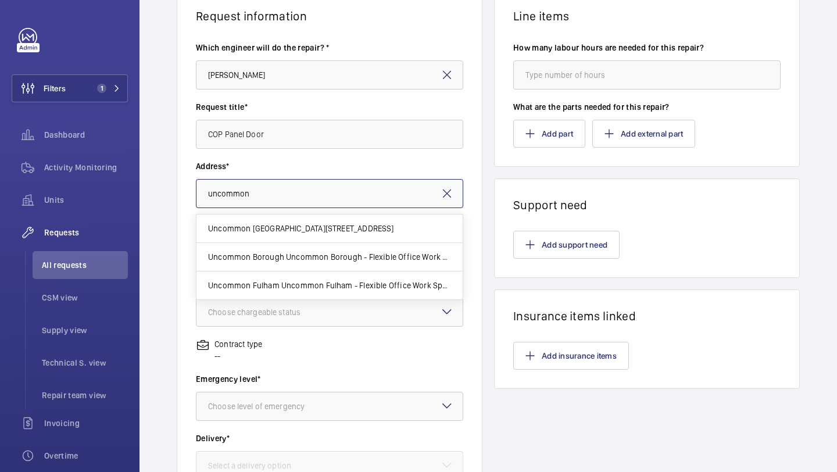
type input "uncommon"
click at [452, 193] on mat-icon at bounding box center [447, 194] width 14 height 14
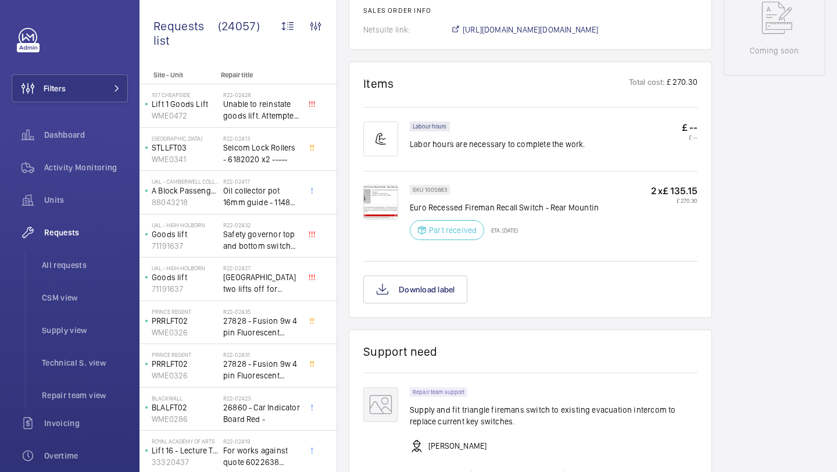
scroll to position [647, 0]
click at [381, 191] on img at bounding box center [380, 201] width 35 height 35
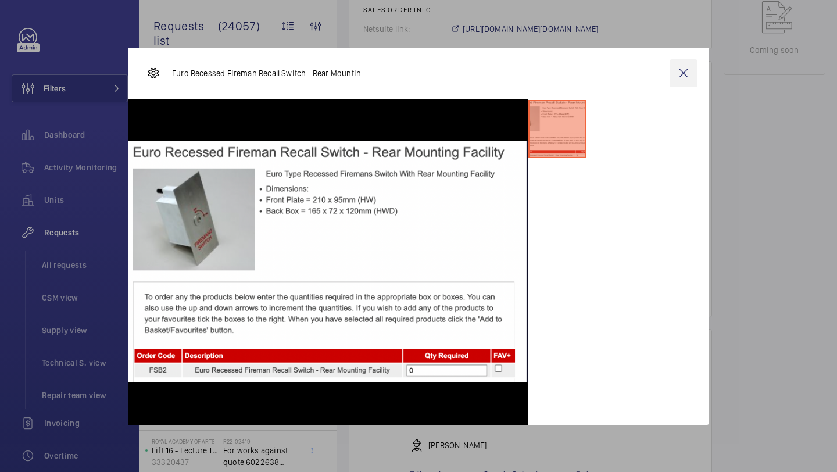
click at [679, 69] on wm-front-icon-button at bounding box center [684, 73] width 28 height 28
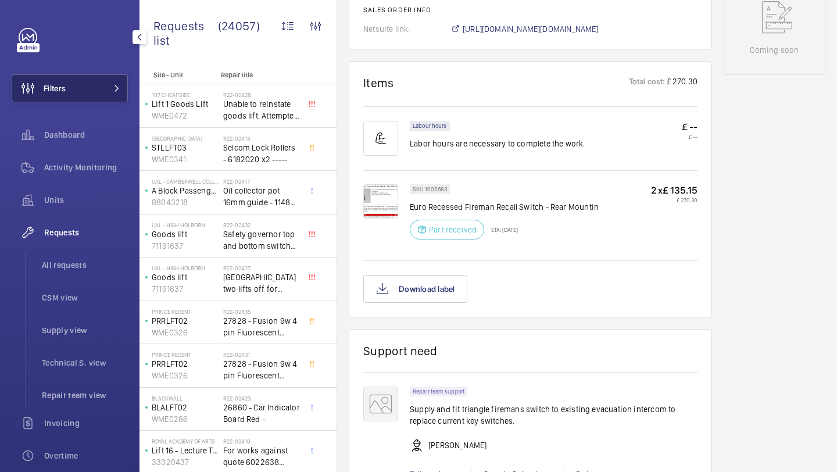
click at [120, 77] on button "Filters" at bounding box center [70, 88] width 116 height 28
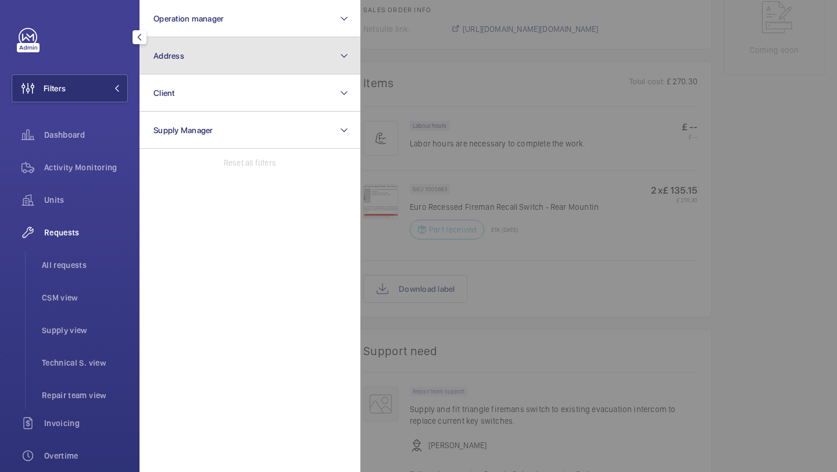
click at [180, 65] on button "Address" at bounding box center [249, 55] width 221 height 37
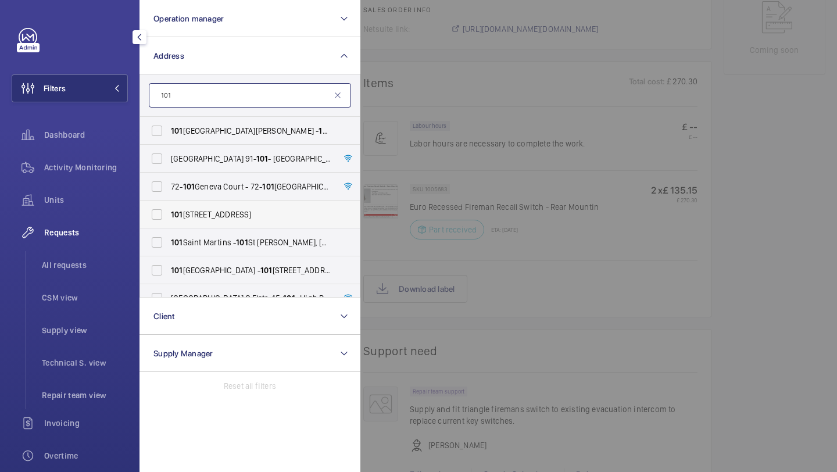
type input "101"
click at [212, 213] on span "101 Euston Road - Euston Road, LONDON NW1 2RA" at bounding box center [251, 215] width 160 height 12
click at [169, 213] on input "101 Euston Road - Euston Road, LONDON NW1 2RA" at bounding box center [156, 214] width 23 height 23
checkbox input "true"
click at [419, 103] on div at bounding box center [778, 236] width 837 height 472
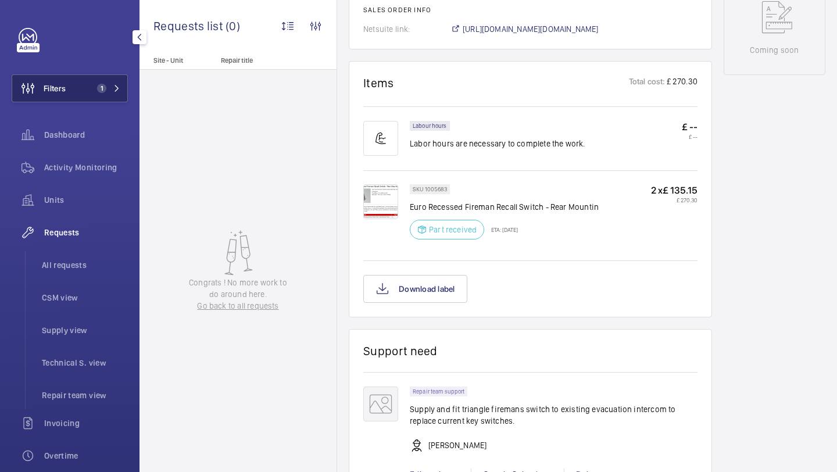
click at [96, 92] on span "1" at bounding box center [99, 88] width 14 height 9
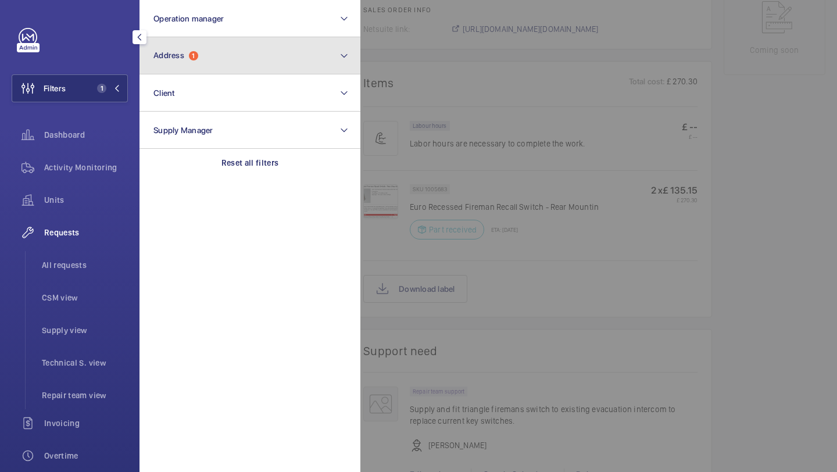
click at [230, 59] on button "Address 1" at bounding box center [249, 55] width 221 height 37
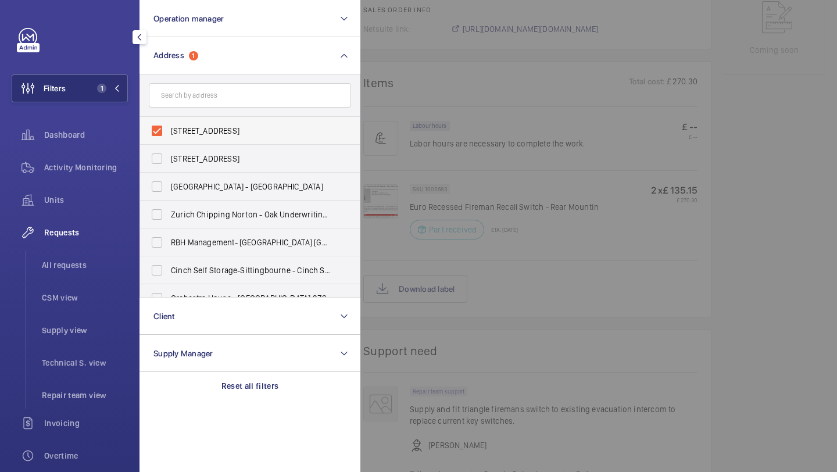
click at [212, 130] on span "101 Euston Road - Euston Road, LONDON NW1 2RA" at bounding box center [251, 131] width 160 height 12
click at [169, 130] on input "101 Euston Road - Euston Road, LONDON NW1 2RA" at bounding box center [156, 130] width 23 height 23
click at [211, 126] on span "101 Euston Road - Euston Road, LONDON NW1 2RA" at bounding box center [251, 131] width 160 height 12
click at [169, 126] on input "101 Euston Road - Euston Road, LONDON NW1 2RA" at bounding box center [156, 130] width 23 height 23
checkbox input "true"
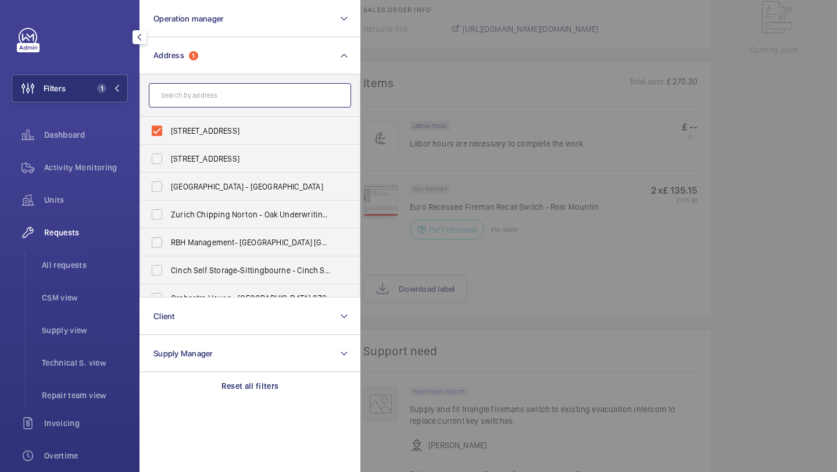
click at [222, 99] on input "text" at bounding box center [250, 95] width 202 height 24
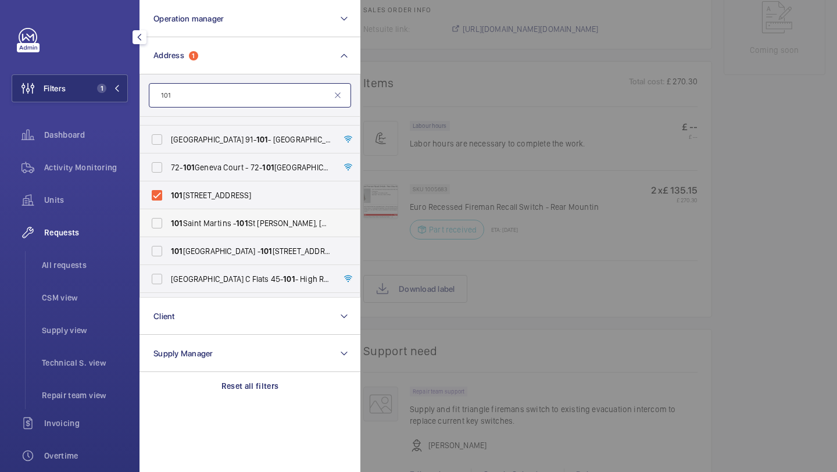
scroll to position [20, 0]
type input "101"
click at [192, 250] on span "101 Euston Road - 101 Euston Rd., LONDON NW1 2RA" at bounding box center [251, 251] width 160 height 12
click at [169, 250] on input "101 Euston Road - 101 Euston Rd., LONDON NW1 2RA" at bounding box center [156, 250] width 23 height 23
checkbox input "true"
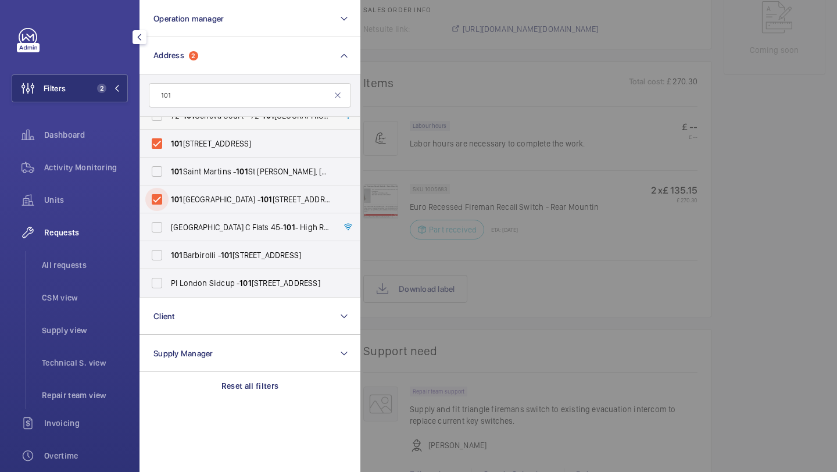
scroll to position [71, 0]
click at [428, 115] on div at bounding box center [778, 236] width 837 height 472
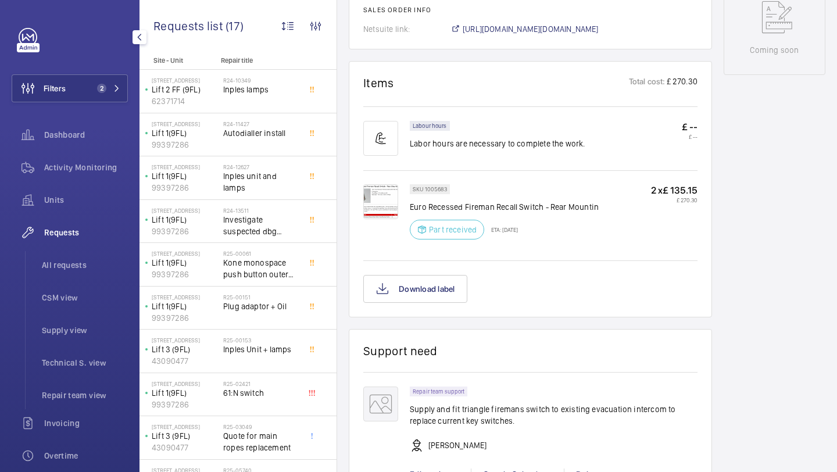
click at [82, 150] on div "Dashboard" at bounding box center [70, 137] width 116 height 33
click at [72, 170] on span "Activity Monitoring" at bounding box center [86, 168] width 84 height 12
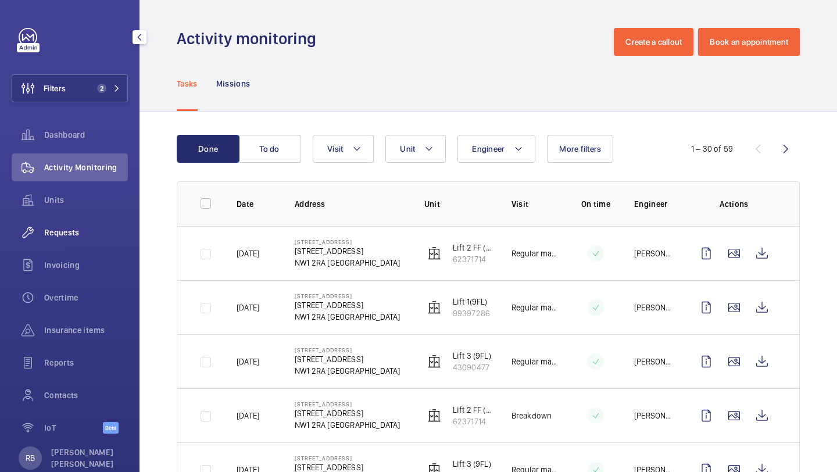
click at [52, 229] on span "Requests" at bounding box center [86, 233] width 84 height 12
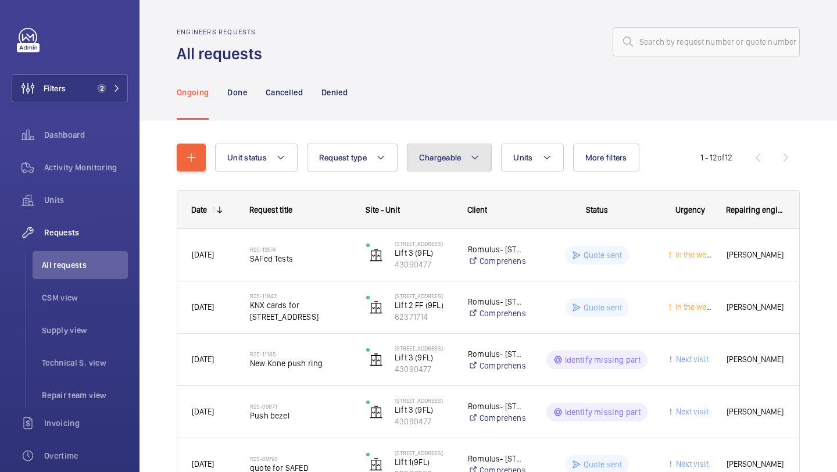
click at [460, 158] on span "Chargeable" at bounding box center [440, 157] width 42 height 9
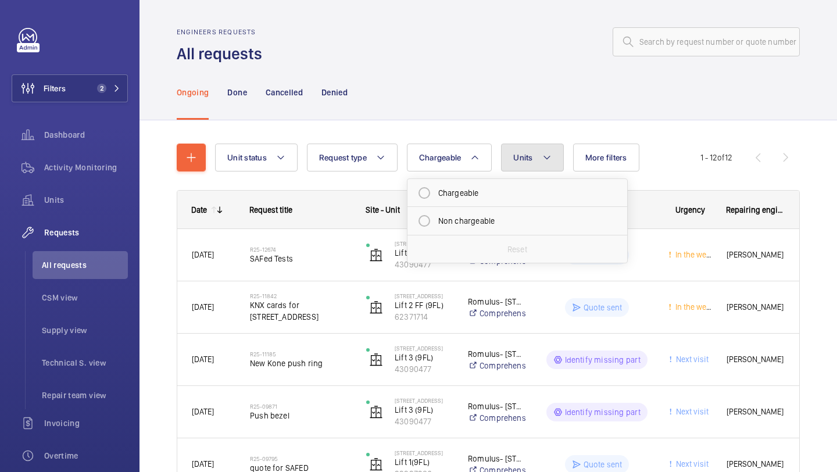
click at [532, 156] on span "Units" at bounding box center [522, 157] width 19 height 9
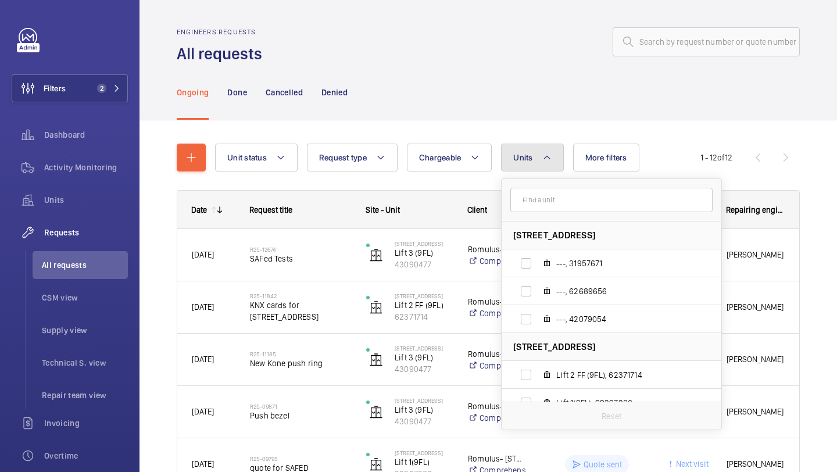
click at [533, 156] on button "Units" at bounding box center [532, 158] width 62 height 28
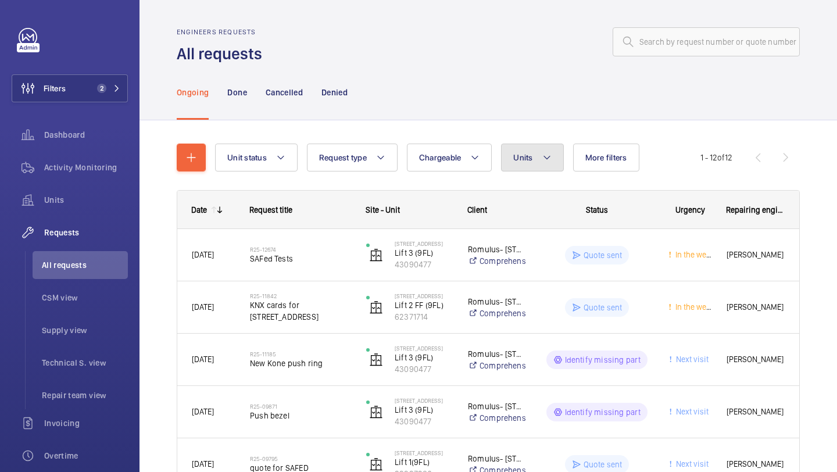
click at [533, 156] on button "Units" at bounding box center [532, 158] width 62 height 28
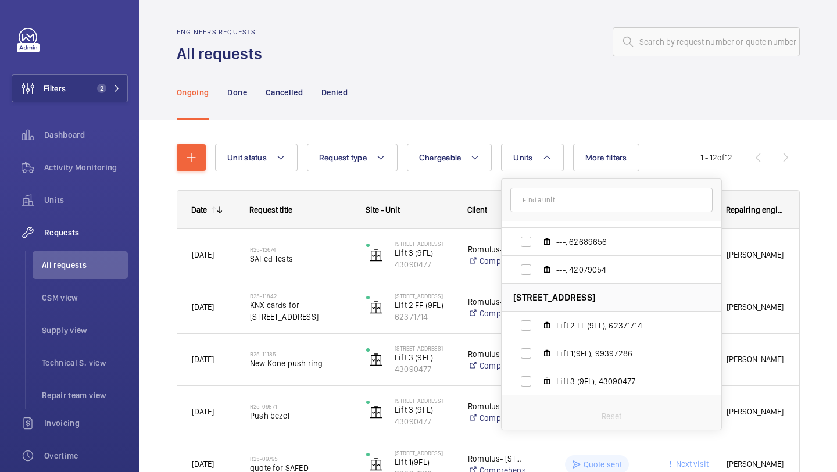
scroll to position [43, 0]
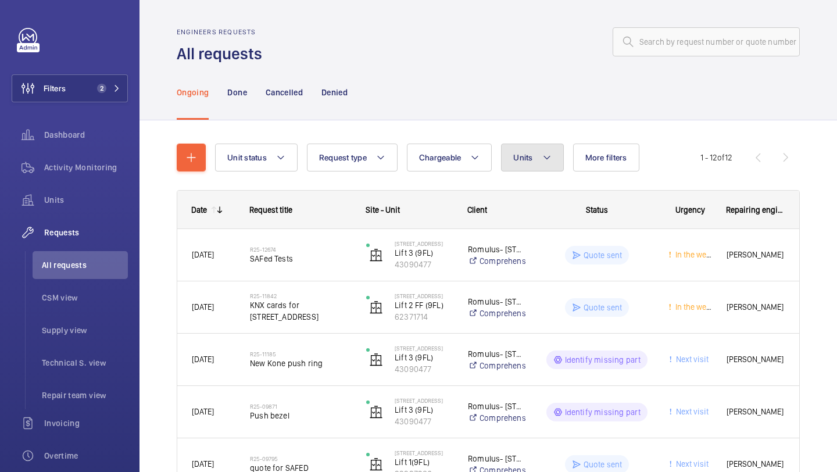
click at [523, 156] on span "Units" at bounding box center [522, 157] width 19 height 9
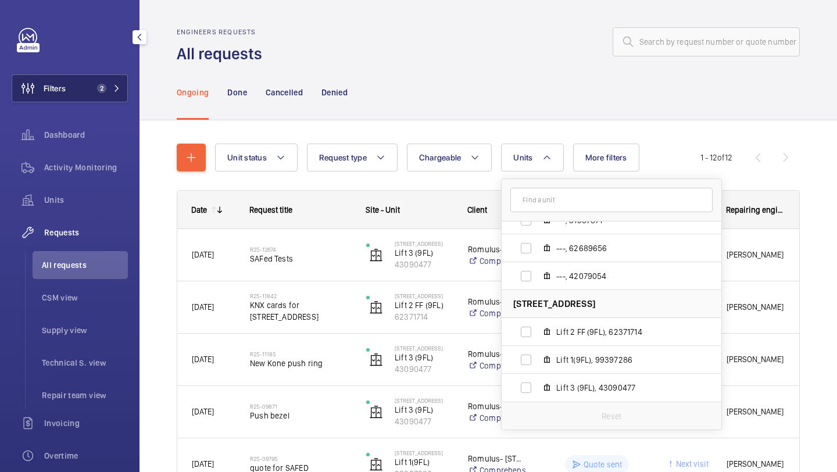
click at [107, 88] on span "2" at bounding box center [106, 88] width 28 height 9
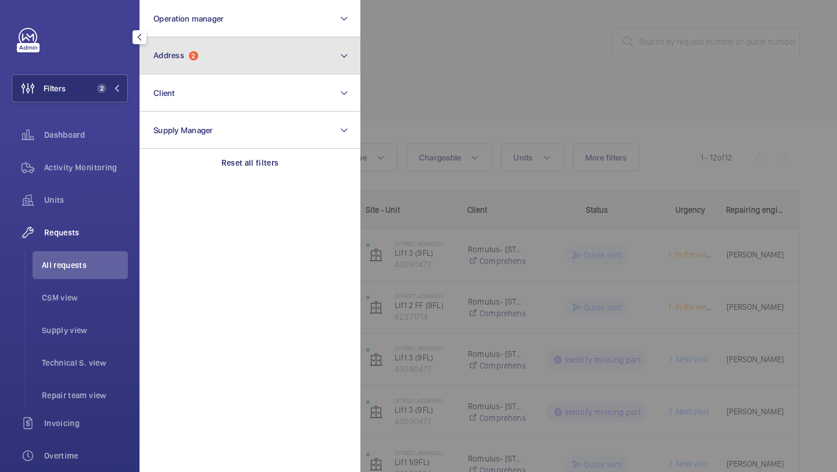
click at [190, 71] on button "Address 2" at bounding box center [249, 55] width 221 height 37
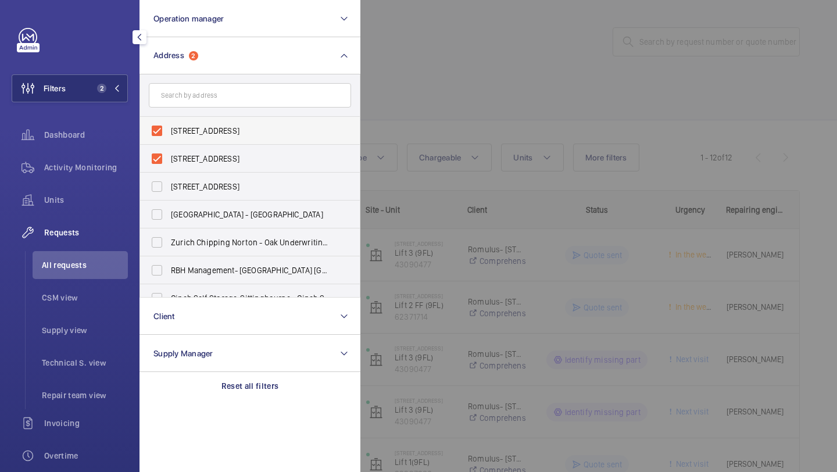
click at [202, 138] on label "101 Euston Road - 101 Euston Rd., LONDON NW1 2RA" at bounding box center [241, 131] width 202 height 28
click at [169, 138] on input "101 Euston Road - 101 Euston Rd., LONDON NW1 2RA" at bounding box center [156, 130] width 23 height 23
checkbox input "false"
click at [196, 159] on span "101 Euston Road - Euston Road, LONDON NW1 2RA" at bounding box center [251, 159] width 160 height 12
click at [169, 159] on input "101 Euston Road - Euston Road, LONDON NW1 2RA" at bounding box center [156, 158] width 23 height 23
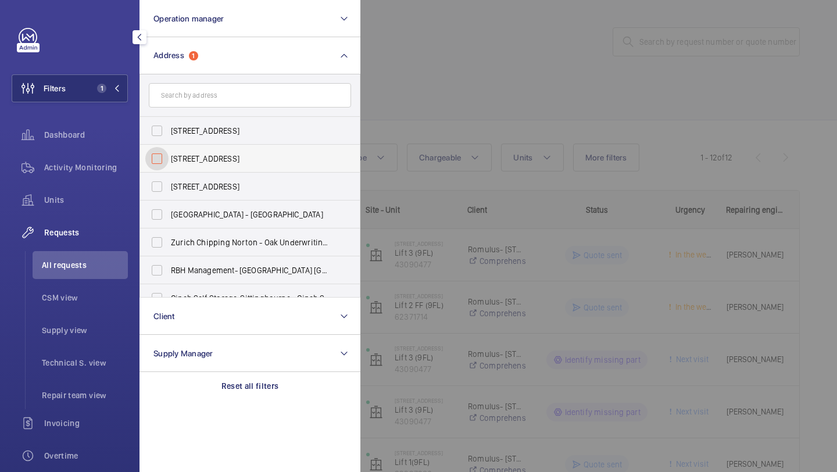
checkbox input "false"
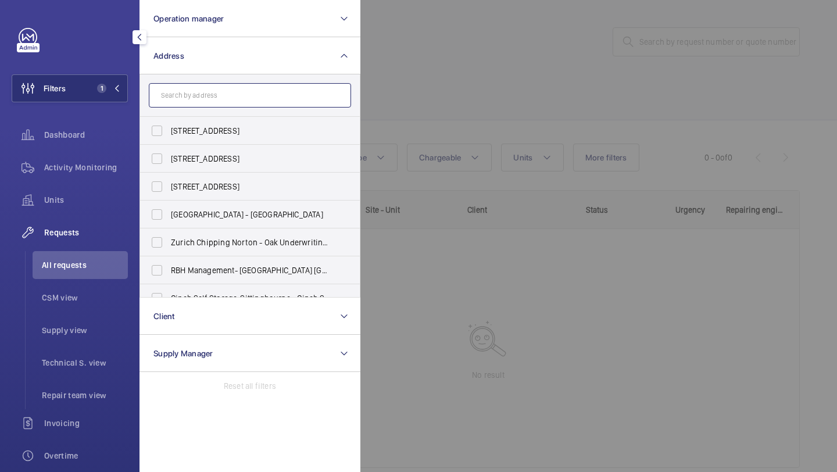
click at [221, 92] on input "text" at bounding box center [250, 95] width 202 height 24
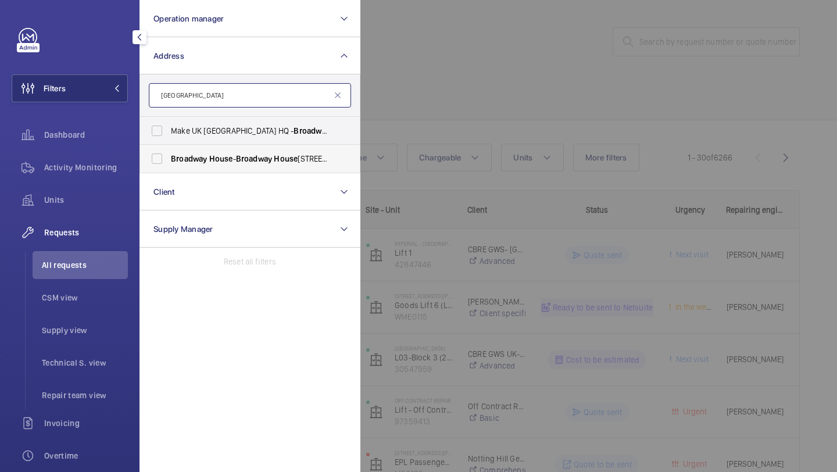
type input "broadway house"
click at [228, 162] on span "House" at bounding box center [221, 158] width 24 height 9
click at [169, 162] on input "Broadway House - Broadway House , LONDON SW1H 9NQ" at bounding box center [156, 158] width 23 height 23
checkbox input "true"
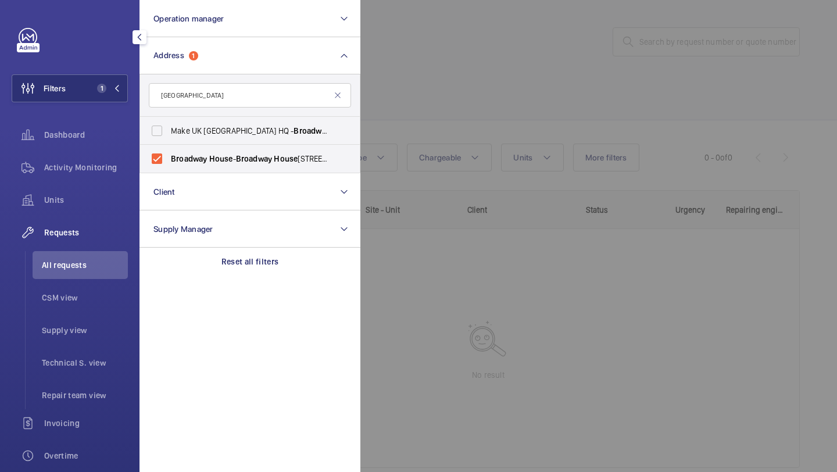
click at [419, 127] on div at bounding box center [778, 236] width 837 height 472
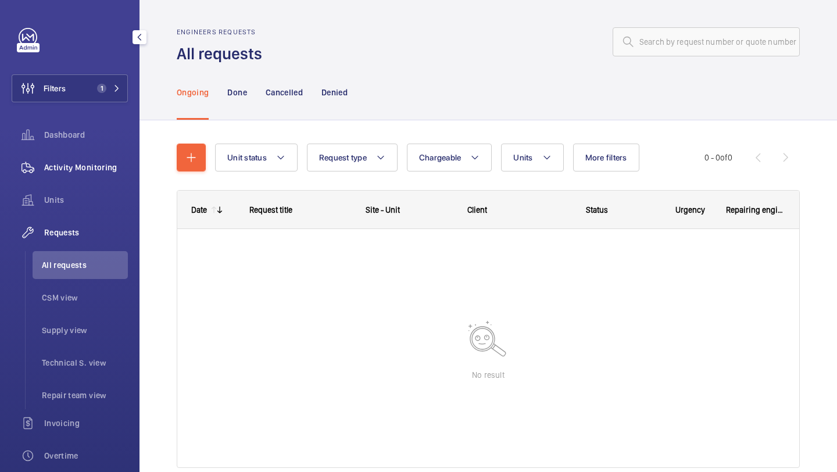
click at [65, 174] on div "Activity Monitoring" at bounding box center [70, 167] width 116 height 28
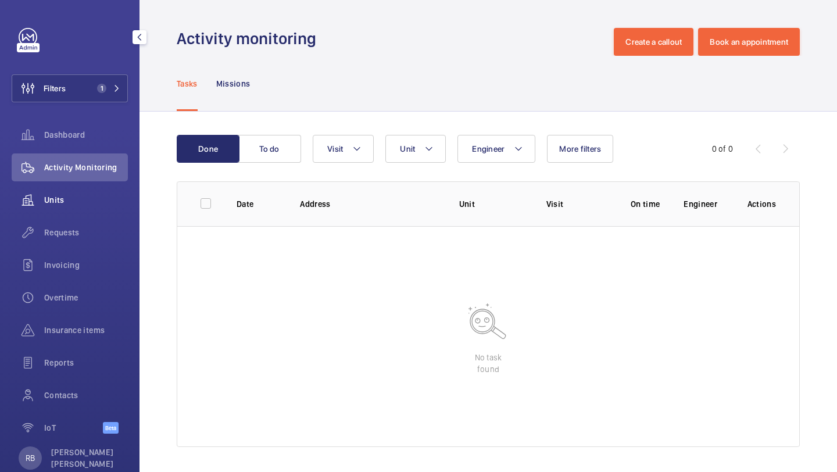
click at [65, 198] on span "Units" at bounding box center [86, 200] width 84 height 12
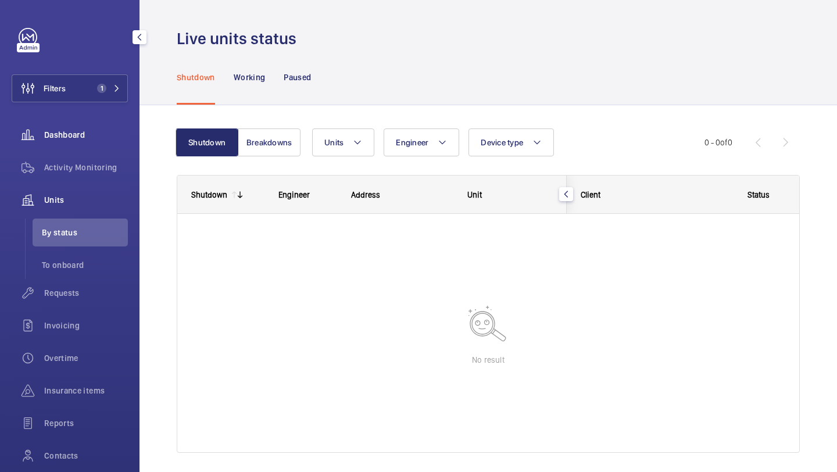
click at [74, 134] on span "Dashboard" at bounding box center [86, 135] width 84 height 12
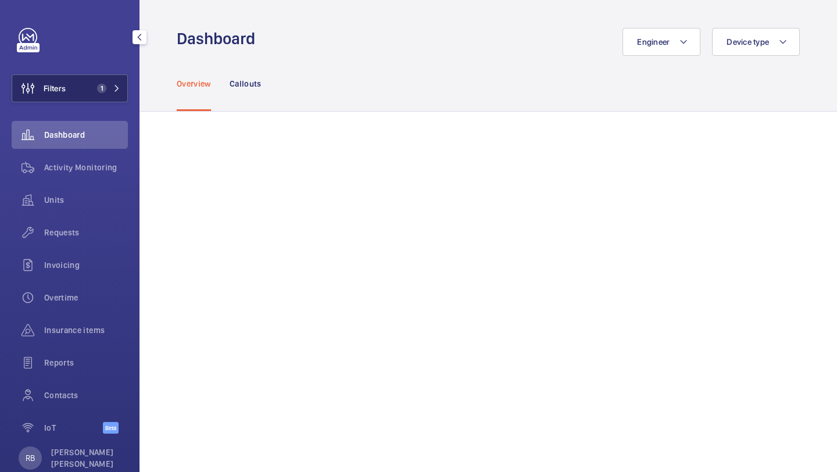
click at [126, 81] on button "Filters 1" at bounding box center [70, 88] width 116 height 28
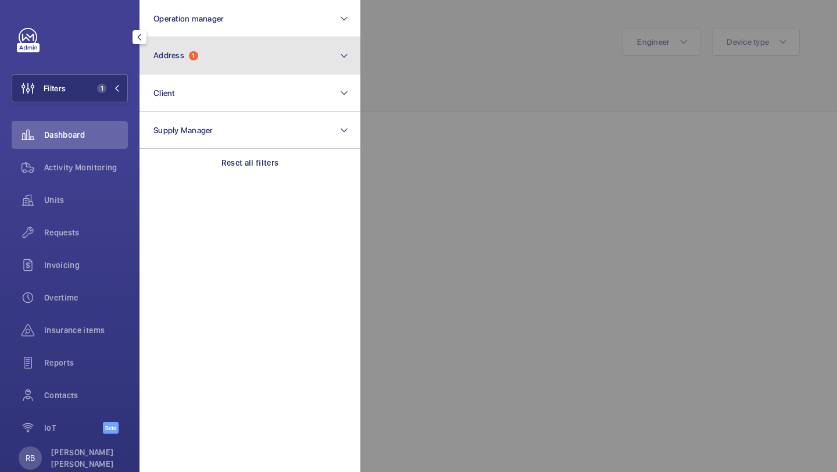
click at [192, 40] on button "Address 1" at bounding box center [249, 55] width 221 height 37
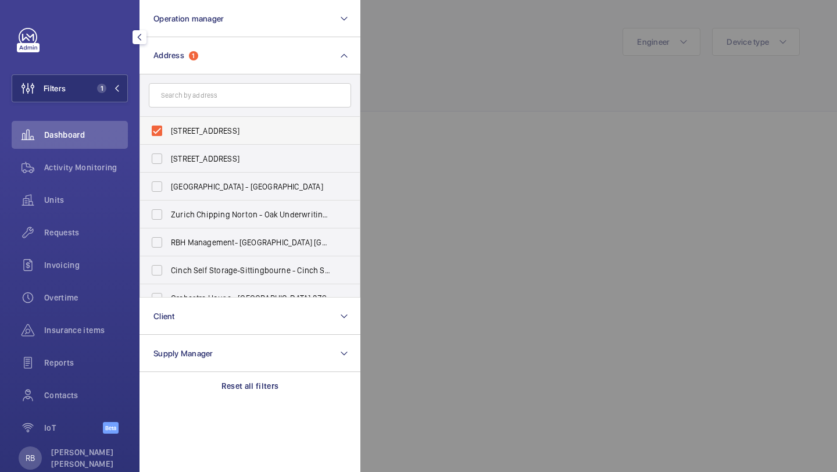
click at [189, 139] on label "Broadway House - Broadway House, LONDON SW1H 9NQ" at bounding box center [241, 131] width 202 height 28
click at [169, 139] on input "Broadway House - Broadway House, LONDON SW1H 9NQ" at bounding box center [156, 130] width 23 height 23
checkbox input "false"
click at [215, 101] on input "text" at bounding box center [250, 95] width 202 height 24
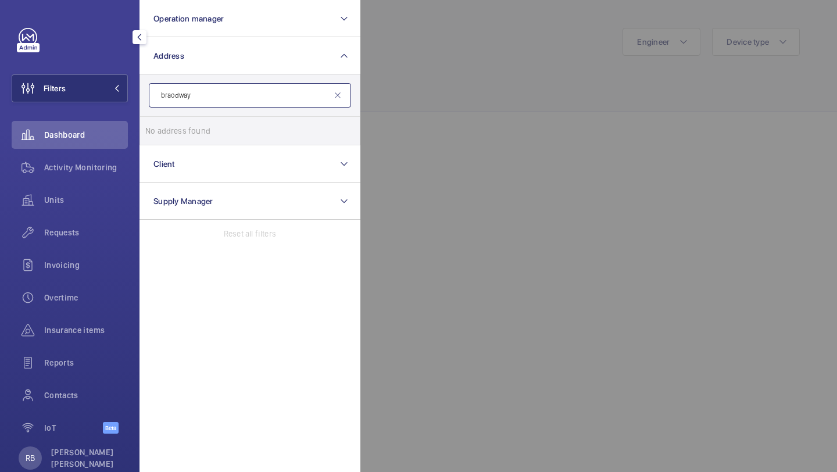
click at [169, 96] on input "braodway" at bounding box center [250, 95] width 202 height 24
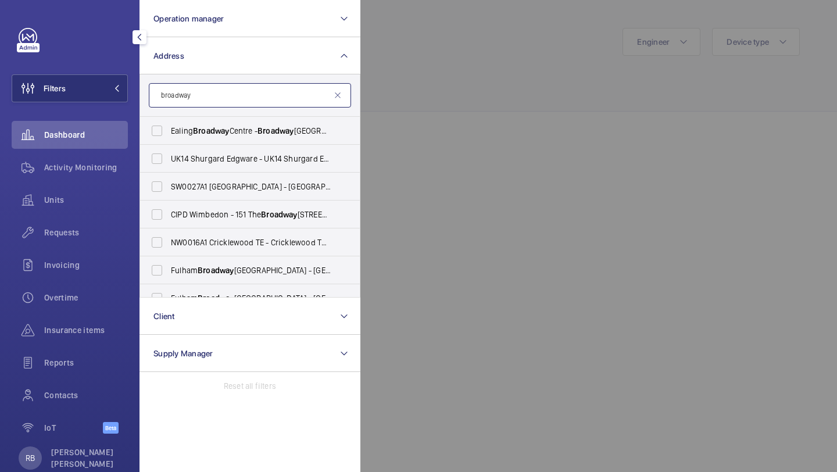
click at [213, 104] on input "broadway" at bounding box center [250, 95] width 202 height 24
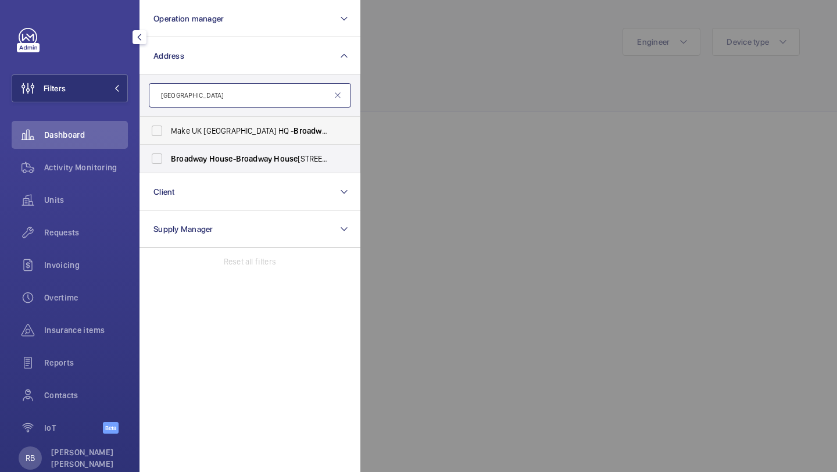
type input "broadway house"
click at [332, 131] on span "House" at bounding box center [344, 130] width 24 height 9
click at [169, 131] on input "Make UK London HQ - Broadway House , LONDON SW1H 9NQ" at bounding box center [156, 130] width 23 height 23
checkbox input "true"
click at [393, 114] on div at bounding box center [778, 236] width 837 height 472
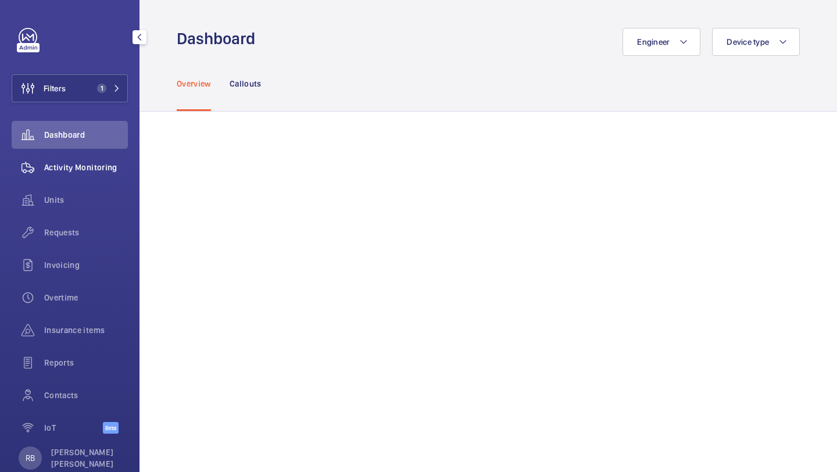
click at [106, 170] on span "Activity Monitoring" at bounding box center [86, 168] width 84 height 12
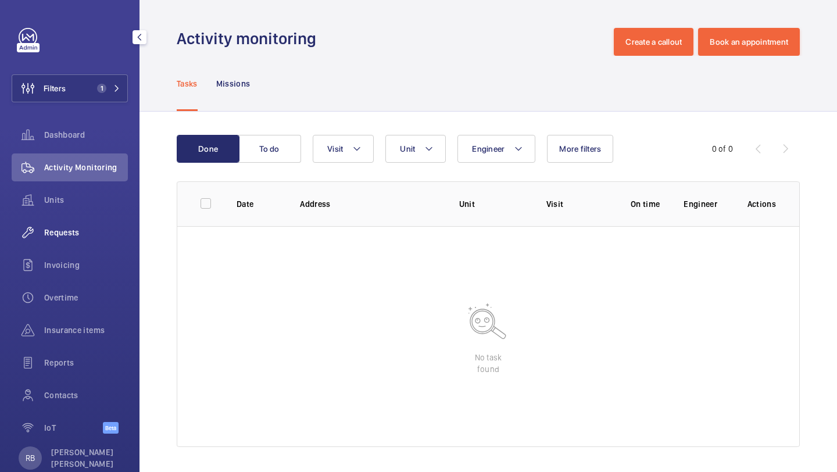
click at [69, 223] on div "Requests" at bounding box center [70, 233] width 116 height 28
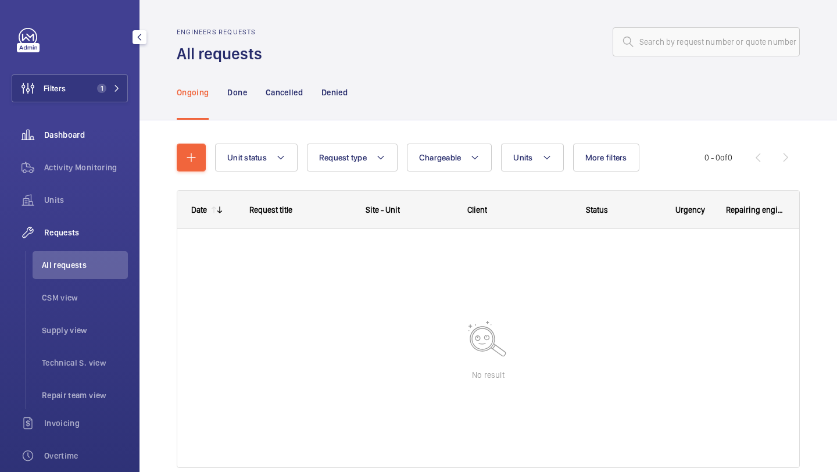
click at [80, 143] on div "Dashboard" at bounding box center [70, 135] width 116 height 28
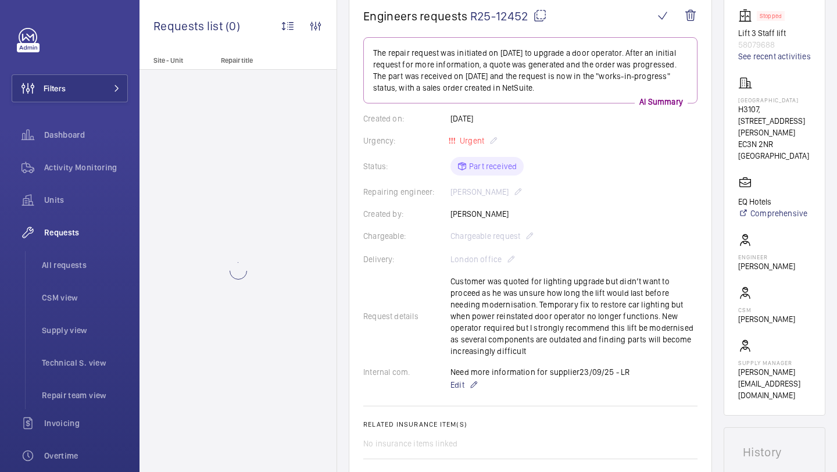
scroll to position [145, 0]
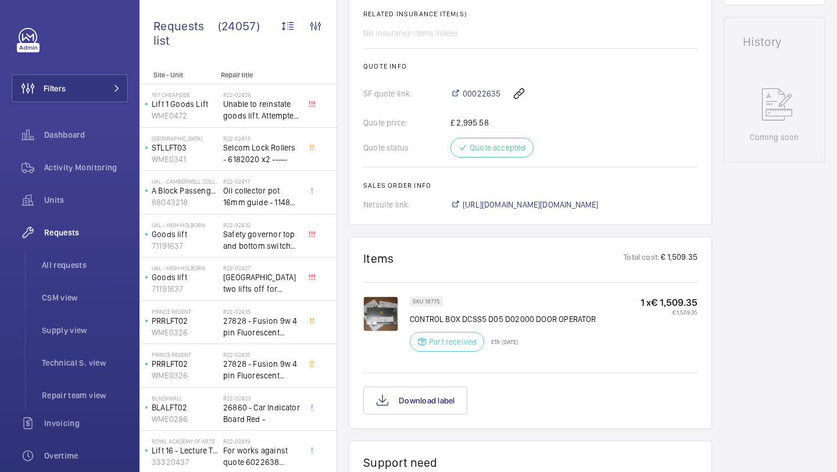
scroll to position [646, 0]
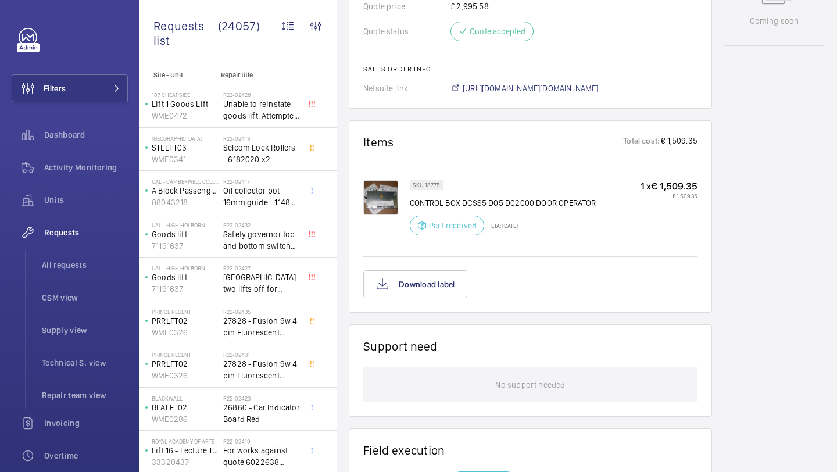
click at [382, 207] on img at bounding box center [380, 197] width 35 height 35
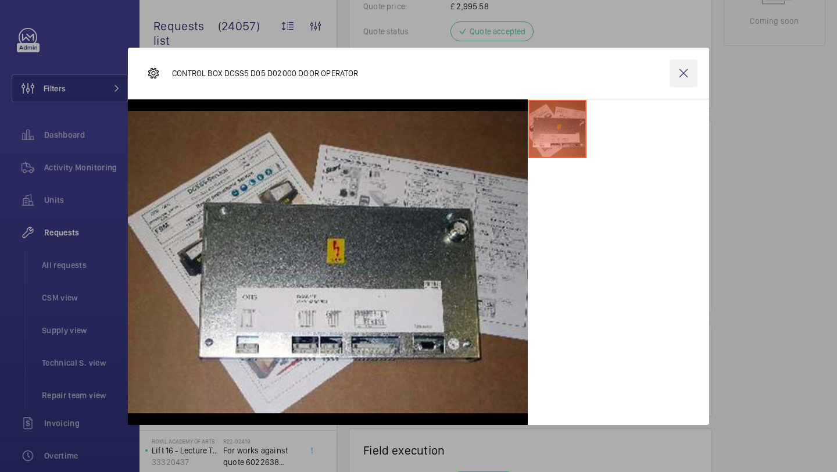
click at [687, 73] on wm-front-icon-button at bounding box center [684, 73] width 28 height 28
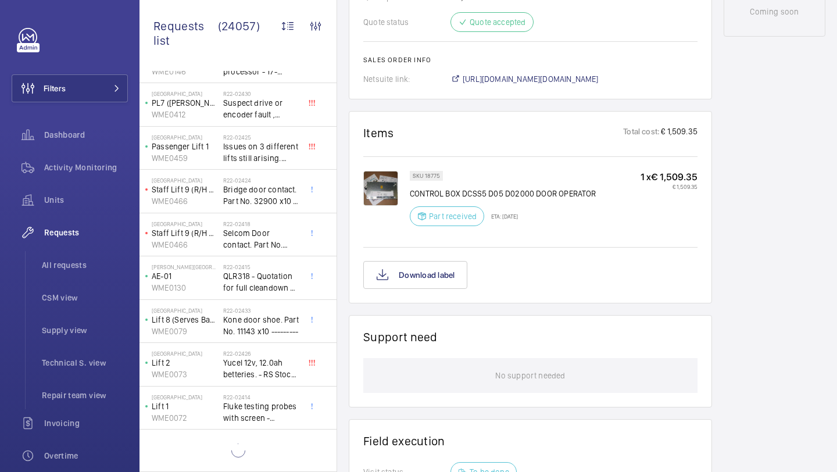
scroll to position [510, 0]
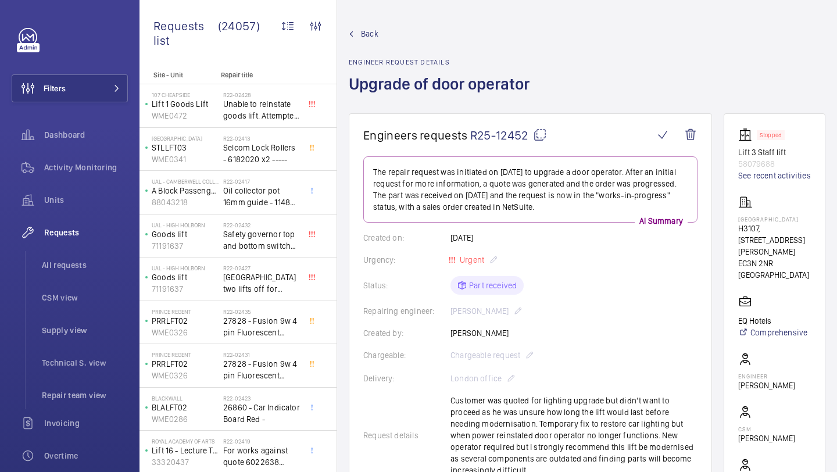
drag, startPoint x: 739, startPoint y: 231, endPoint x: 801, endPoint y: 235, distance: 62.3
click at [801, 235] on wm-front-card "Stopped Lift 3 Staff lift 58079688 See recent activities [GEOGRAPHIC_DATA] H310…" at bounding box center [775, 323] width 102 height 421
click at [801, 223] on p "[GEOGRAPHIC_DATA]" at bounding box center [774, 219] width 73 height 7
drag, startPoint x: 740, startPoint y: 246, endPoint x: 812, endPoint y: 277, distance: 78.6
click at [812, 277] on wm-front-card "Stopped Lift 3 Staff lift 58079688 See recent activities [GEOGRAPHIC_DATA] H310…" at bounding box center [775, 323] width 102 height 421
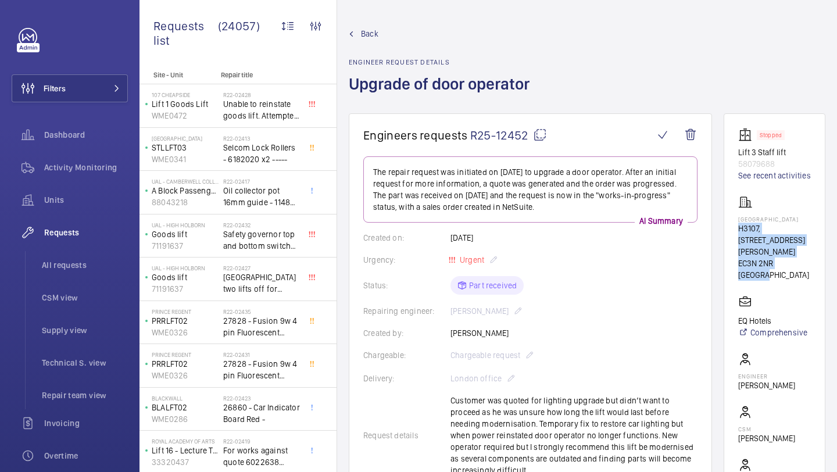
copy div "H3107, [STREET_ADDRESS][PERSON_NAME]"
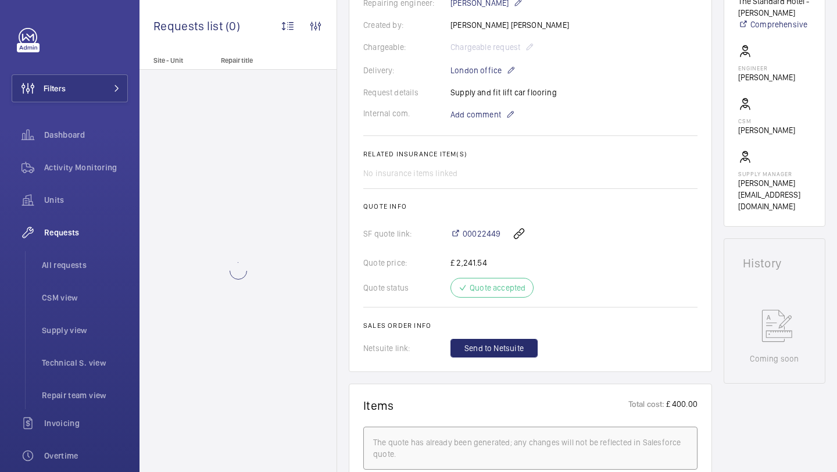
scroll to position [298, 0]
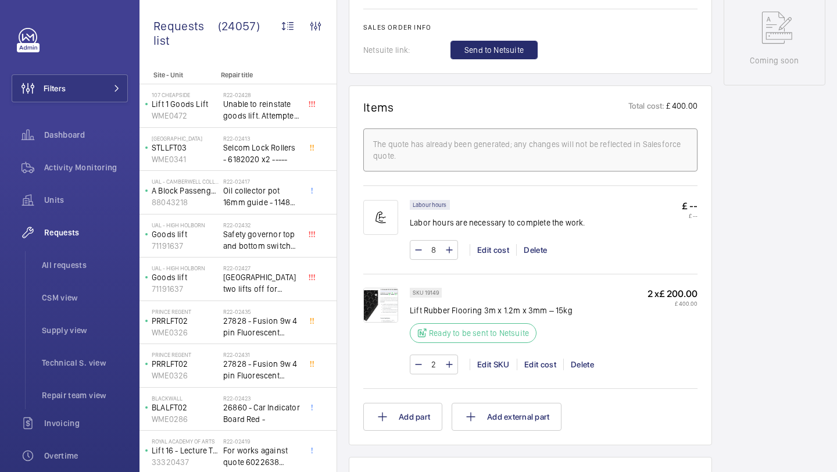
scroll to position [598, 0]
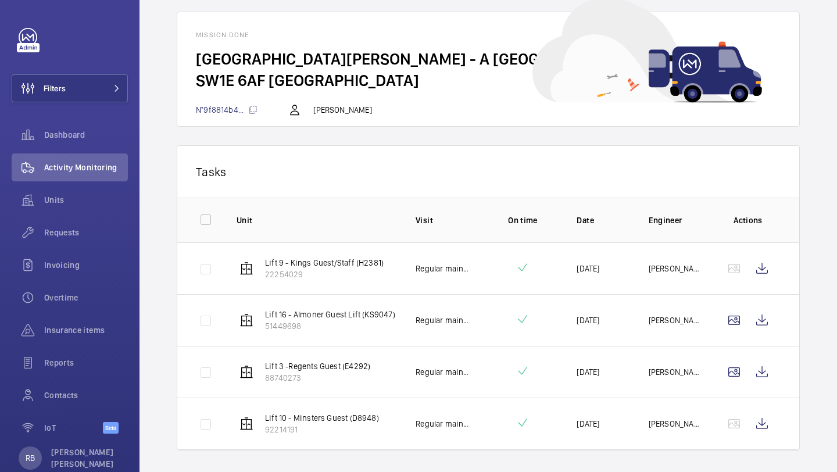
scroll to position [81, 0]
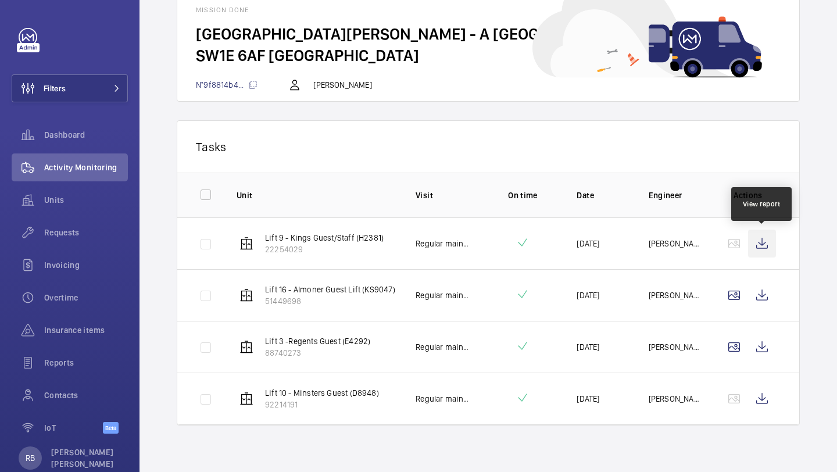
click at [758, 237] on wm-front-icon-button at bounding box center [762, 244] width 28 height 28
